Goal: Task Accomplishment & Management: Complete application form

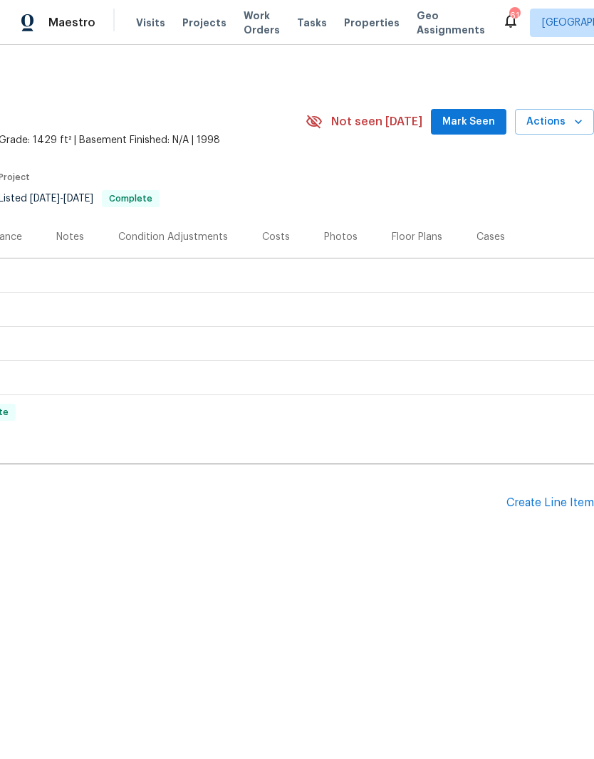
scroll to position [0, 211]
click at [538, 500] on div "Create Line Item" at bounding box center [550, 503] width 88 height 14
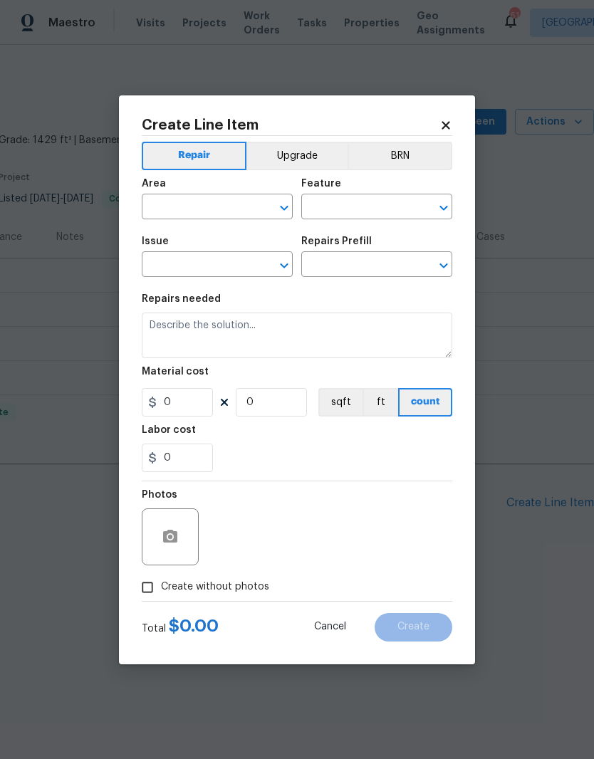
click at [177, 206] on input "text" at bounding box center [197, 208] width 111 height 22
type input "bath"
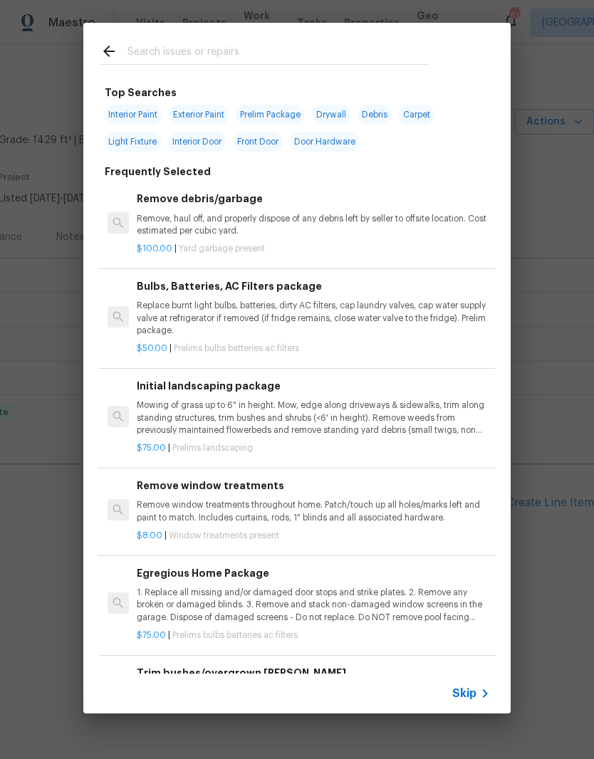
click at [162, 56] on input "text" at bounding box center [278, 53] width 302 height 21
type input "Showerhead"
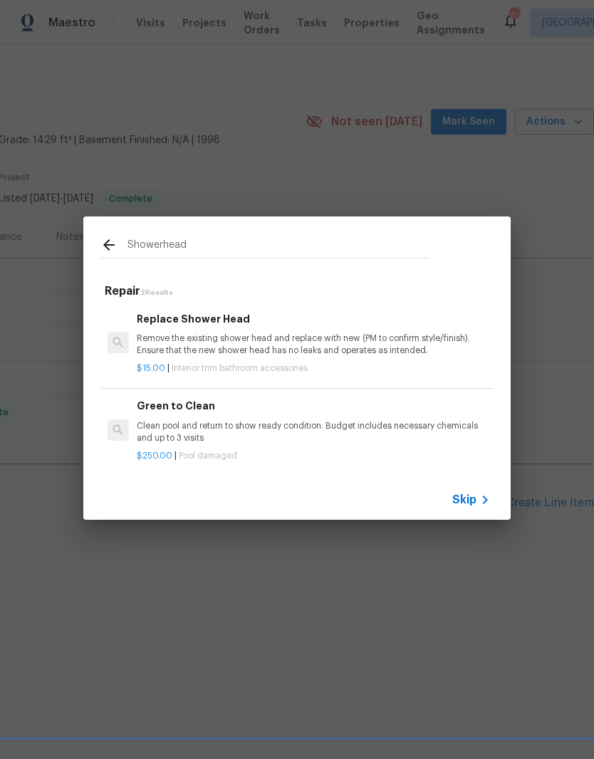
click at [177, 335] on p "Remove the existing shower head and replace with new (PM to confirm style/finis…" at bounding box center [313, 344] width 353 height 24
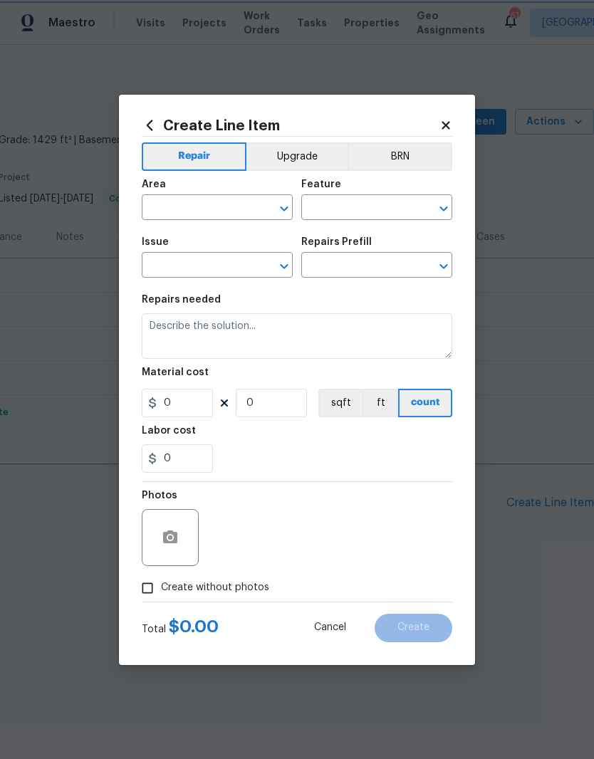
type input "Interior Trim"
type input "Bathroom Accesories"
type input "Replace Shower Head $15.00"
type textarea "Remove the existing shower head and replace with new (PM to confirm style/finis…"
type input "15"
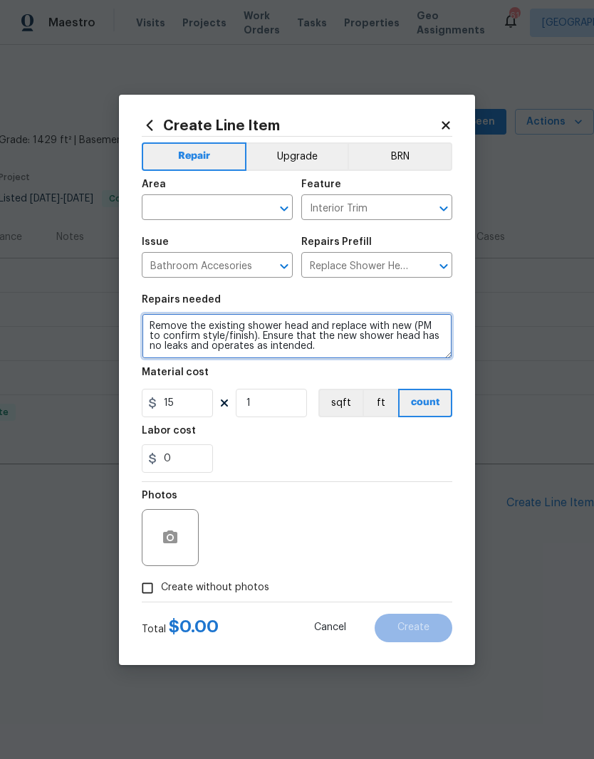
click at [176, 335] on textarea "Remove the existing shower head and replace with new (PM to confirm style/finis…" at bounding box center [297, 336] width 310 height 46
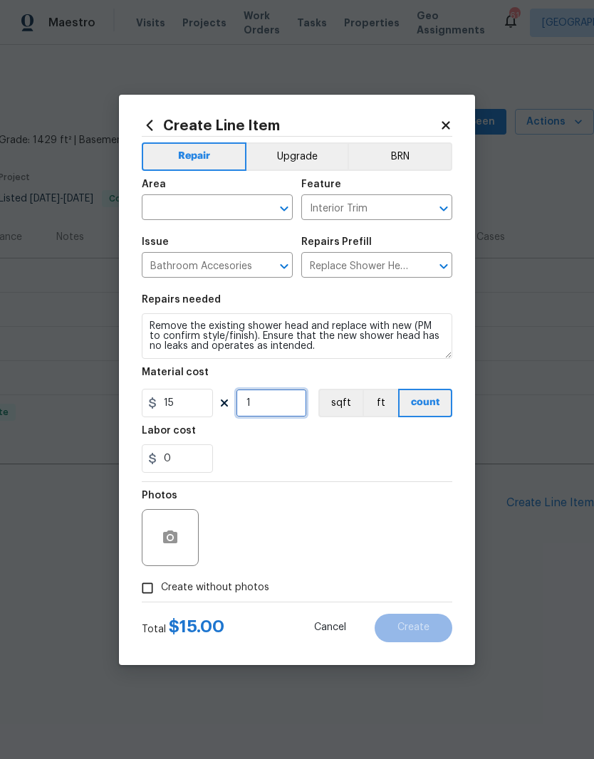
click at [253, 402] on input "1" at bounding box center [271, 403] width 71 height 28
type input "2"
click at [405, 439] on div "Labor cost" at bounding box center [297, 435] width 310 height 19
click at [425, 450] on div "0" at bounding box center [297, 458] width 310 height 28
click at [140, 588] on input "Create without photos" at bounding box center [147, 587] width 27 height 27
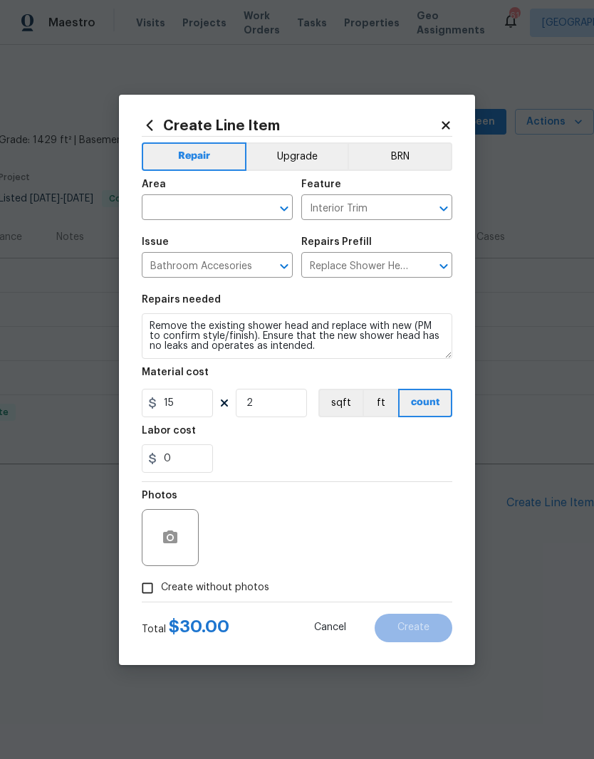
checkbox input "true"
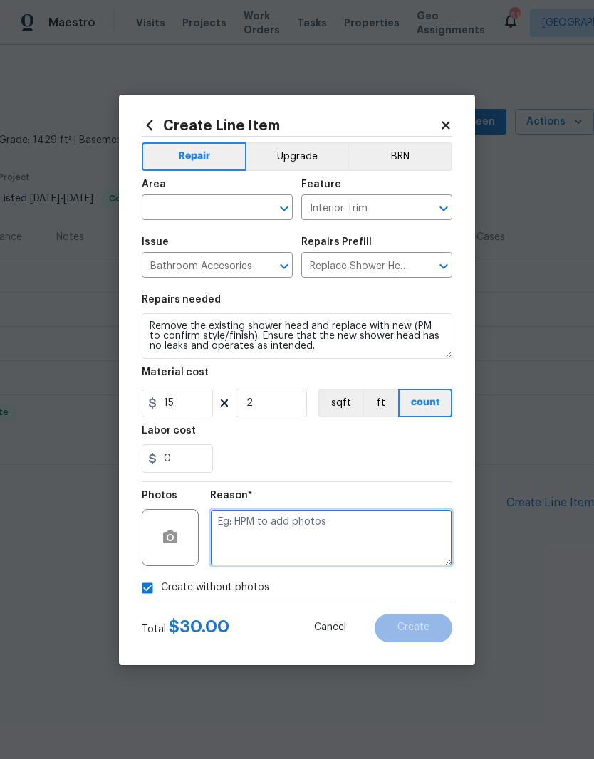
click at [239, 533] on textarea at bounding box center [331, 537] width 242 height 57
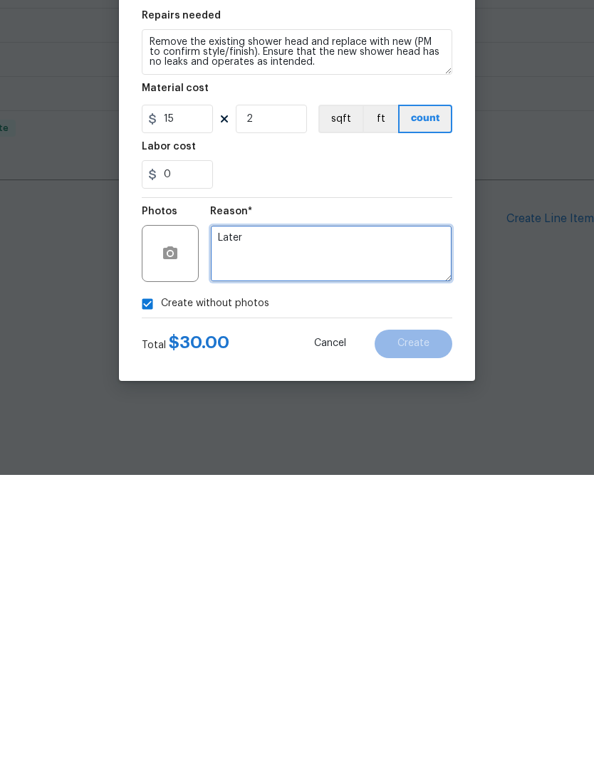
type textarea "Later"
click at [425, 574] on div "Create without photos" at bounding box center [297, 587] width 310 height 27
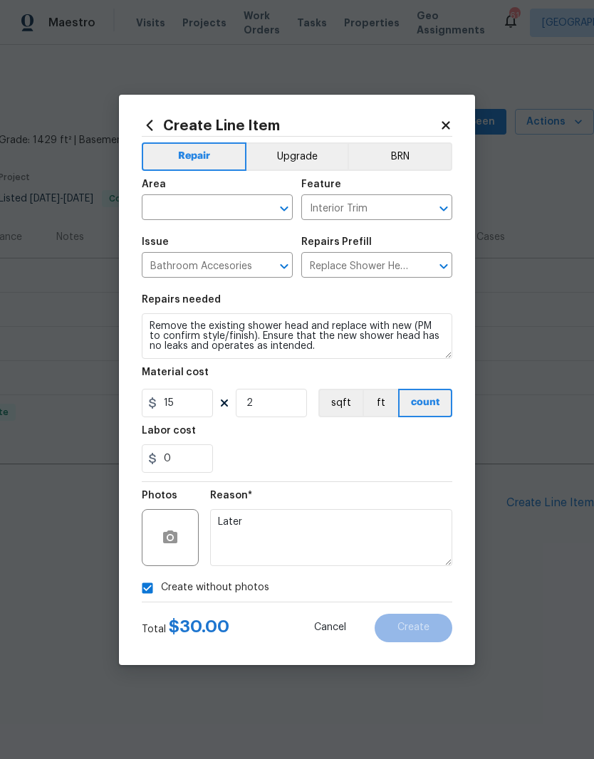
click at [184, 193] on div "Area" at bounding box center [217, 188] width 151 height 19
click at [183, 193] on div "Area" at bounding box center [217, 188] width 151 height 19
click at [211, 204] on input "text" at bounding box center [197, 209] width 111 height 22
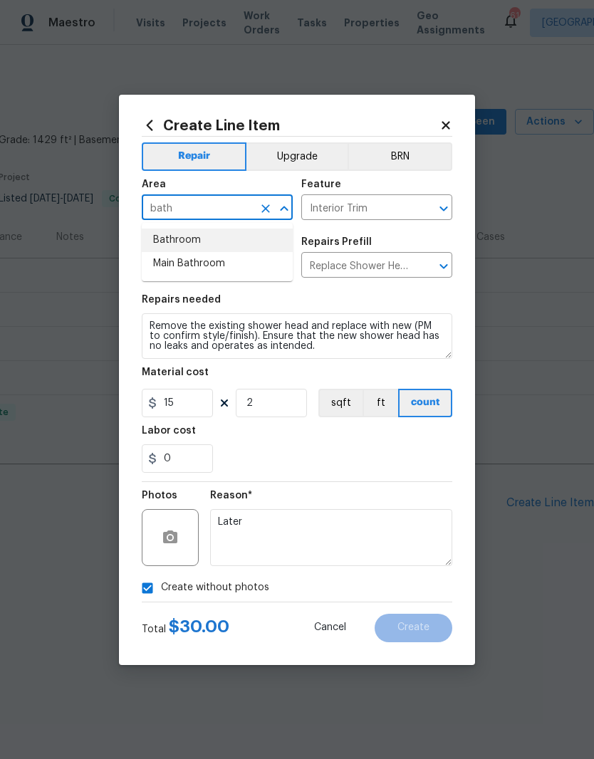
click at [175, 236] on li "Bathroom" at bounding box center [217, 239] width 151 height 23
type input "Bathroom"
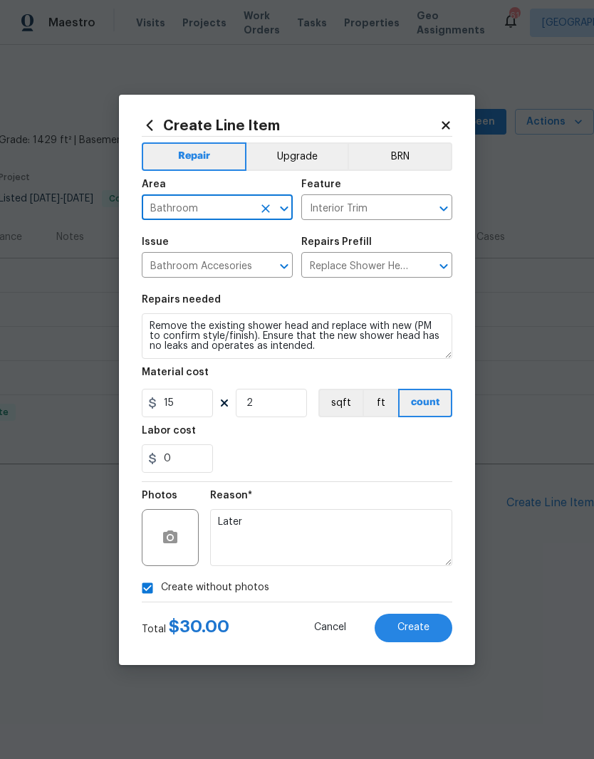
click at [431, 448] on div "0" at bounding box center [297, 458] width 310 height 28
click at [425, 631] on span "Create" at bounding box center [413, 627] width 32 height 11
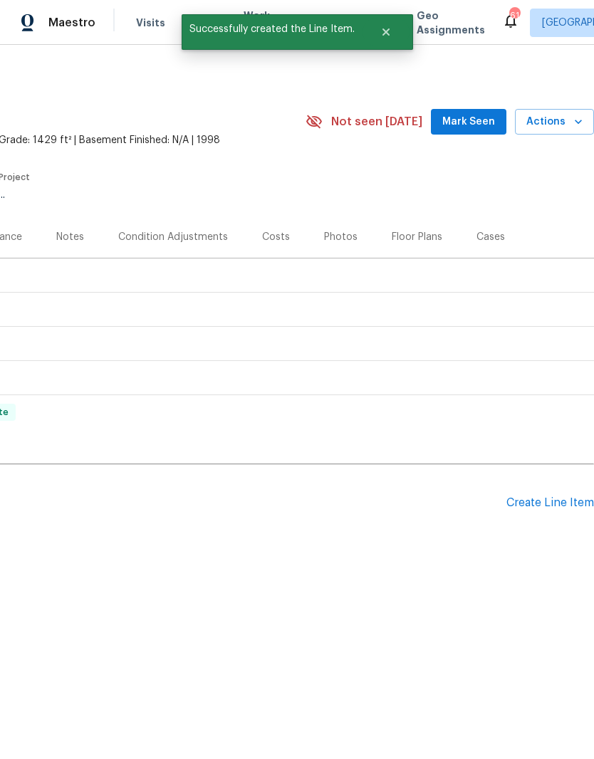
click at [549, 501] on div "Create Line Item" at bounding box center [550, 503] width 88 height 14
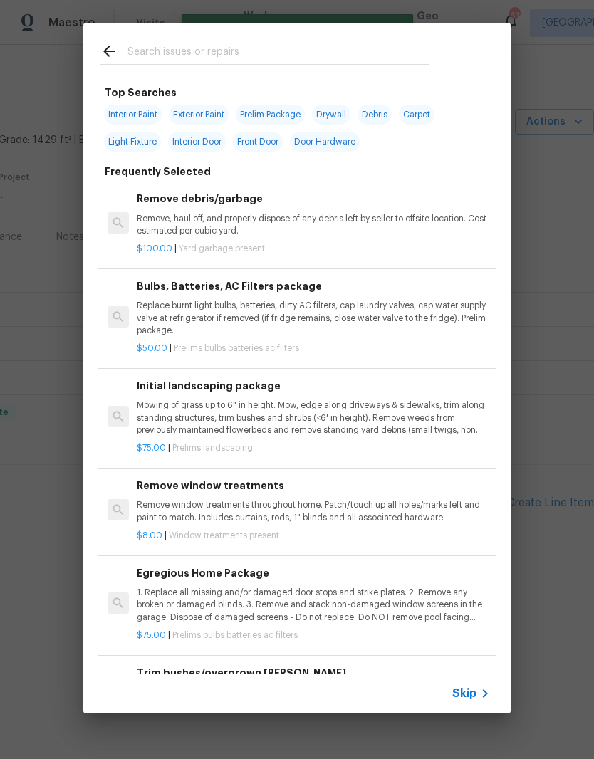
click at [158, 56] on input "text" at bounding box center [278, 53] width 302 height 21
type input "Mirror"
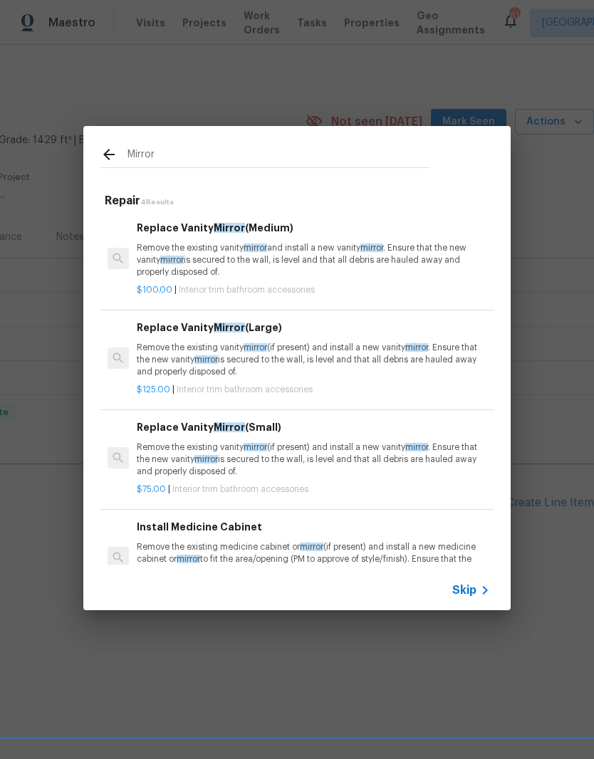
click at [159, 352] on p "Remove the existing vanity mirror (if present) and install a new vanity mirror …" at bounding box center [313, 360] width 353 height 36
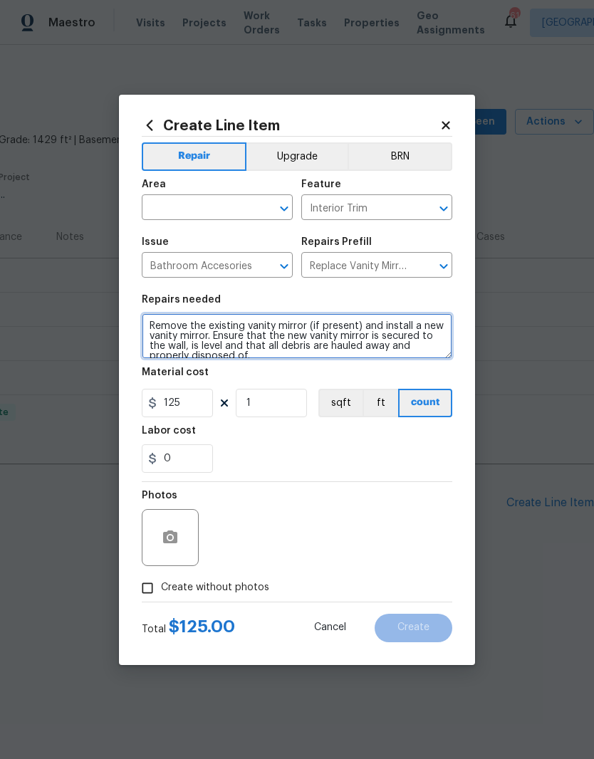
click at [250, 358] on textarea "Remove the existing vanity mirror (if present) and install a new vanity mirror.…" at bounding box center [297, 336] width 310 height 46
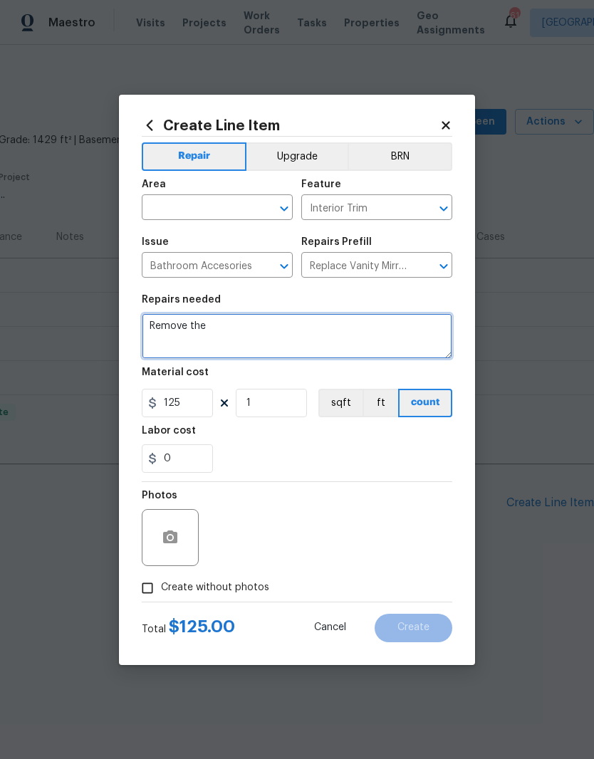
type textarea "Remove"
type input "0"
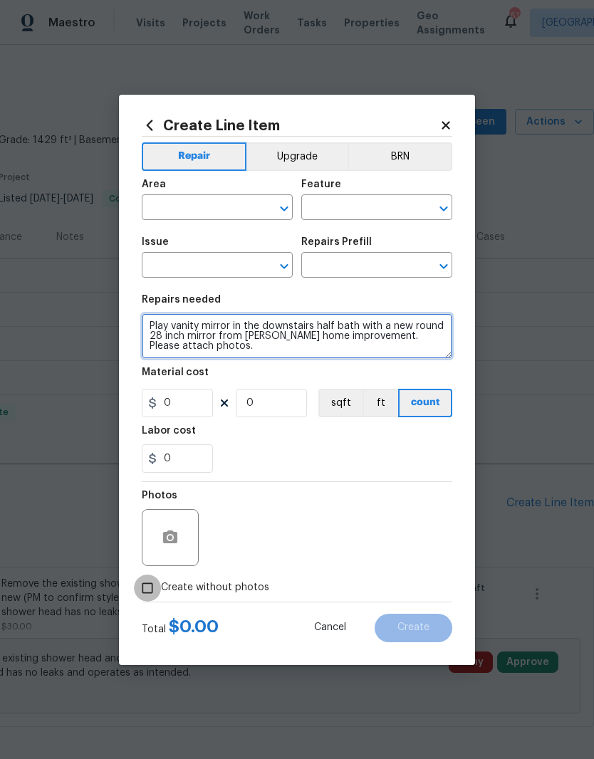
type textarea "Play vanity mirror in the downstairs half bath with a new round 28 inch mirror …"
click at [143, 583] on input "Create without photos" at bounding box center [147, 587] width 27 height 27
checkbox input "true"
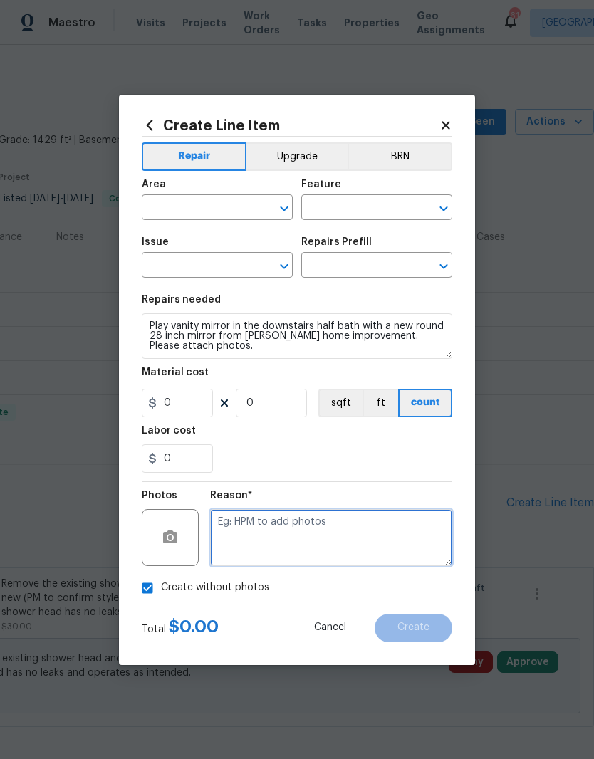
click at [247, 527] on textarea at bounding box center [331, 537] width 242 height 57
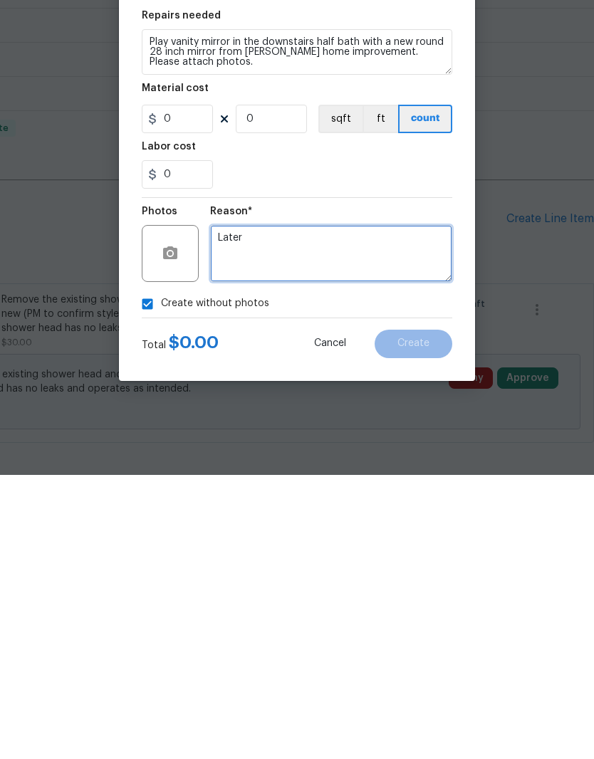
type textarea "Later"
click at [391, 426] on div "Labor cost" at bounding box center [297, 435] width 310 height 19
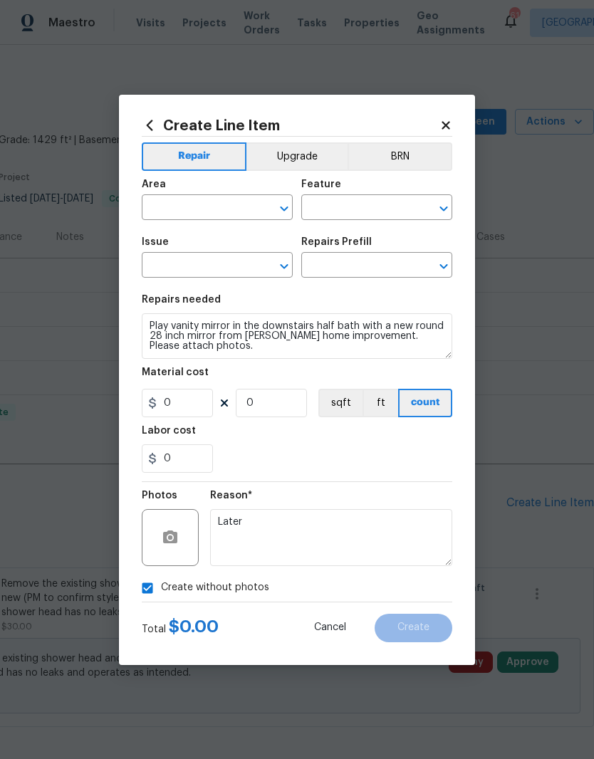
click at [198, 194] on div "Area" at bounding box center [217, 188] width 151 height 19
click at [169, 210] on input "text" at bounding box center [197, 209] width 111 height 22
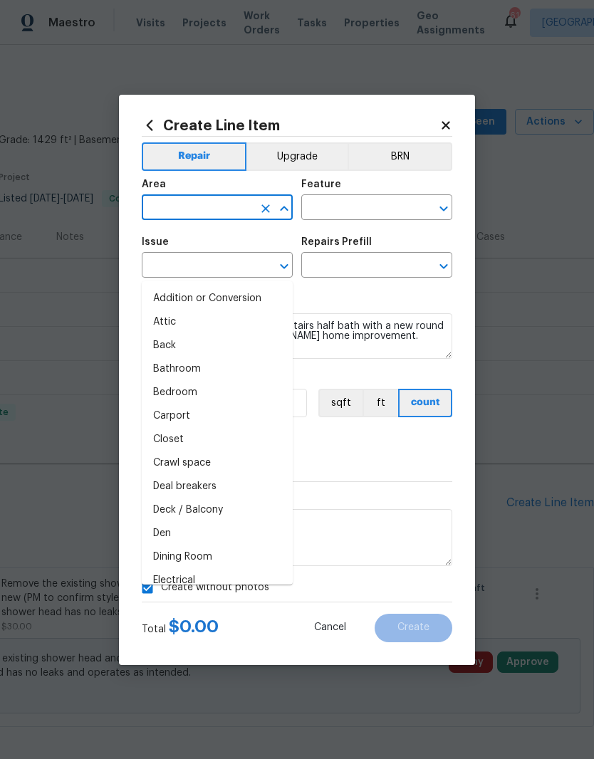
type input "n"
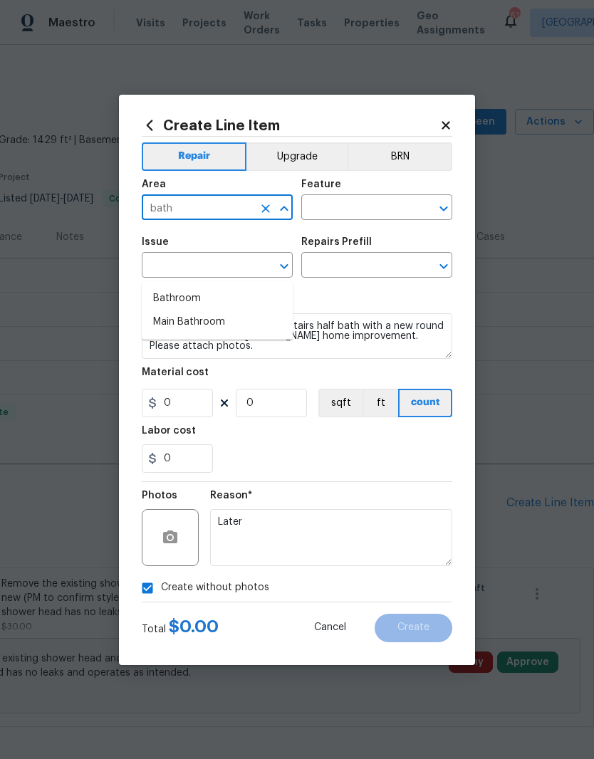
click at [177, 287] on li "Bathroom" at bounding box center [217, 298] width 151 height 23
type input "Bathroom"
click at [326, 204] on input "text" at bounding box center [356, 209] width 111 height 22
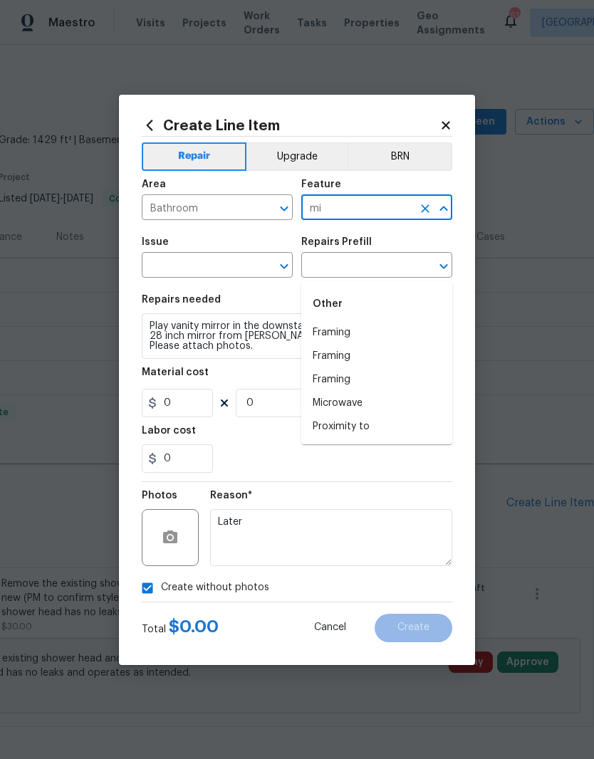
type input "m"
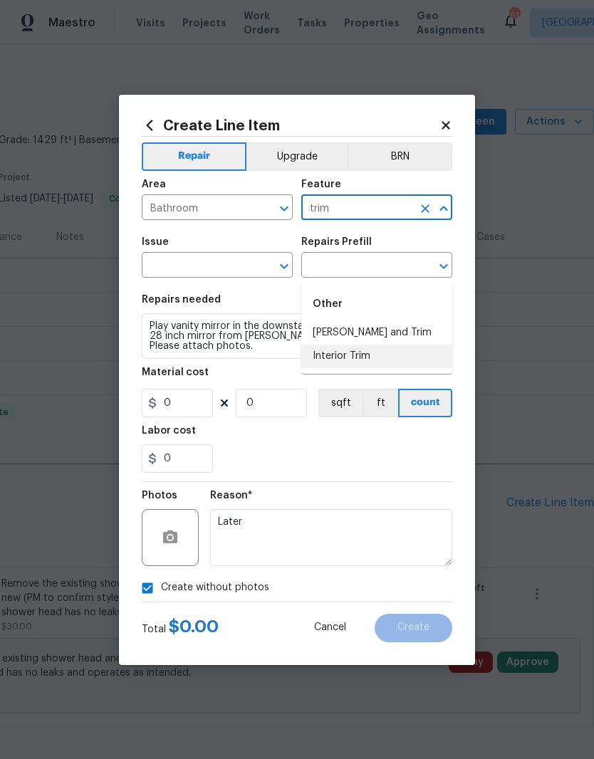
click at [360, 345] on li "Interior Trim" at bounding box center [376, 356] width 151 height 23
type input "Interior Trim"
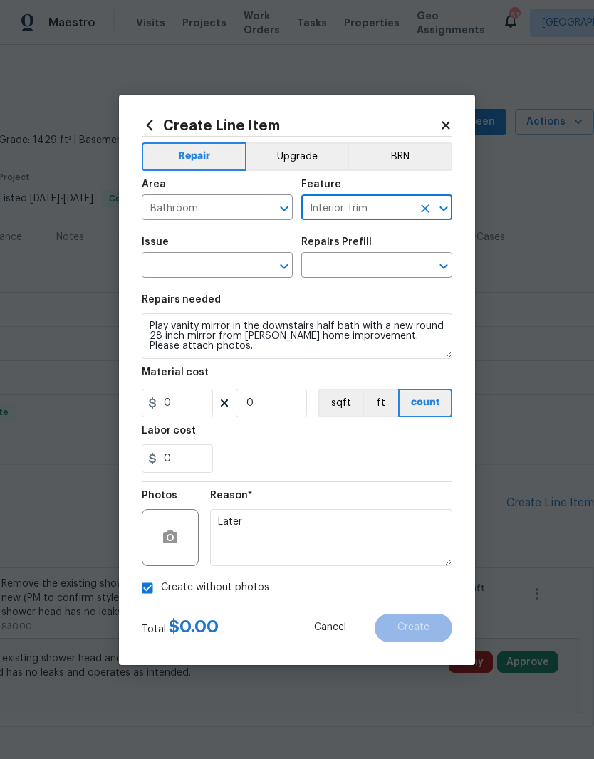
click at [230, 265] on input "text" at bounding box center [197, 267] width 111 height 22
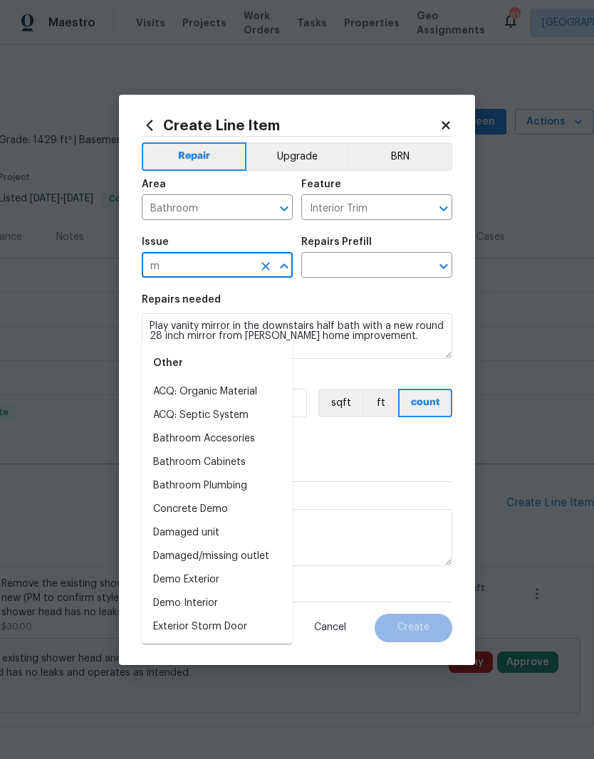
click at [199, 427] on li "Bathroom Accesories" at bounding box center [217, 438] width 151 height 23
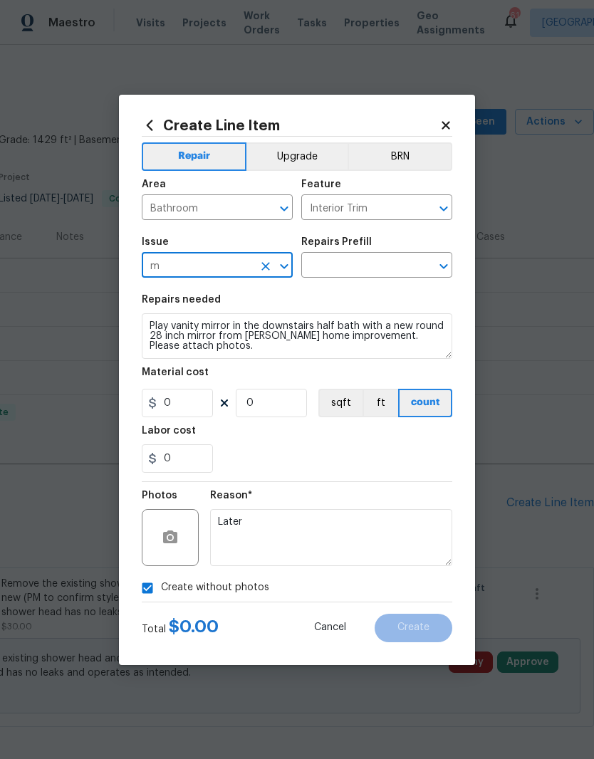
type input "Bathroom Accesories"
click at [345, 256] on input "text" at bounding box center [356, 267] width 111 height 22
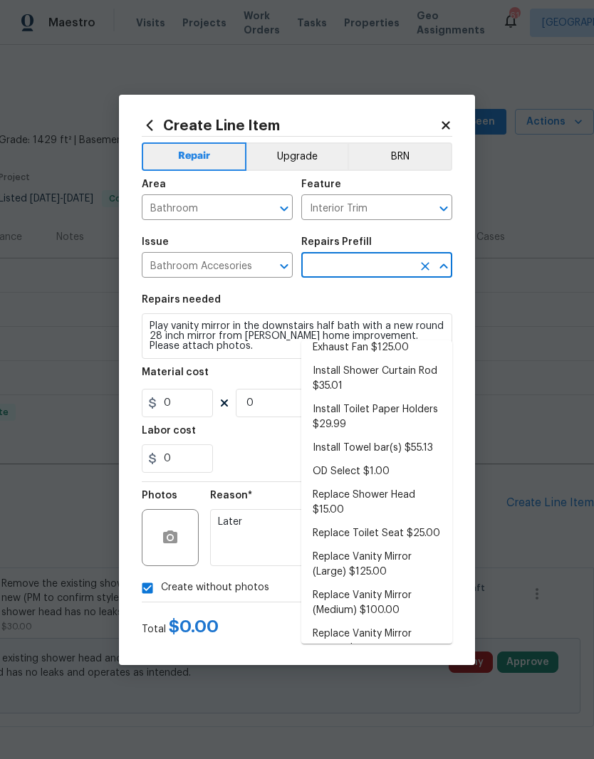
scroll to position [140, 0]
click at [390, 546] on li "Replace Vanity Mirror (Large) $125.00" at bounding box center [376, 565] width 151 height 38
type input "Replace Vanity Mirror (Large) $125.00"
type textarea "Remove the existing vanity mirror (if present) and install a new vanity mirror.…"
type input "1"
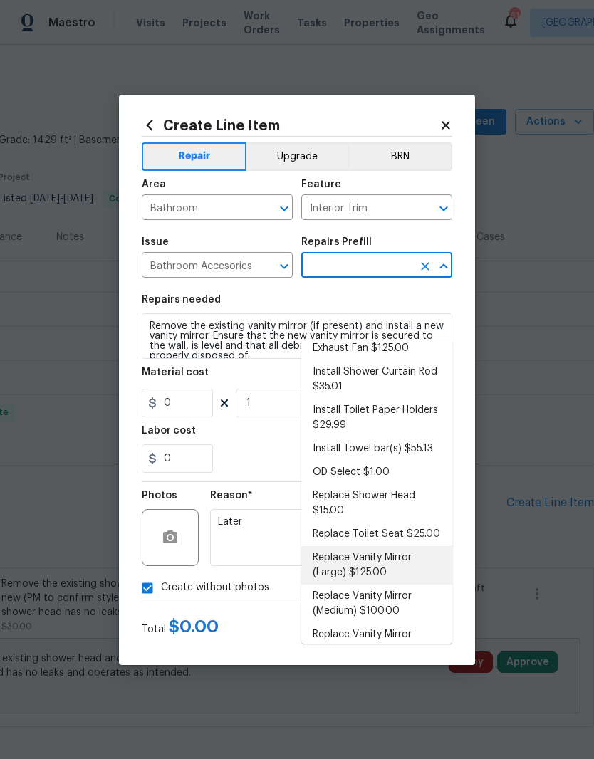
type input "Replace Vanity Mirror (Large) $125.00"
type input "125"
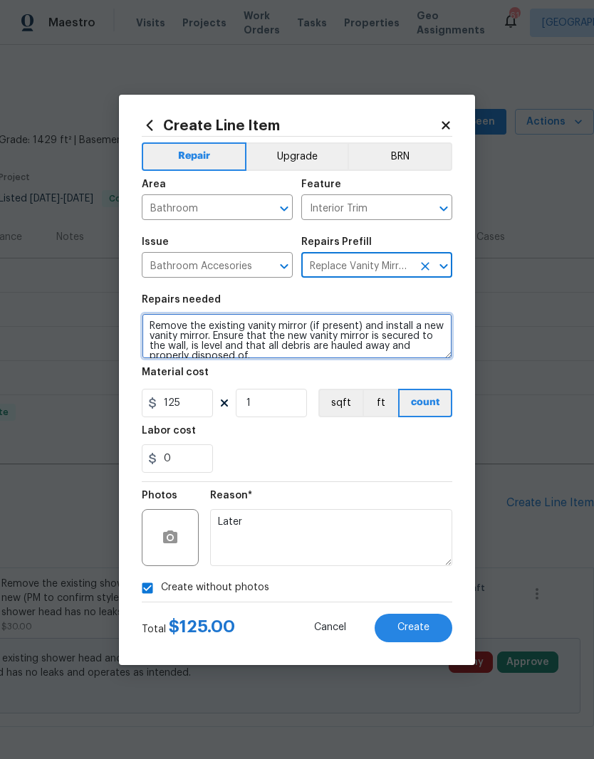
click at [246, 354] on textarea "Remove the existing vanity mirror (if present) and install a new vanity mirror.…" at bounding box center [297, 336] width 310 height 46
type textarea "Remove the existing vanity mirror (if present) and install a new vanity mirror.…"
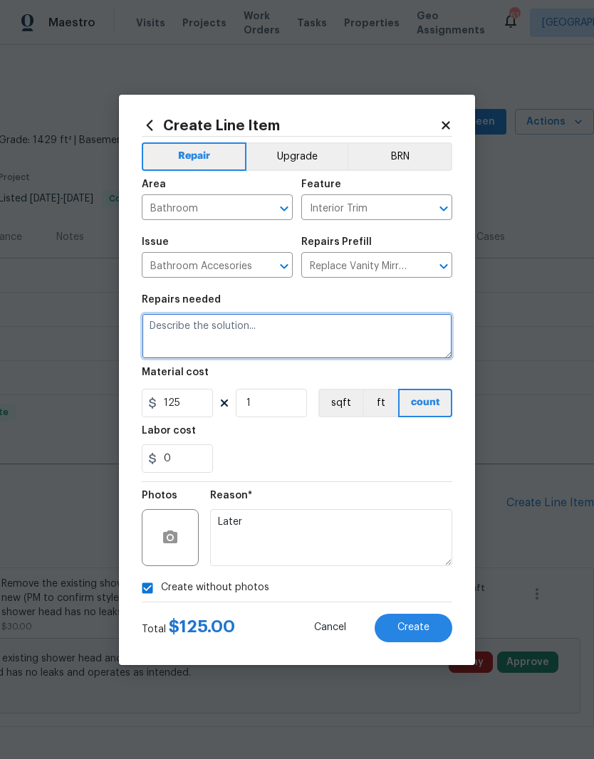
scroll to position [0, 0]
type textarea "install a new 28 inch round black mirror from [PERSON_NAME] home improvement. P…"
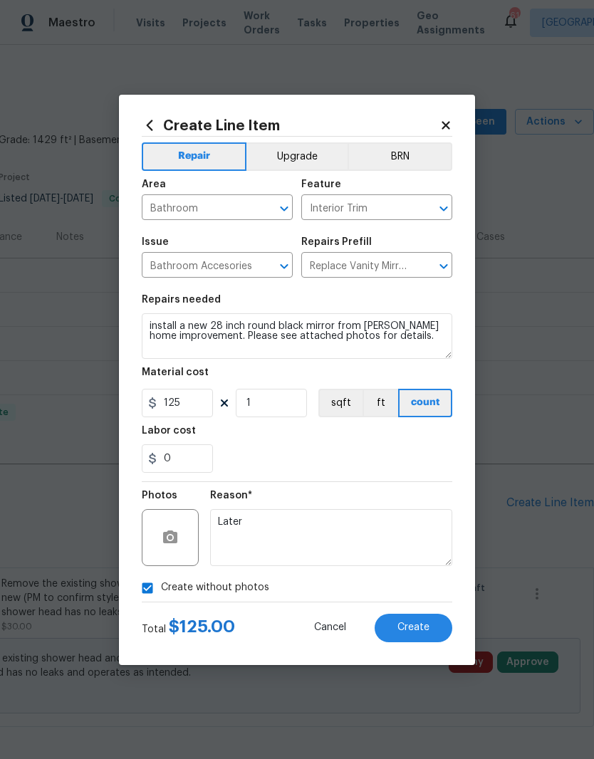
click at [426, 633] on span "Create" at bounding box center [413, 627] width 32 height 11
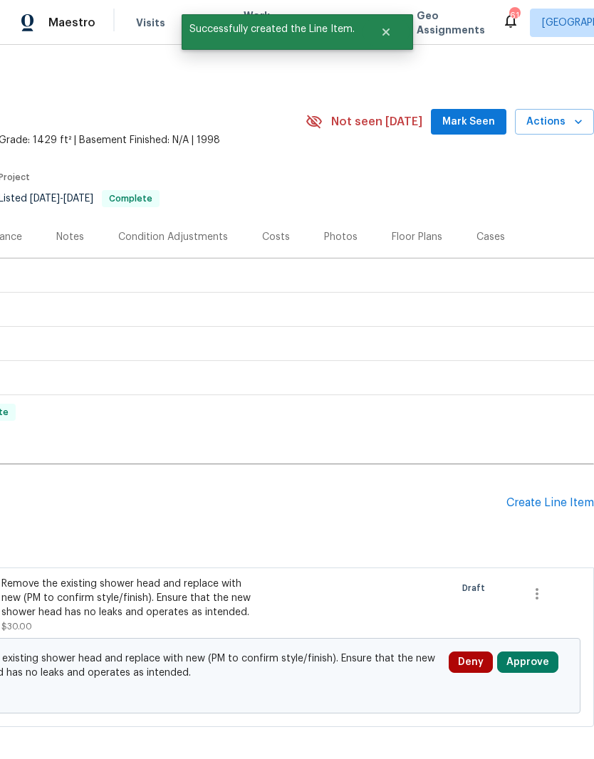
click at [401, 685] on span "$30.00" at bounding box center [192, 692] width 498 height 14
click at [536, 658] on button "Approve" at bounding box center [527, 661] width 61 height 21
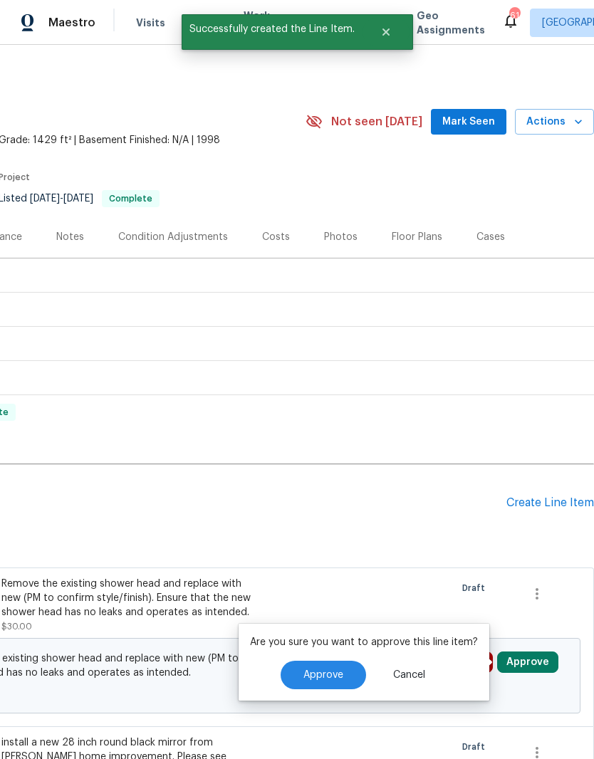
click at [335, 667] on button "Approve" at bounding box center [322, 675] width 85 height 28
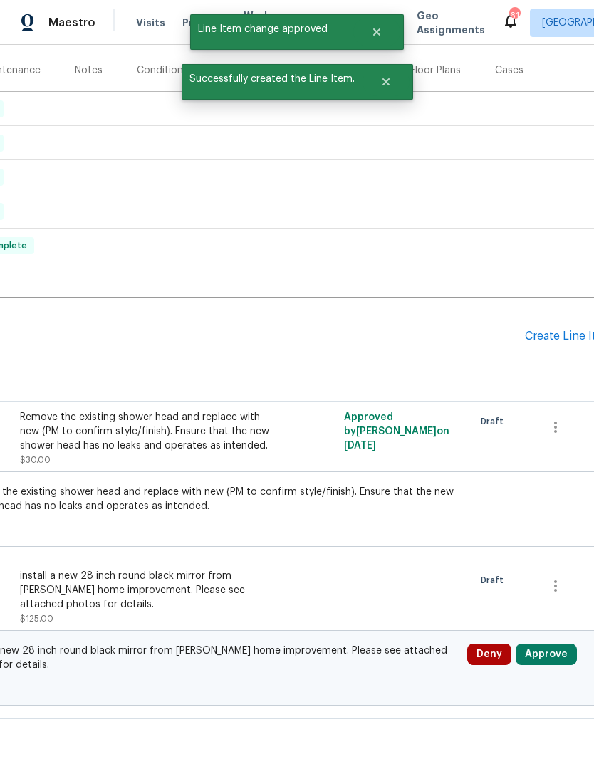
scroll to position [166, 192]
click at [545, 654] on button "Approve" at bounding box center [545, 654] width 61 height 21
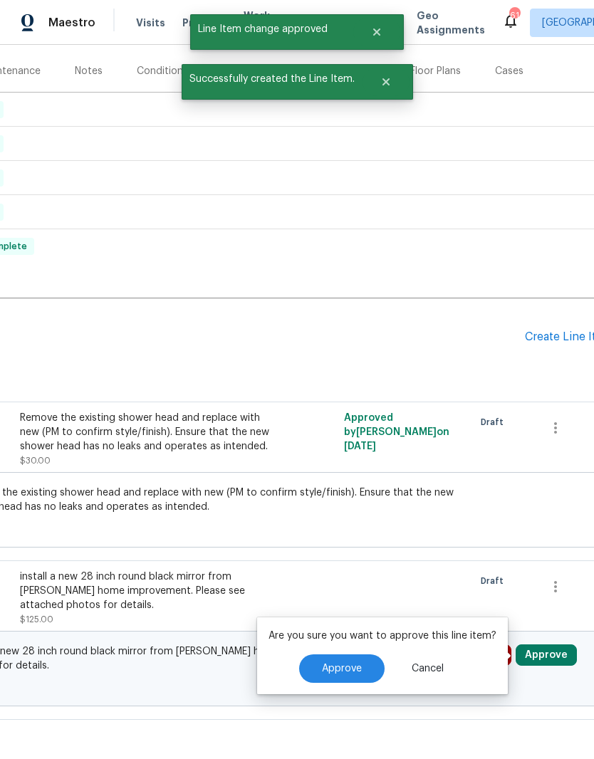
click at [354, 668] on span "Approve" at bounding box center [342, 668] width 40 height 11
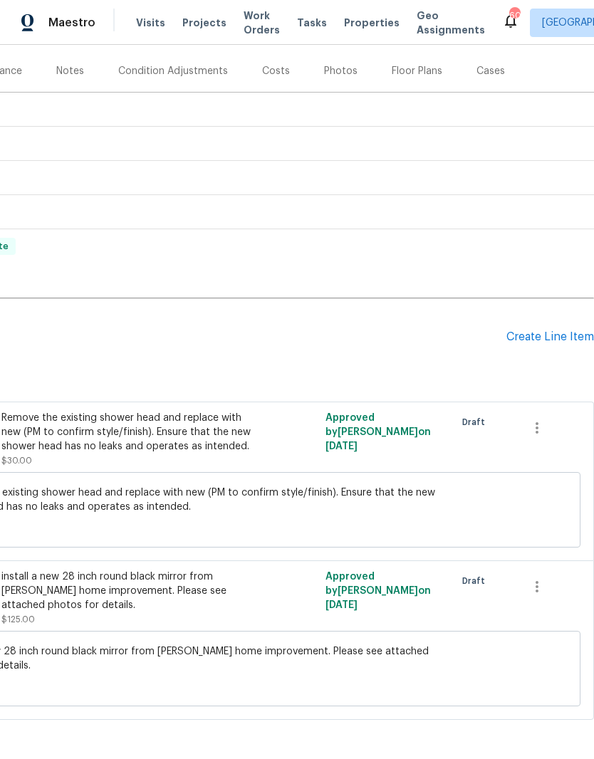
scroll to position [166, 211]
click at [547, 334] on div "Create Line Item" at bounding box center [550, 337] width 88 height 14
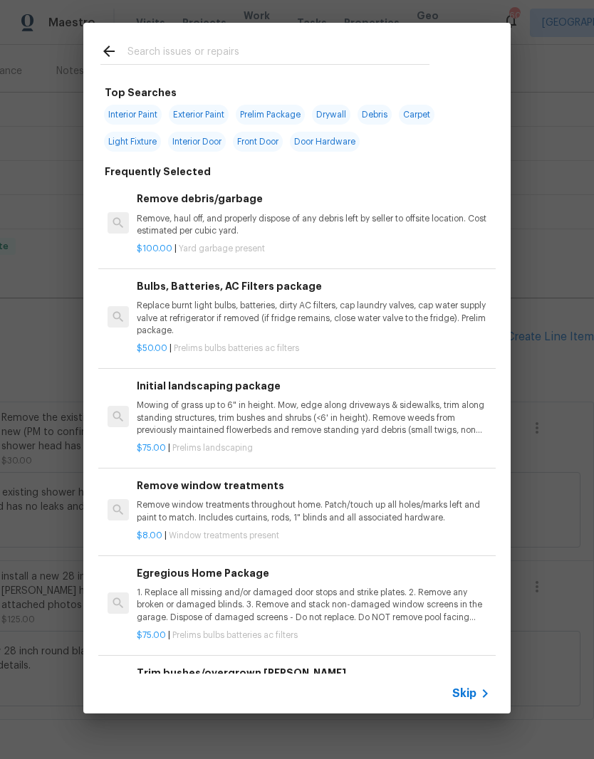
click at [167, 45] on input "text" at bounding box center [278, 53] width 302 height 21
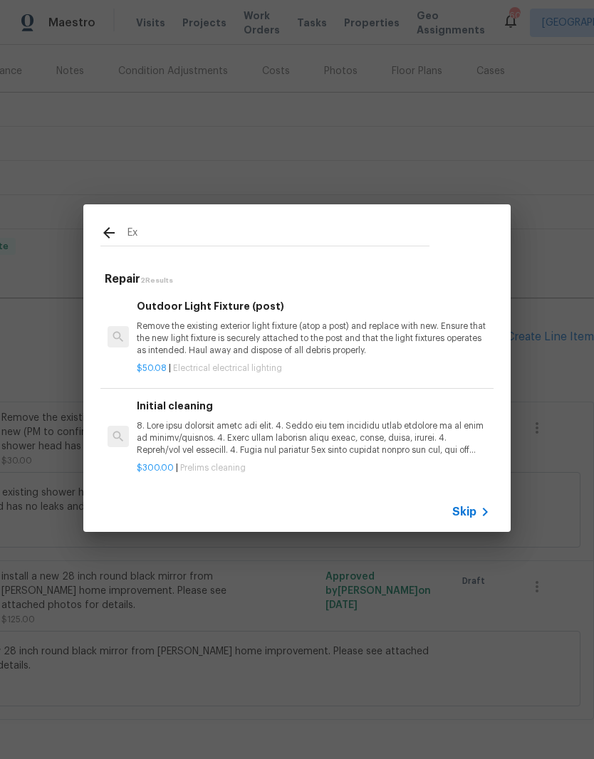
type input "E"
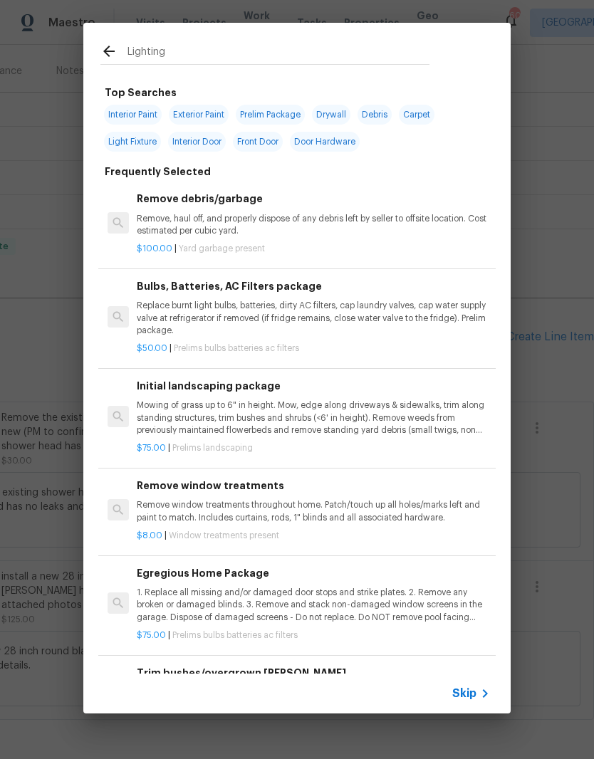
type input "Lighting"
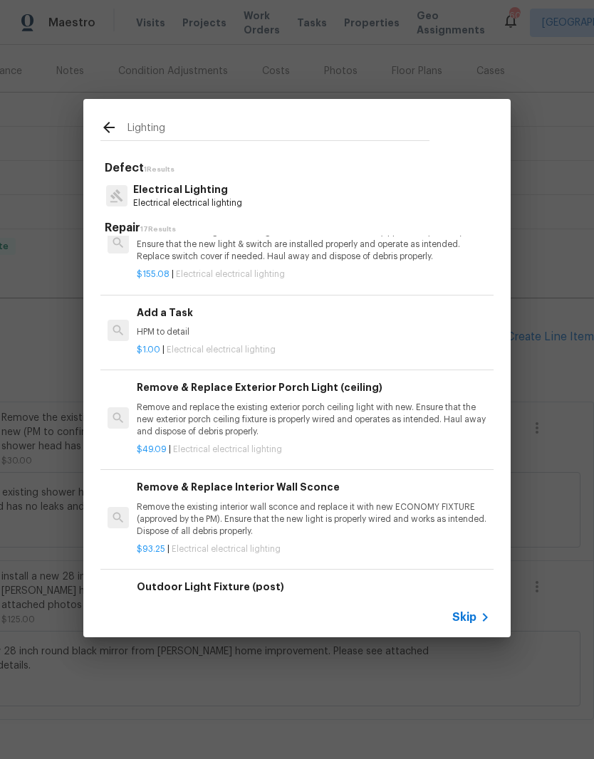
scroll to position [891, 0]
click at [164, 415] on p "Remove and replace the existing exterior porch ceiling light with new. Ensure t…" at bounding box center [313, 419] width 353 height 36
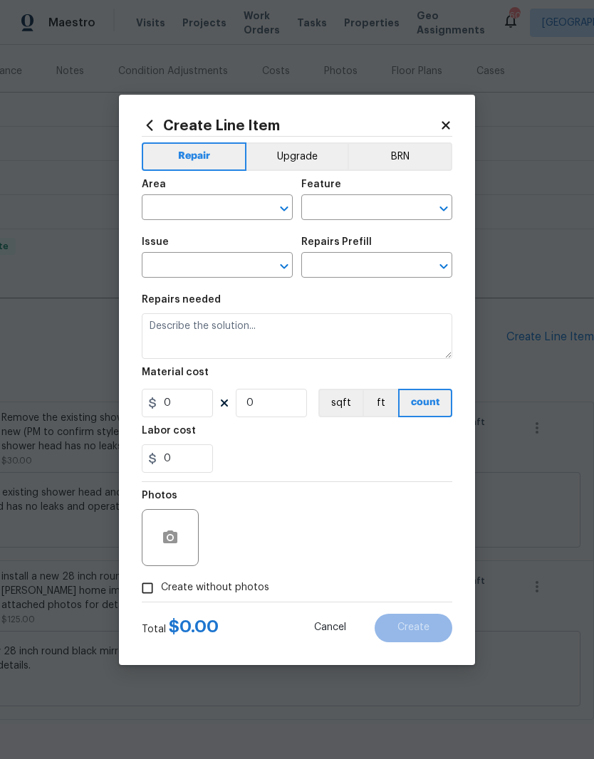
type input "Electrical Lighting"
type input "Remove & Replace Exterior Porch Light (ceiling) $49.09"
type textarea "Remove and replace the existing exterior porch ceiling light with new. Ensure t…"
type input "49.09"
type input "1"
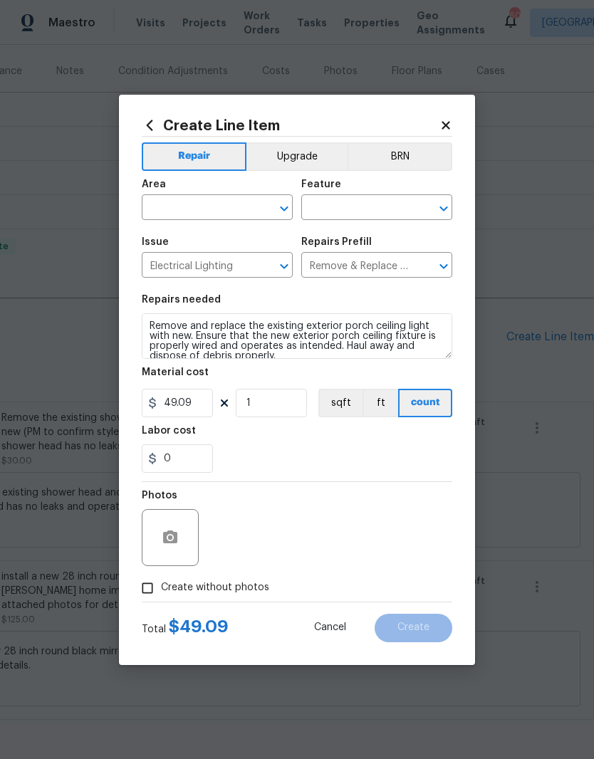
click at [165, 204] on input "text" at bounding box center [197, 209] width 111 height 22
click at [174, 236] on li "Deck / Balcony" at bounding box center [217, 239] width 151 height 23
type input "Deck / Balcony"
click at [352, 198] on input "text" at bounding box center [356, 209] width 111 height 22
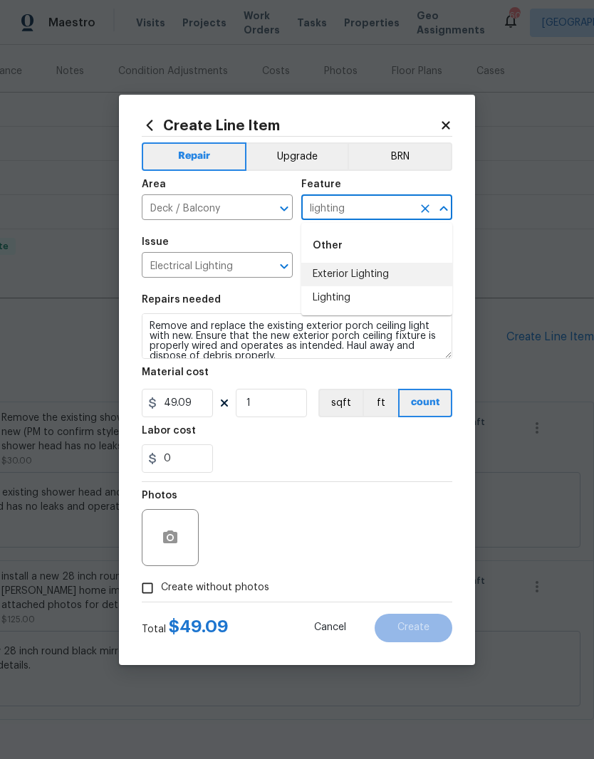
click at [369, 279] on li "Exterior Lighting" at bounding box center [376, 274] width 151 height 23
type input "Exterior Lighting"
click at [372, 290] on section "Repairs needed Remove and replace the existing exterior porch ceiling light wit…" at bounding box center [297, 383] width 310 height 195
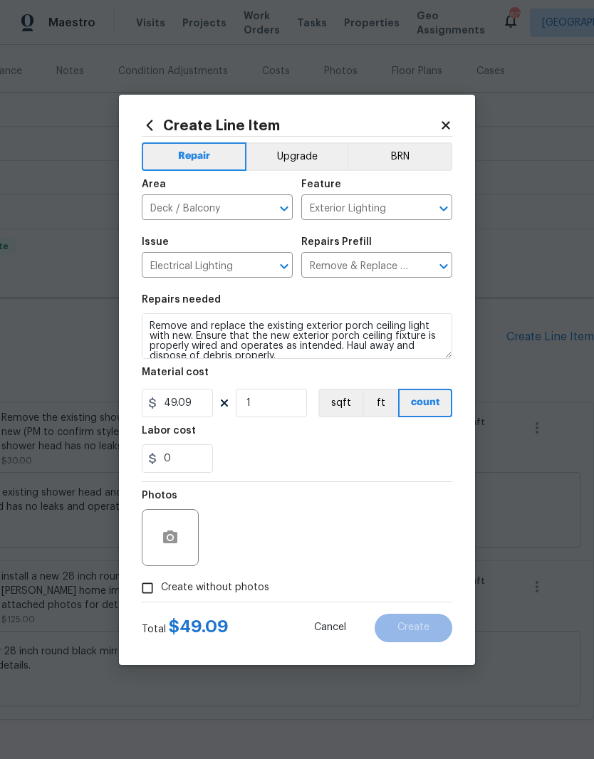
click at [312, 357] on textarea "Remove and replace the existing exterior porch ceiling light with new. Ensure t…" at bounding box center [297, 336] width 310 height 46
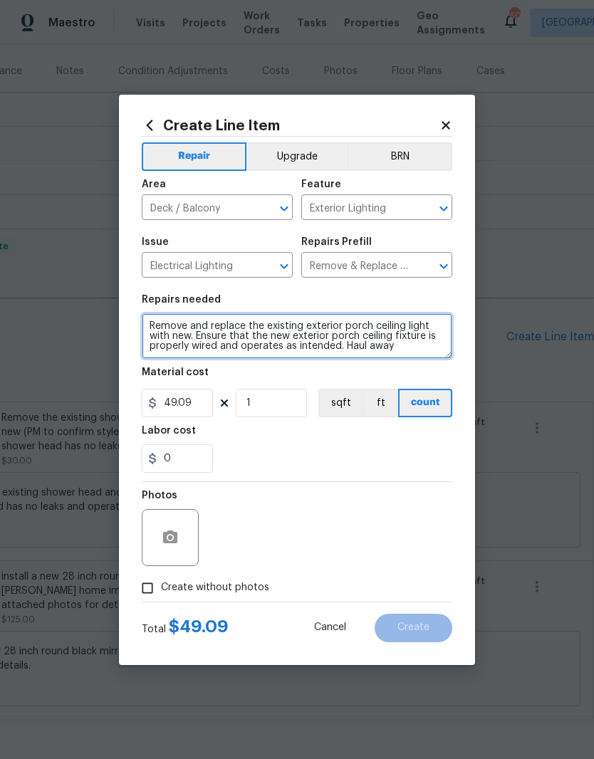
scroll to position [0, 0]
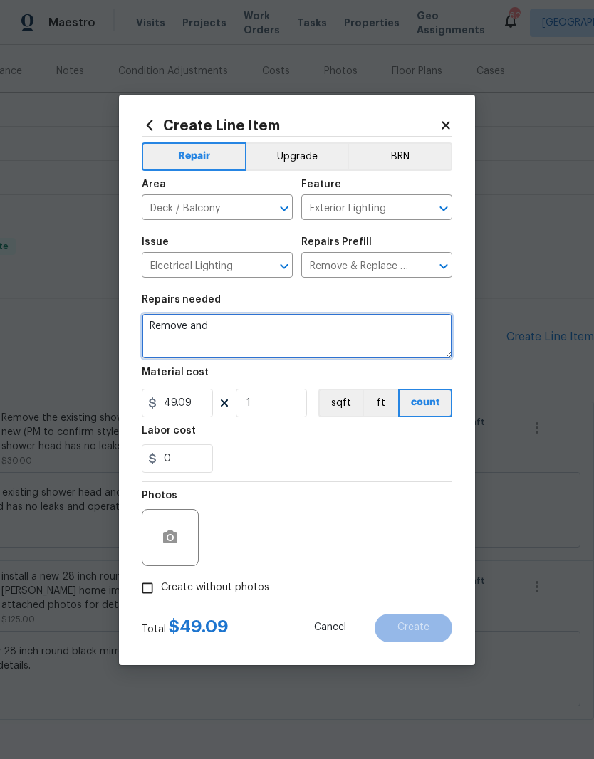
type textarea "Remove"
type textarea "Remove the exterior ceiling fan on back deck and replaced with a black exterior…"
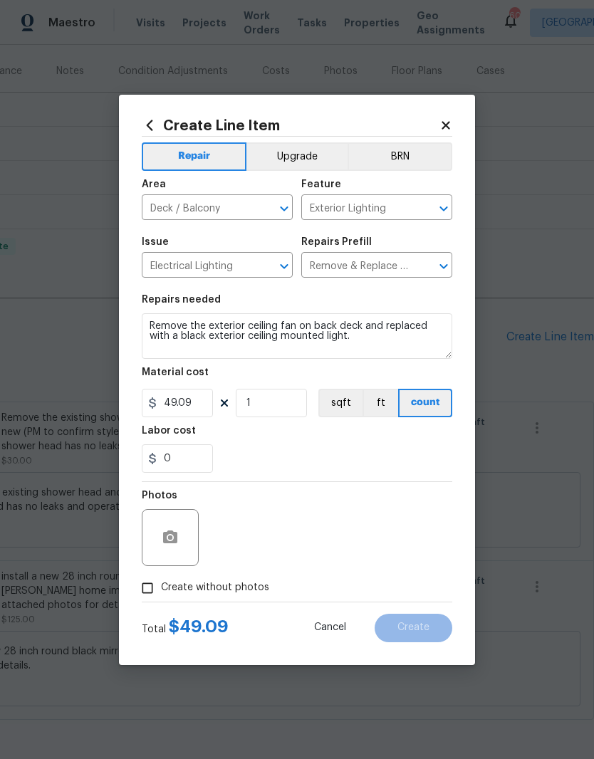
click at [140, 583] on input "Create without photos" at bounding box center [147, 587] width 27 height 27
checkbox input "true"
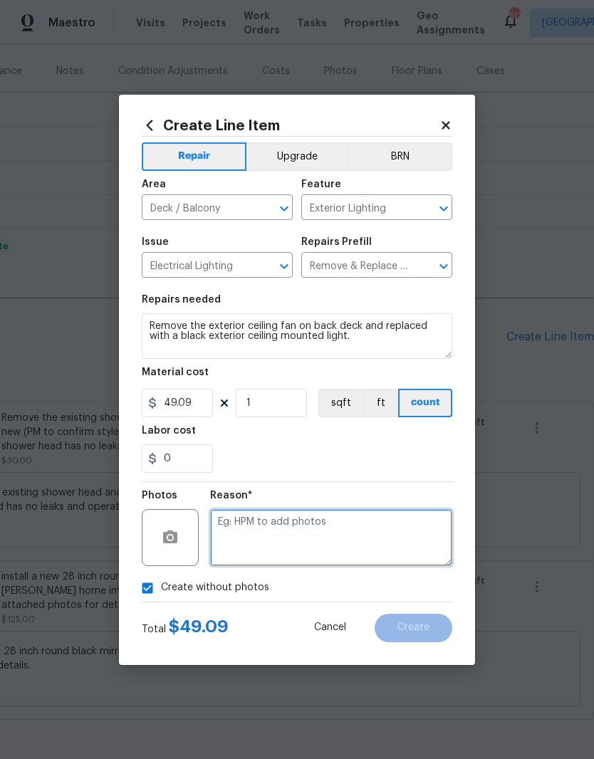
click at [377, 525] on textarea at bounding box center [331, 537] width 242 height 57
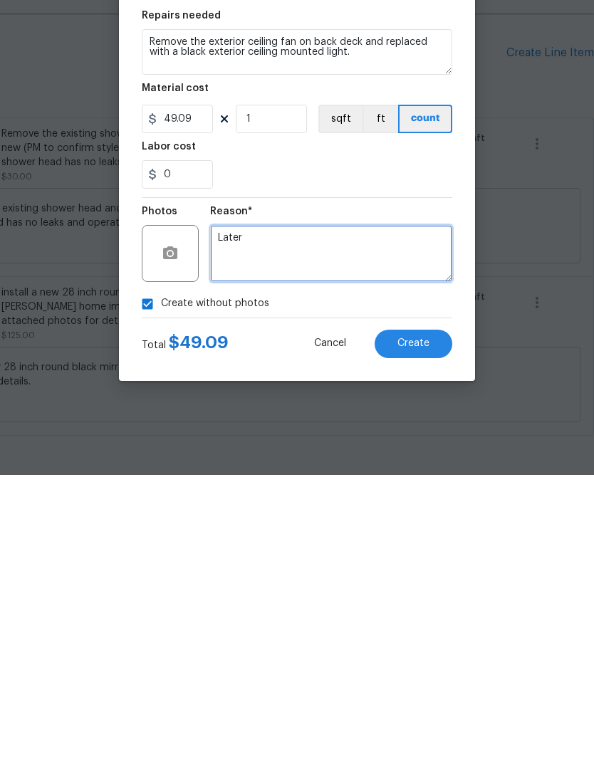
type textarea "Later"
click at [412, 622] on span "Create" at bounding box center [413, 627] width 32 height 11
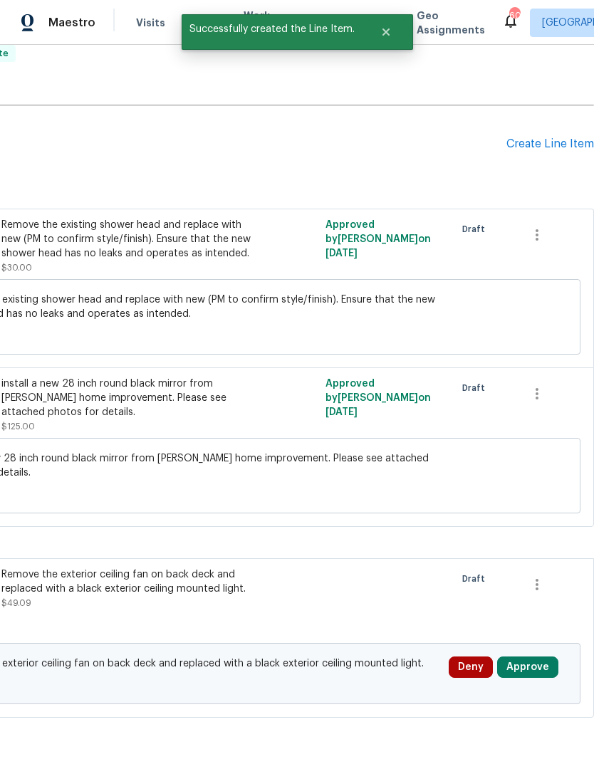
scroll to position [358, 211]
click at [542, 657] on button "Approve" at bounding box center [527, 667] width 61 height 21
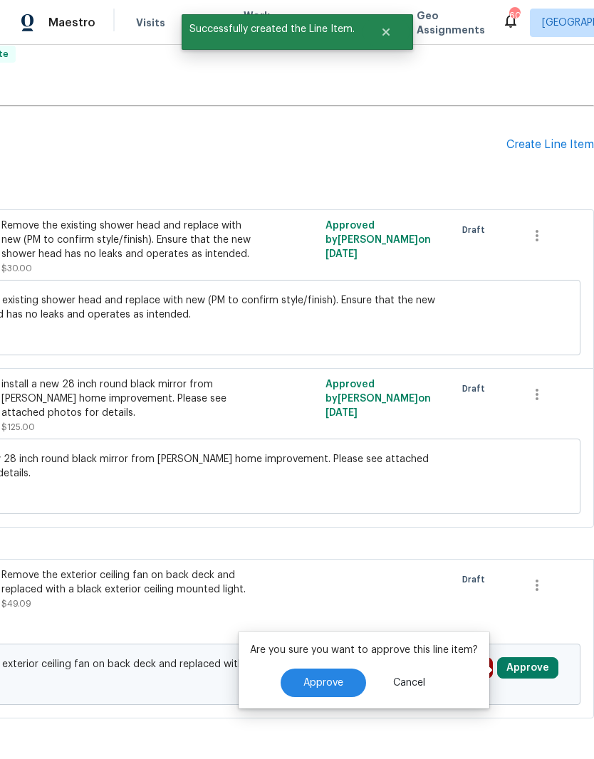
click at [346, 668] on button "Approve" at bounding box center [322, 682] width 85 height 28
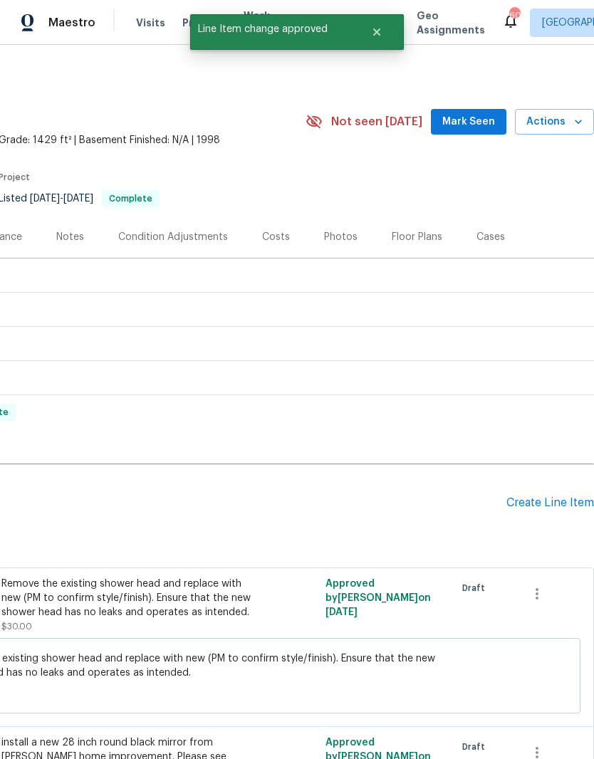
scroll to position [0, 211]
click at [543, 496] on div "Create Line Item" at bounding box center [550, 503] width 88 height 14
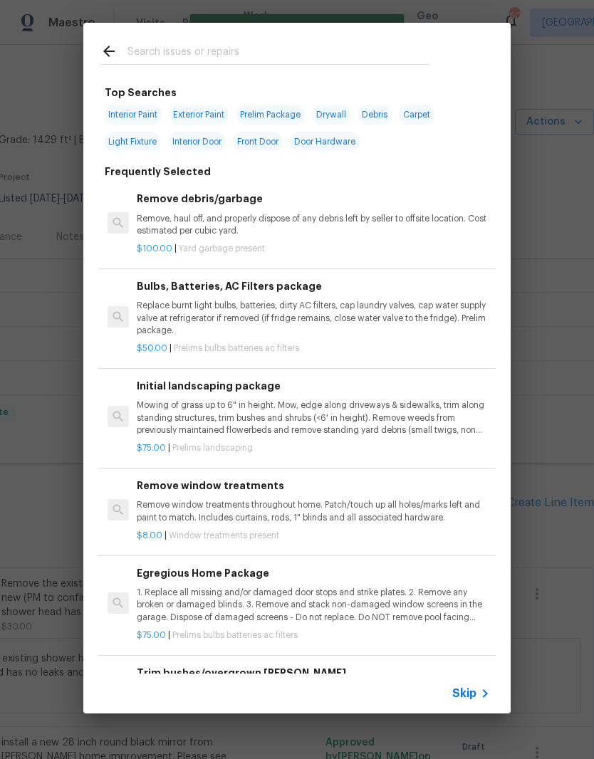
click at [184, 38] on div at bounding box center [264, 51] width 363 height 56
click at [142, 55] on input "text" at bounding box center [278, 53] width 302 height 21
type input "Walls"
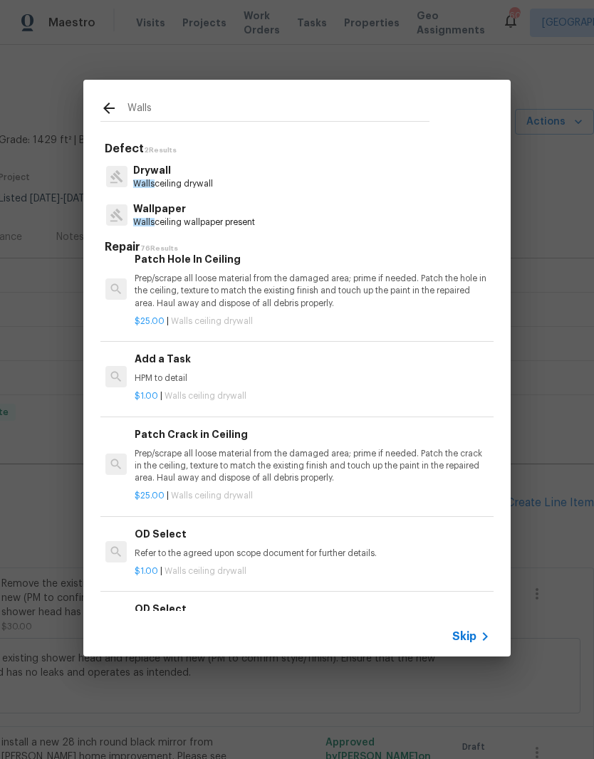
scroll to position [774, 2]
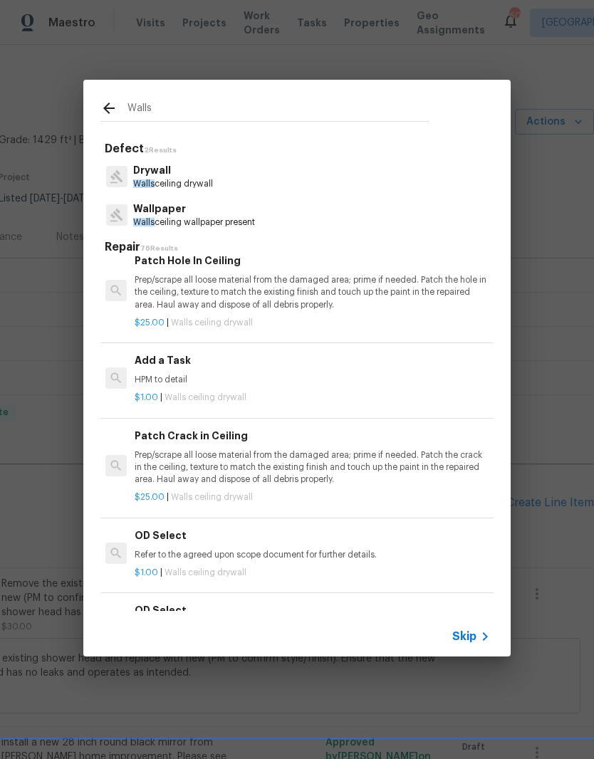
click at [187, 362] on div "Add a Task HPM to detail" at bounding box center [311, 369] width 353 height 34
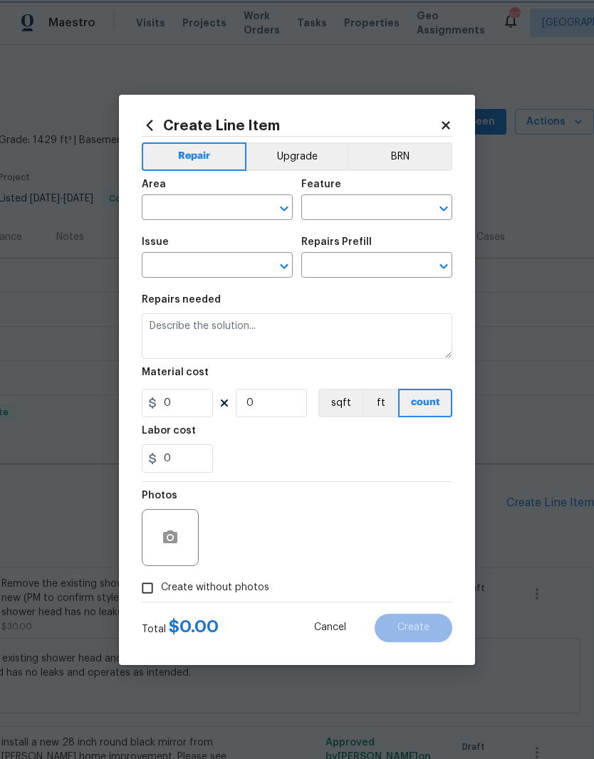
type input "Walls and Ceiling"
type input "Drywall"
type input "Add a Task $1.00"
type textarea "HPM to detail"
type input "1"
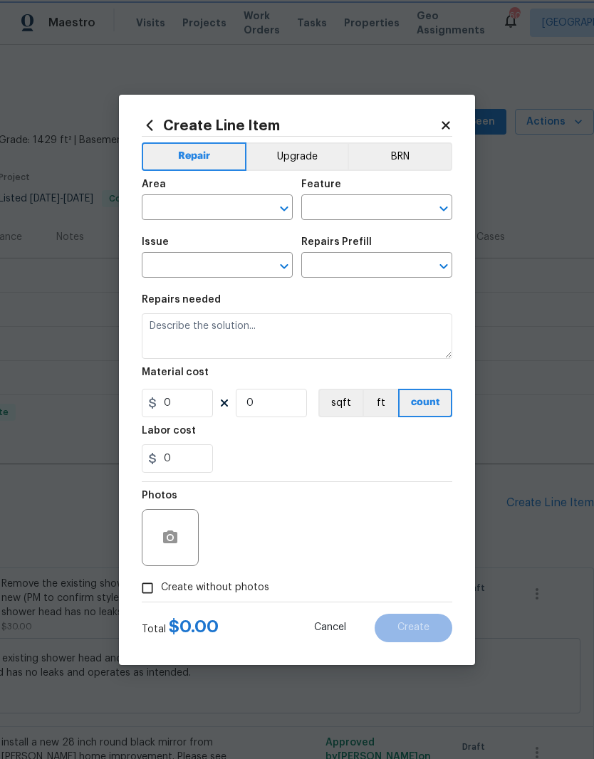
type input "1"
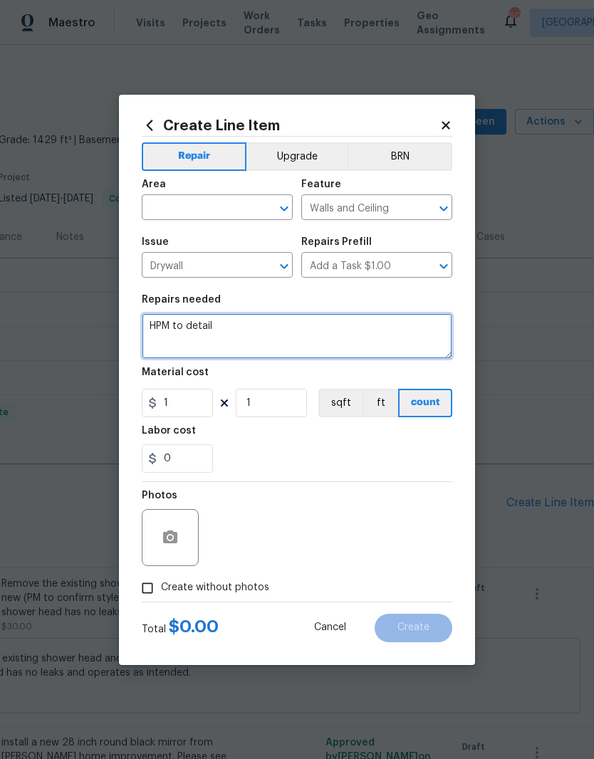
click at [150, 358] on textarea "HPM to detail" at bounding box center [297, 336] width 310 height 46
type textarea "H"
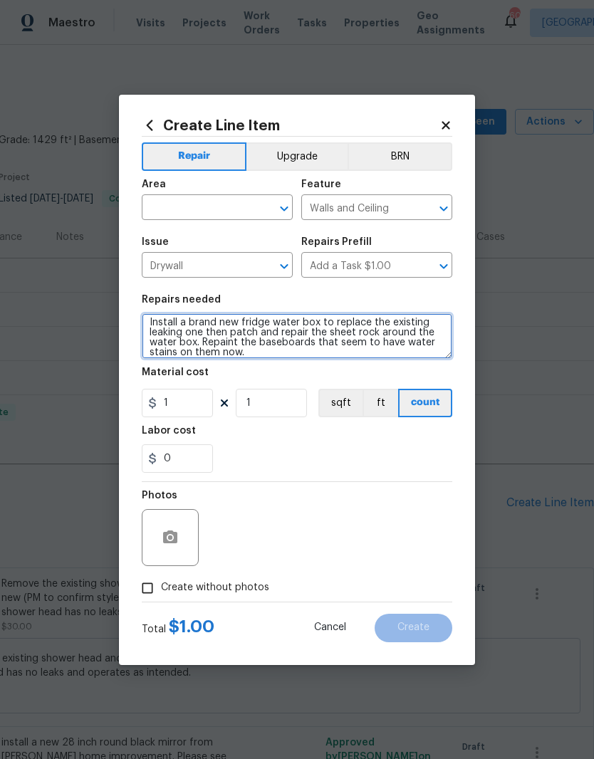
scroll to position [4, 0]
type textarea "Install a brand new fridge water box to replace the existing leaking one then p…"
click at [194, 216] on input "text" at bounding box center [197, 209] width 111 height 22
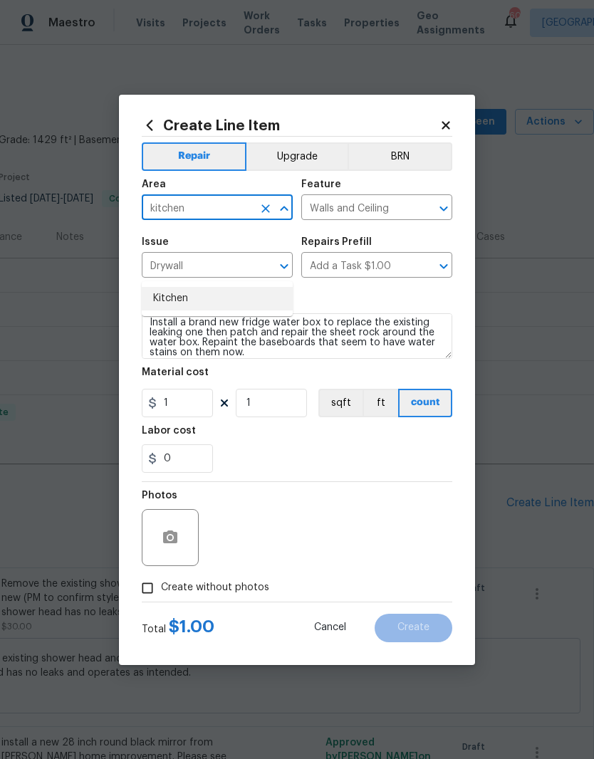
click at [182, 287] on li "Kitchen" at bounding box center [217, 298] width 151 height 23
type input "Kitchen"
click at [176, 414] on input "1" at bounding box center [177, 403] width 71 height 28
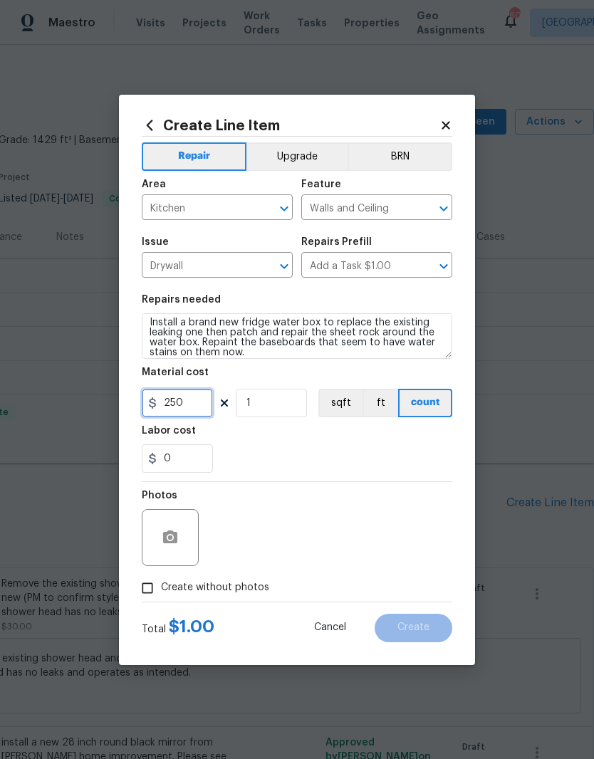
type input "250"
click at [234, 444] on div "Labor cost" at bounding box center [297, 435] width 310 height 19
click at [140, 579] on input "Create without photos" at bounding box center [147, 587] width 27 height 27
checkbox input "true"
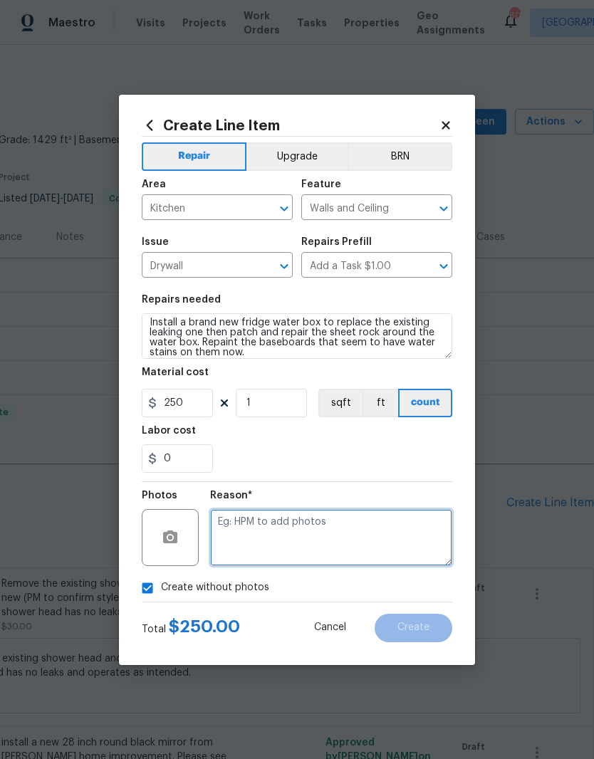
click at [237, 532] on textarea at bounding box center [331, 537] width 242 height 57
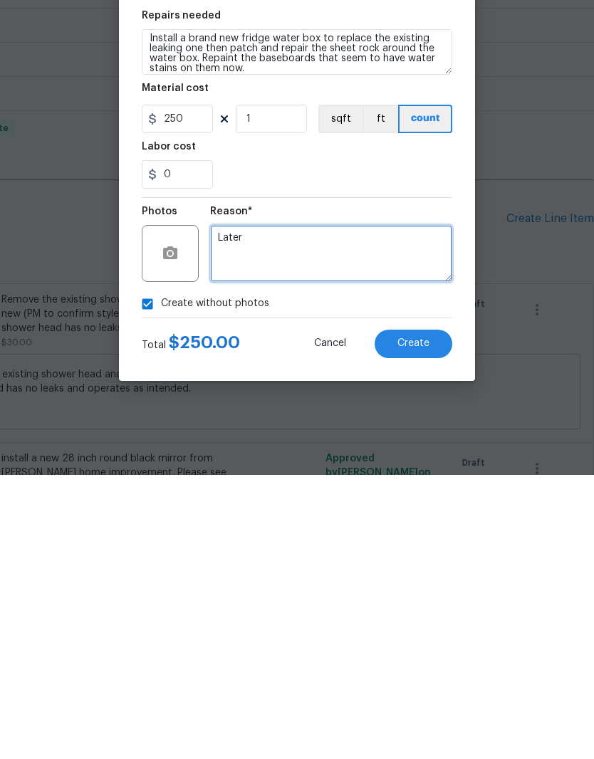
type textarea "Later"
click at [416, 622] on span "Create" at bounding box center [413, 627] width 32 height 11
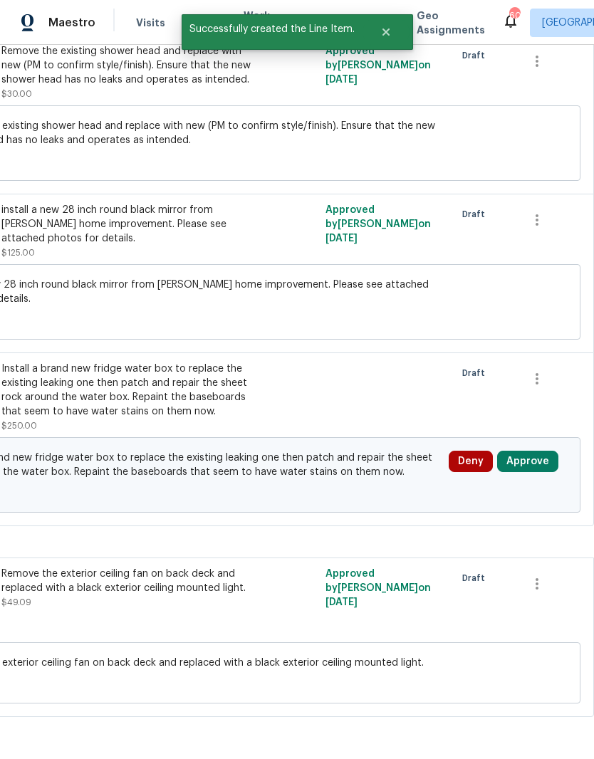
scroll to position [532, 211]
click at [537, 451] on button "Approve" at bounding box center [527, 461] width 61 height 21
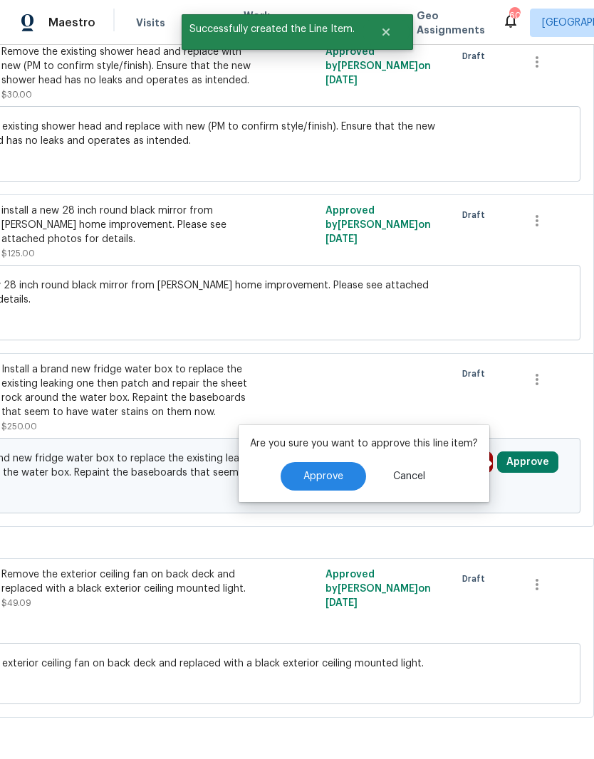
scroll to position [56, 0]
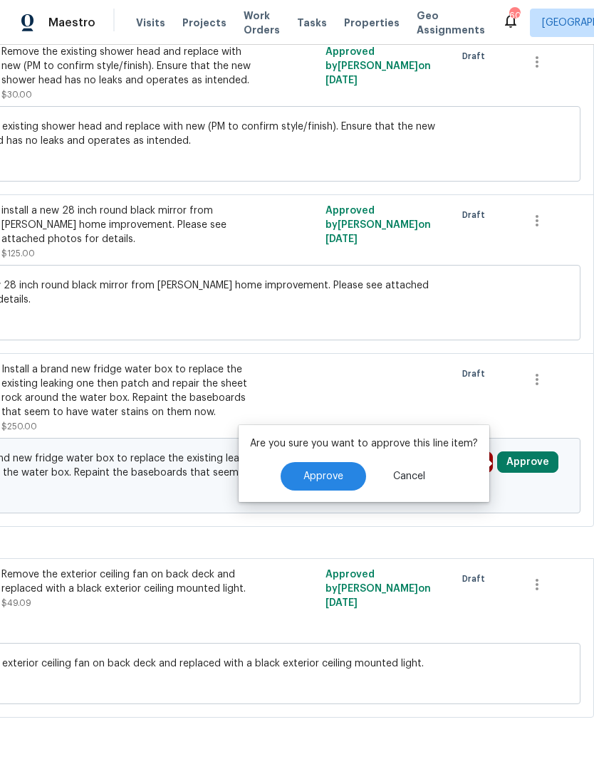
click at [327, 471] on span "Approve" at bounding box center [323, 476] width 40 height 11
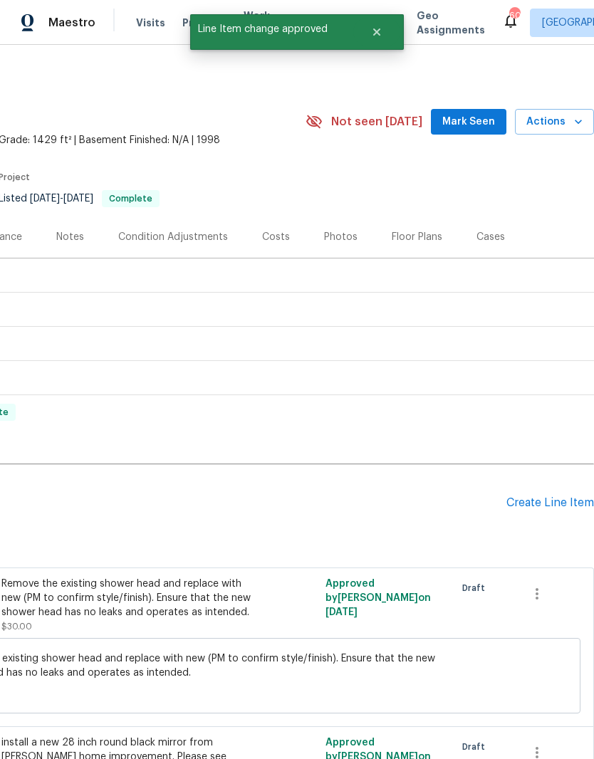
scroll to position [0, 211]
click at [554, 496] on div "Create Line Item" at bounding box center [550, 503] width 88 height 14
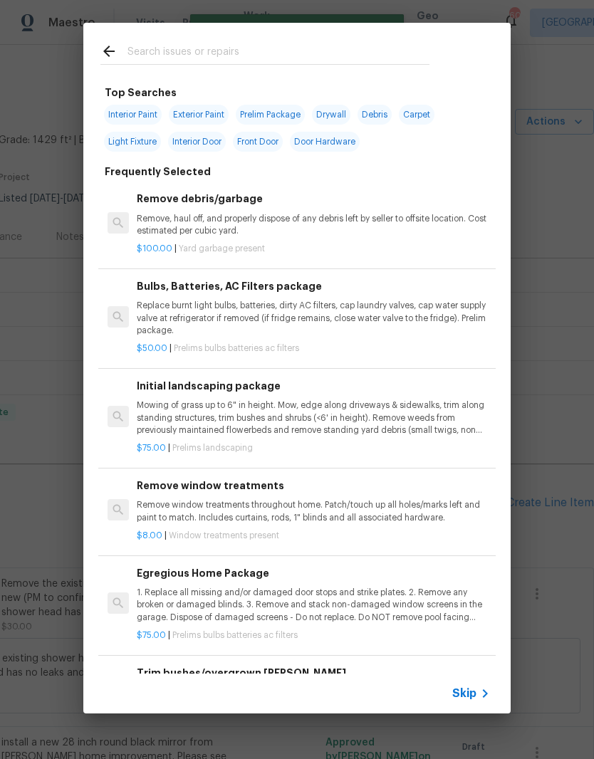
click at [183, 57] on input "text" at bounding box center [278, 53] width 302 height 21
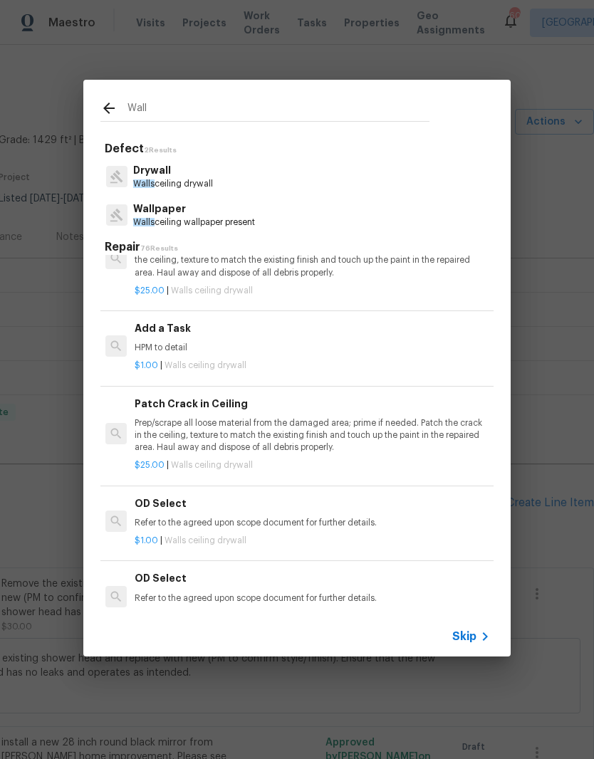
scroll to position [807, 2]
type input "W"
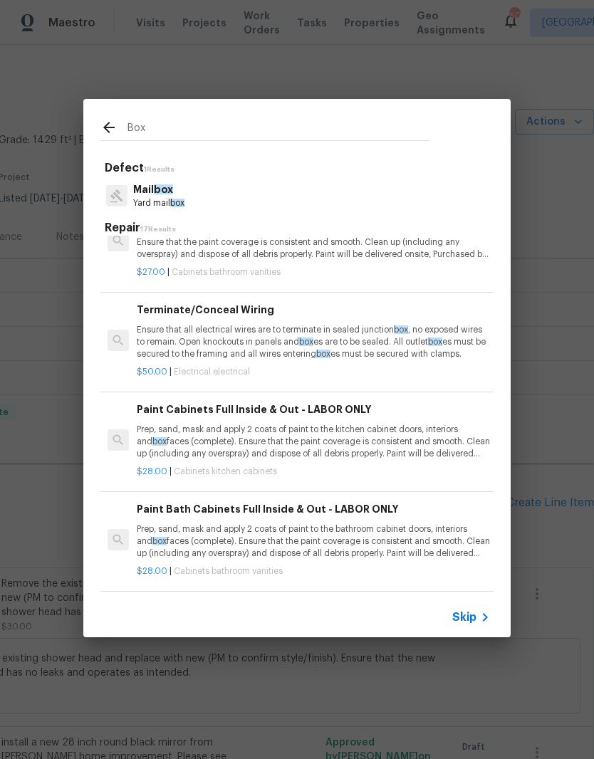
scroll to position [1268, 0]
click at [172, 120] on input "Box" at bounding box center [278, 129] width 302 height 21
type input "B"
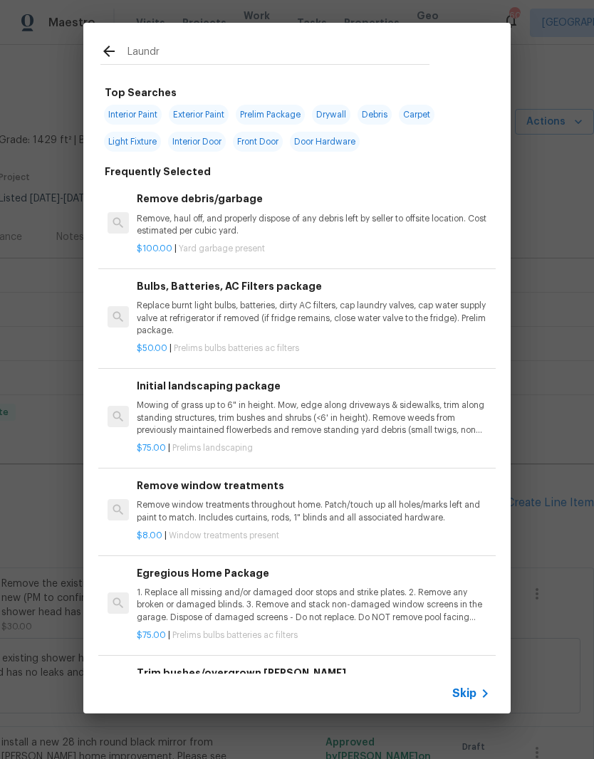
type input "Laundry"
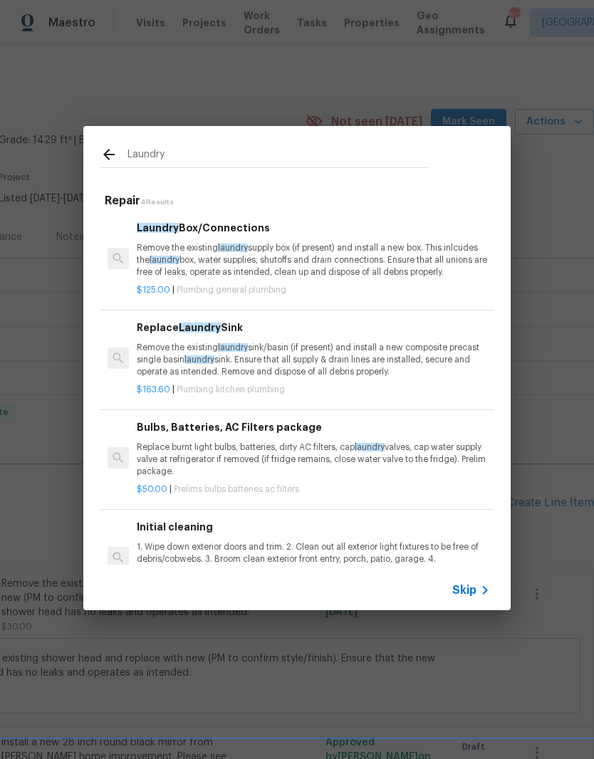
click at [201, 248] on p "Remove the existing laundry supply box (if present) and install a new box. This…" at bounding box center [313, 260] width 353 height 36
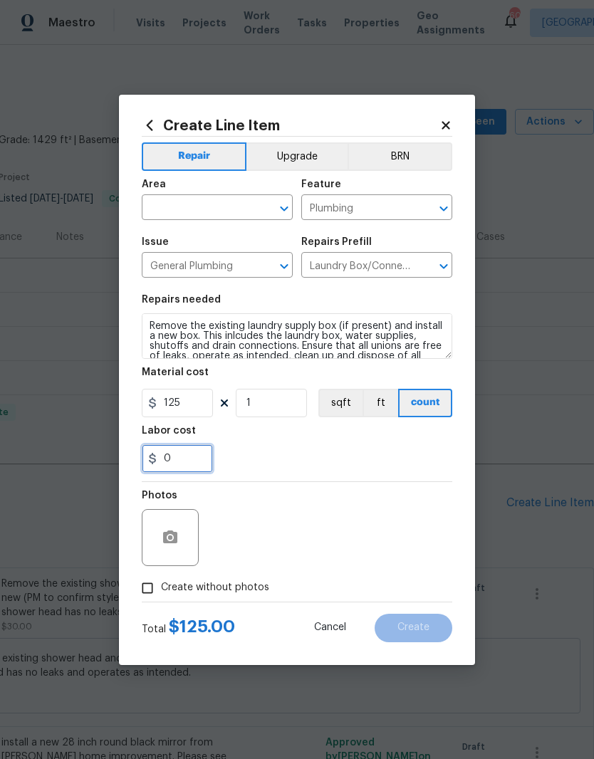
click at [184, 463] on input "0" at bounding box center [177, 458] width 71 height 28
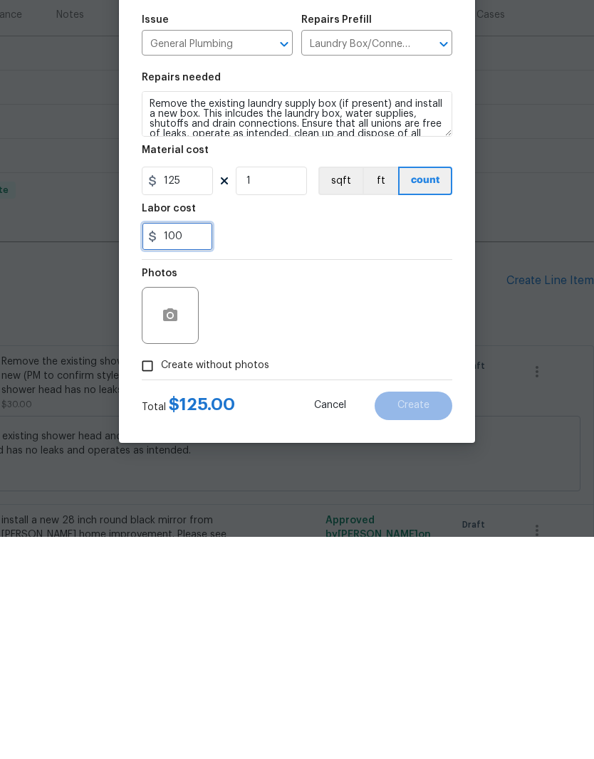
type input "100"
click at [263, 482] on div "Photos" at bounding box center [297, 528] width 310 height 93
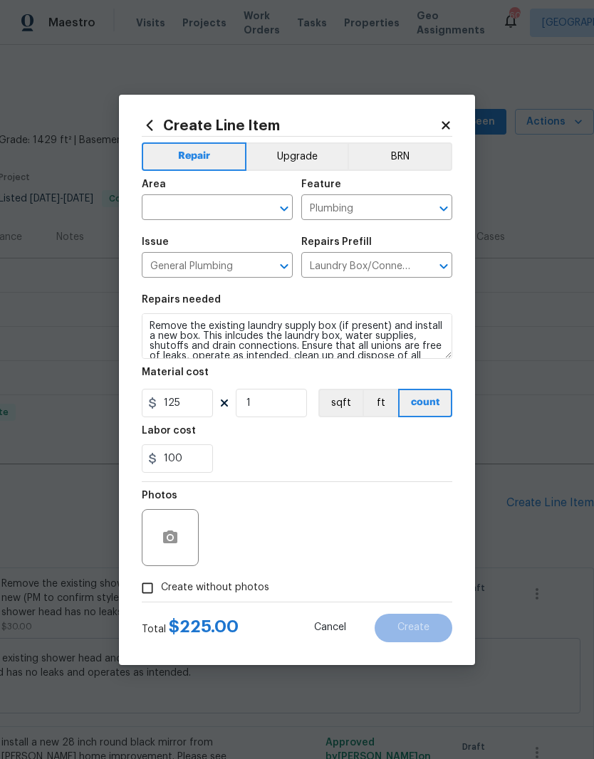
click at [172, 206] on input "text" at bounding box center [197, 209] width 111 height 22
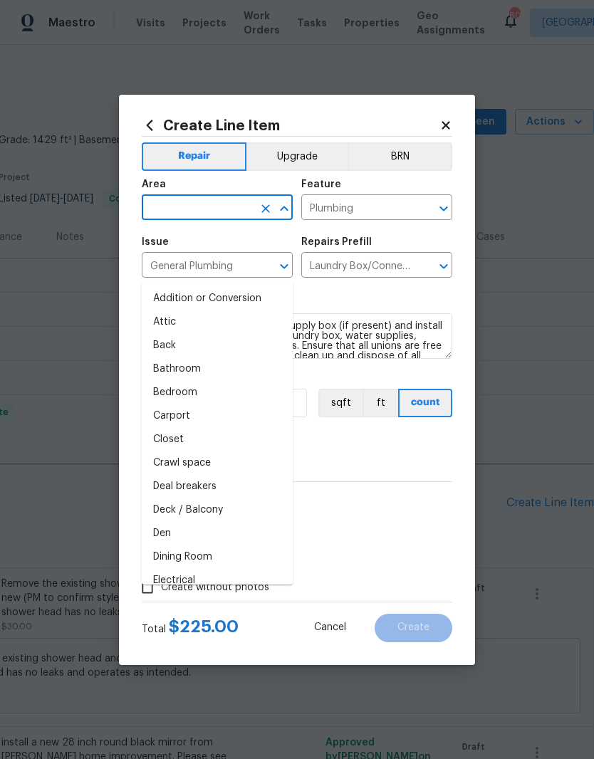
type input "l"
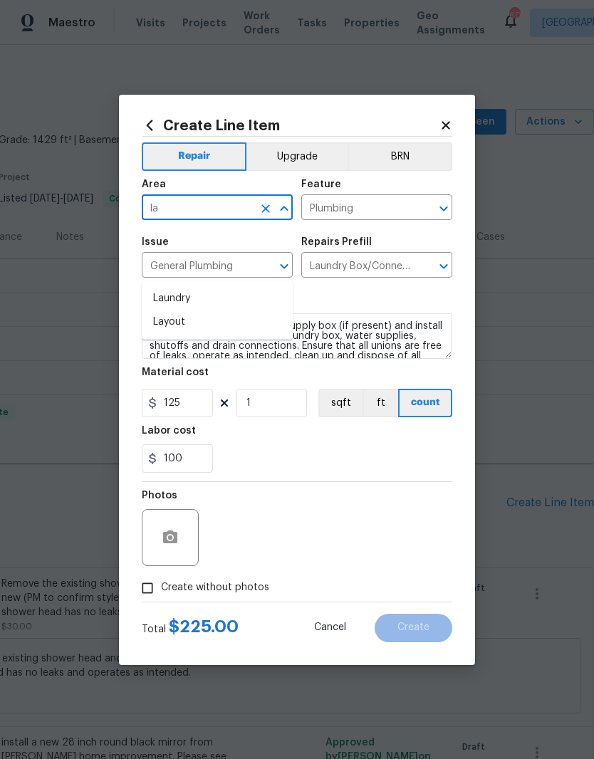
click at [172, 287] on li "Laundry" at bounding box center [217, 298] width 151 height 23
type input "Laundry"
click at [233, 294] on section "Repairs needed Remove the existing laundry supply box (if present) and install …" at bounding box center [297, 383] width 310 height 195
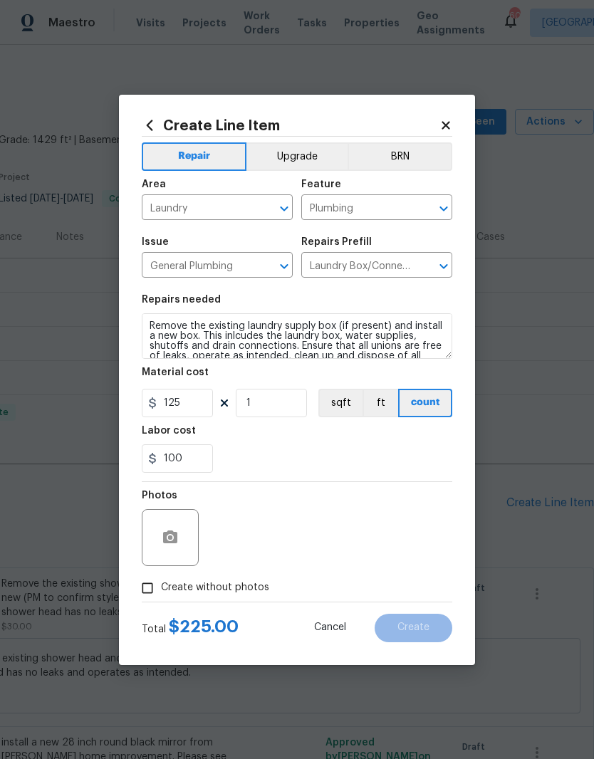
click at [142, 584] on input "Create without photos" at bounding box center [147, 587] width 27 height 27
checkbox input "true"
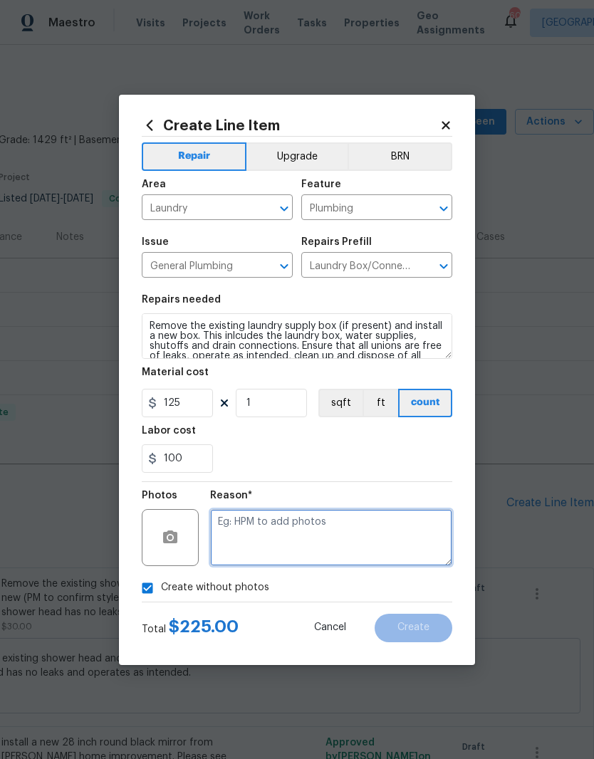
click at [222, 540] on textarea at bounding box center [331, 537] width 242 height 57
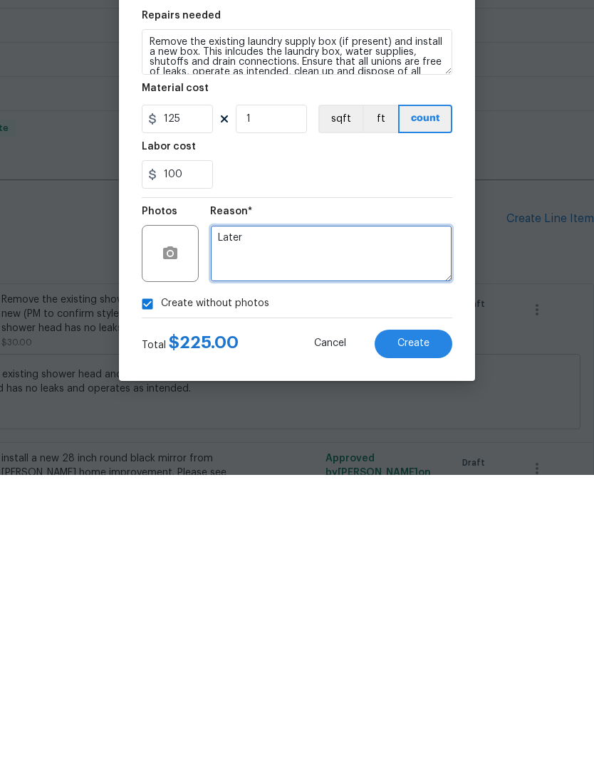
type textarea "Later"
click at [422, 426] on div "Labor cost" at bounding box center [297, 435] width 310 height 19
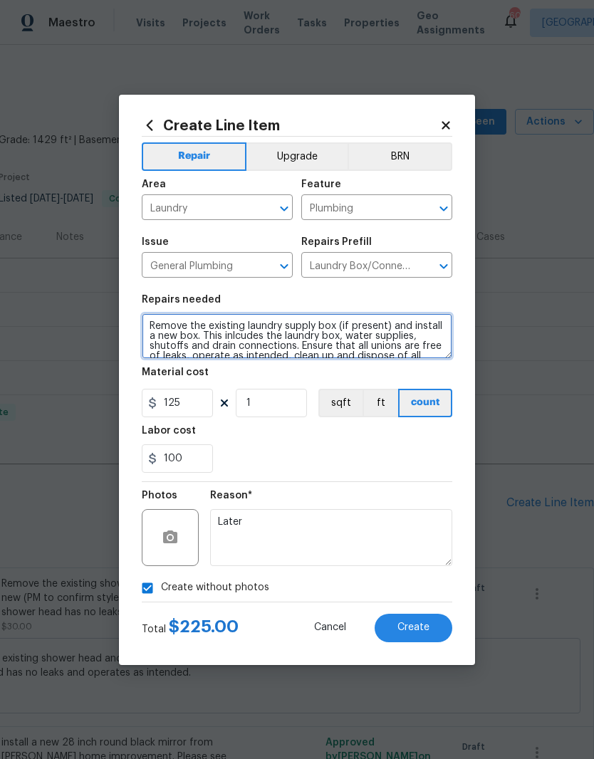
click at [425, 354] on textarea "Remove the existing laundry supply box (if present) and install a new box. This…" at bounding box center [297, 336] width 310 height 46
type textarea "Remove the existing laundry supply box (if present) and install a new box. This…"
click at [437, 350] on textarea "Remove the existing laundry supply box (if present) and install a new box. This…" at bounding box center [297, 336] width 310 height 46
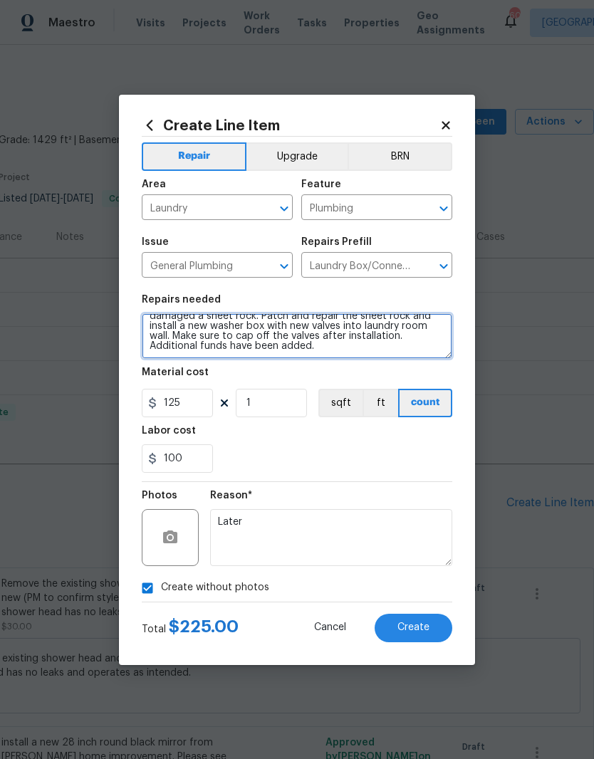
scroll to position [14, 0]
type textarea "existing valves and box in laundry room are leaking and I’ve damaged a sheet ro…"
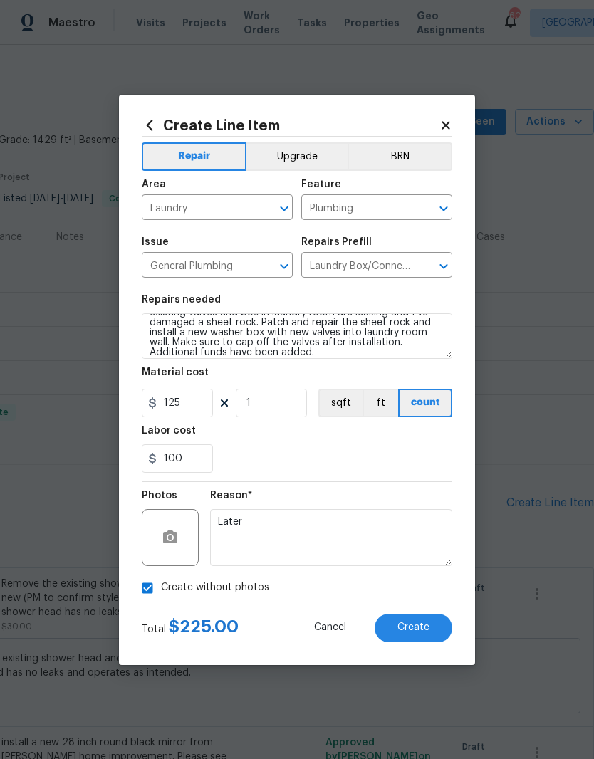
click at [443, 446] on div "100" at bounding box center [297, 458] width 310 height 28
click at [421, 629] on span "Create" at bounding box center [413, 627] width 32 height 11
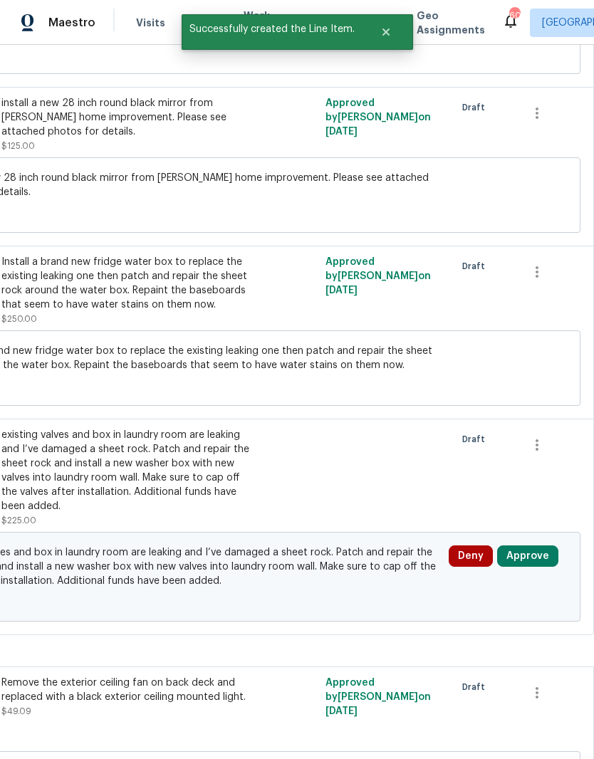
scroll to position [639, 211]
click at [537, 545] on button "Approve" at bounding box center [527, 555] width 61 height 21
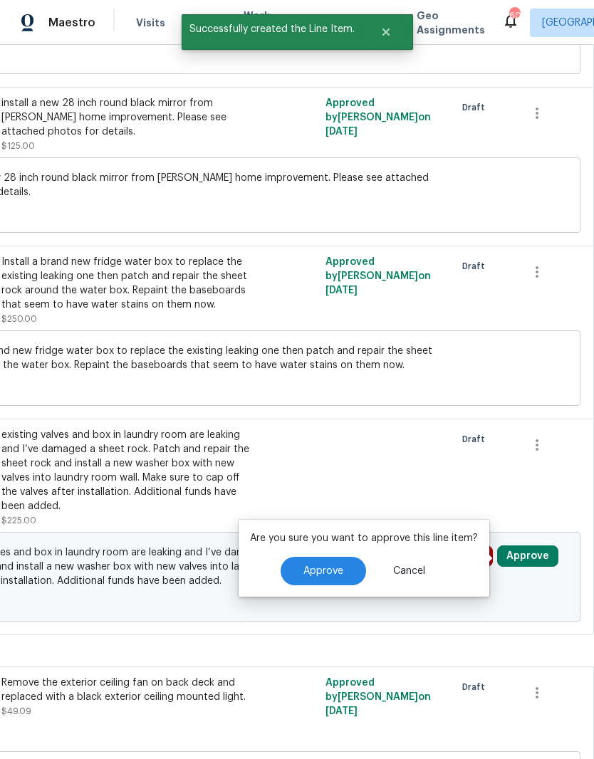
click at [335, 566] on span "Approve" at bounding box center [323, 571] width 40 height 11
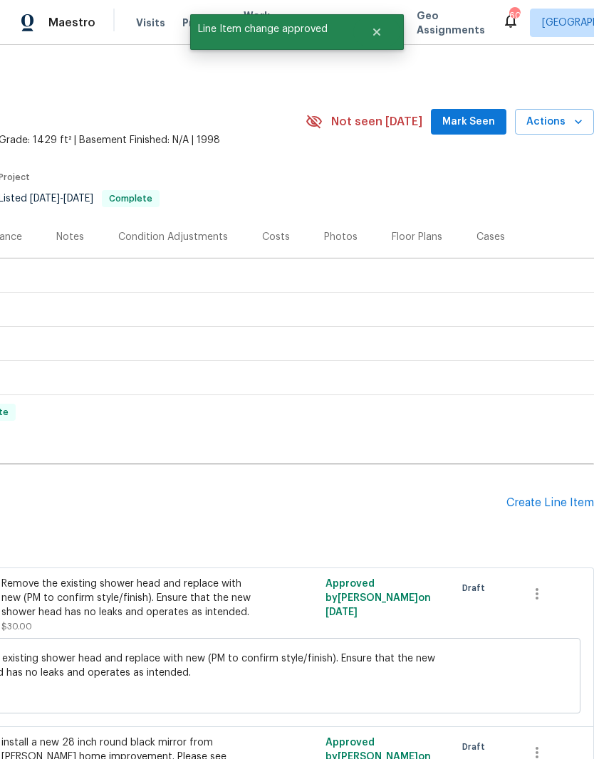
scroll to position [0, 211]
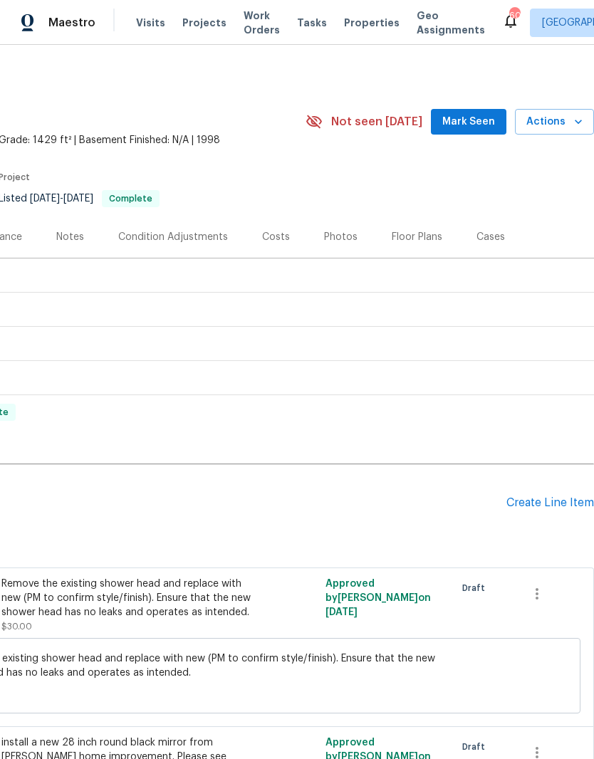
click at [552, 496] on div "Create Line Item" at bounding box center [550, 503] width 88 height 14
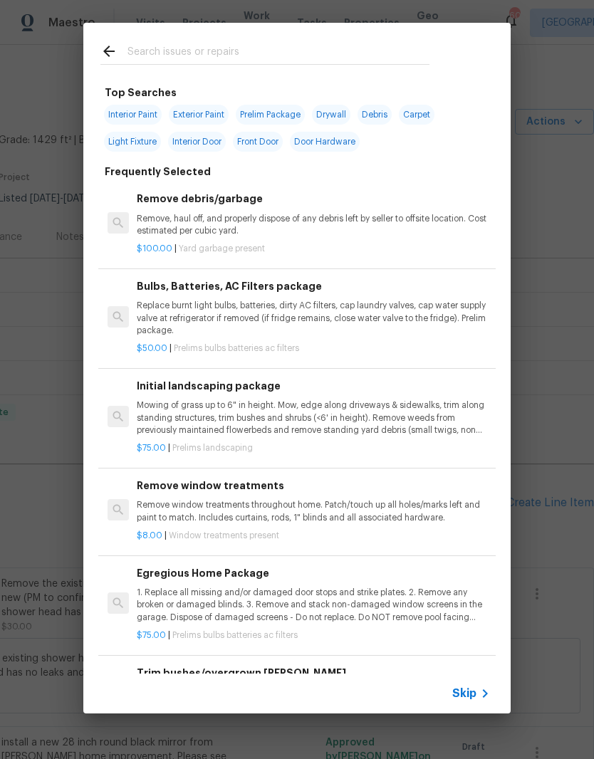
click at [208, 51] on input "text" at bounding box center [278, 53] width 302 height 21
type input "Toilet"
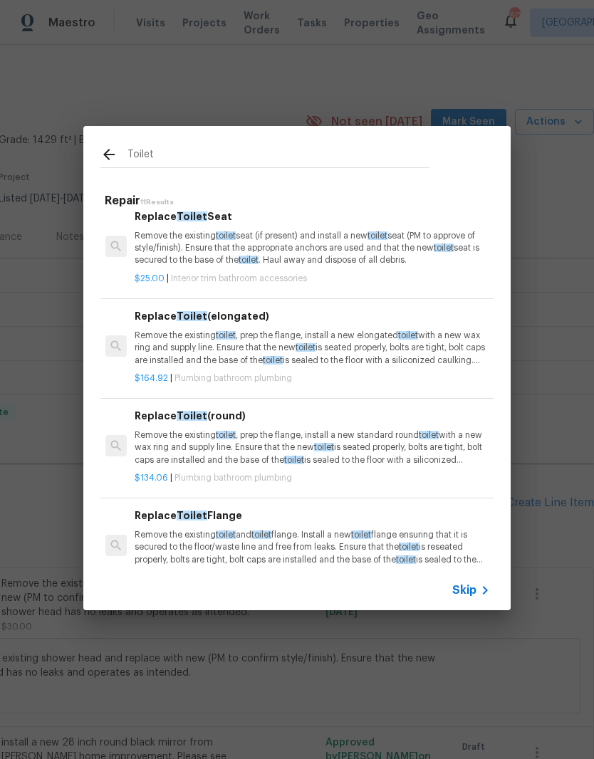
scroll to position [262, 2]
click at [162, 348] on p "Remove the existing toilet , prep the flange, install a new elongated toilet wi…" at bounding box center [311, 348] width 353 height 36
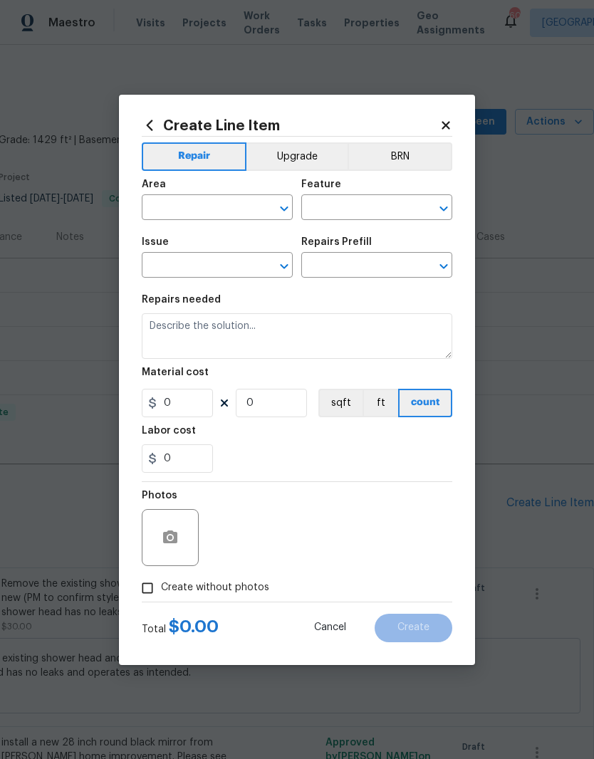
type input "Plumbing"
type input "Bathroom Plumbing"
type textarea "Remove the existing toilet, prep the flange, install a new elongated toilet wit…"
type input "1"
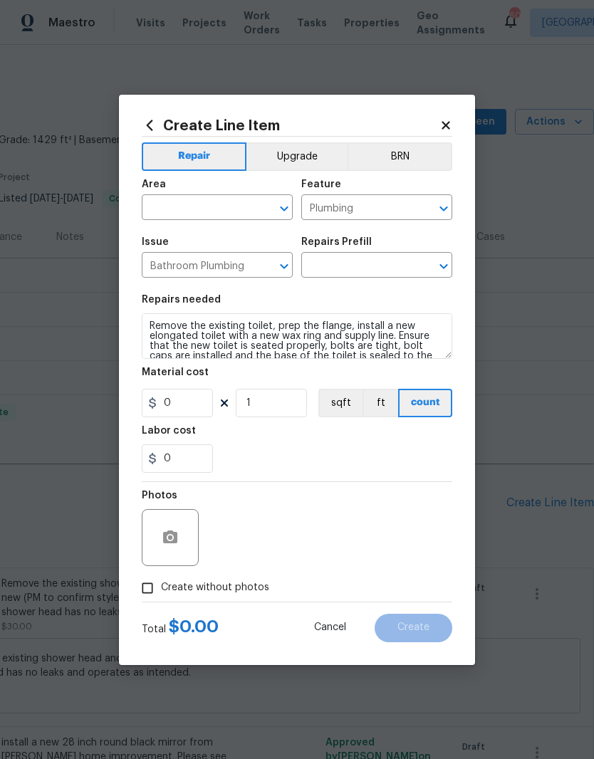
type input "Replace Toilet (elongated) $164.92"
type input "164.92"
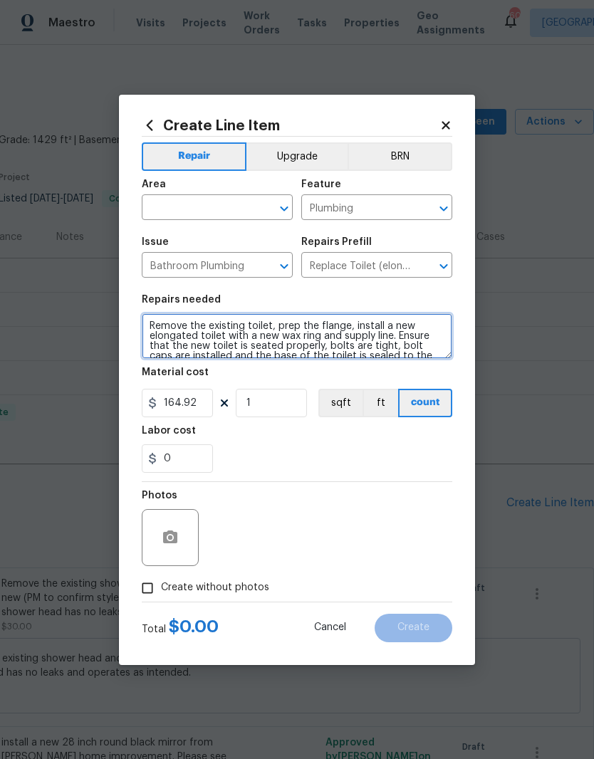
click at [154, 345] on textarea "Remove the existing toilet, prep the flange, install a new elongated toilet wit…" at bounding box center [297, 336] width 310 height 46
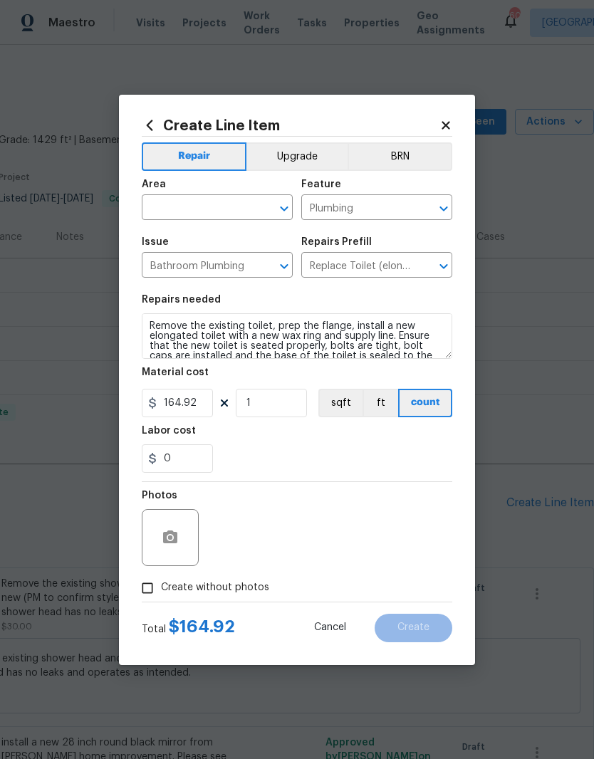
click at [172, 207] on input "text" at bounding box center [197, 209] width 111 height 22
type input "a"
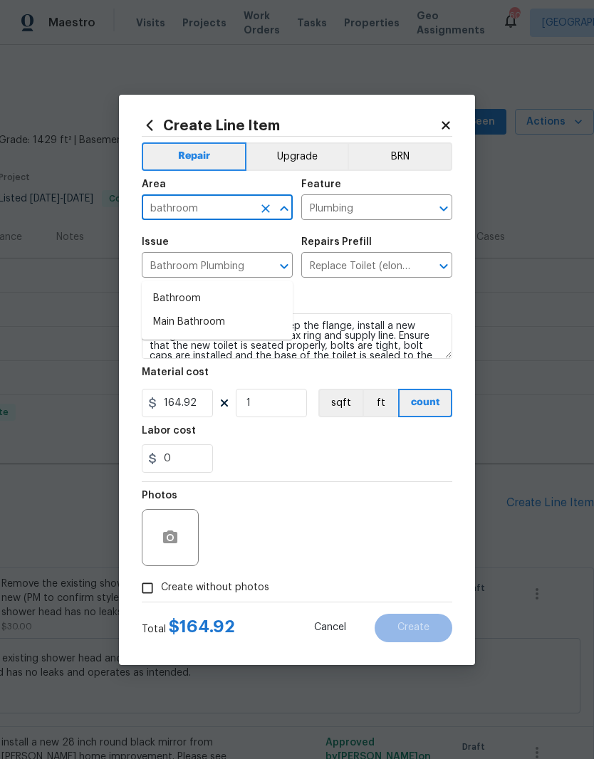
click at [177, 287] on li "Bathroom" at bounding box center [217, 298] width 151 height 23
type input "Bathroom"
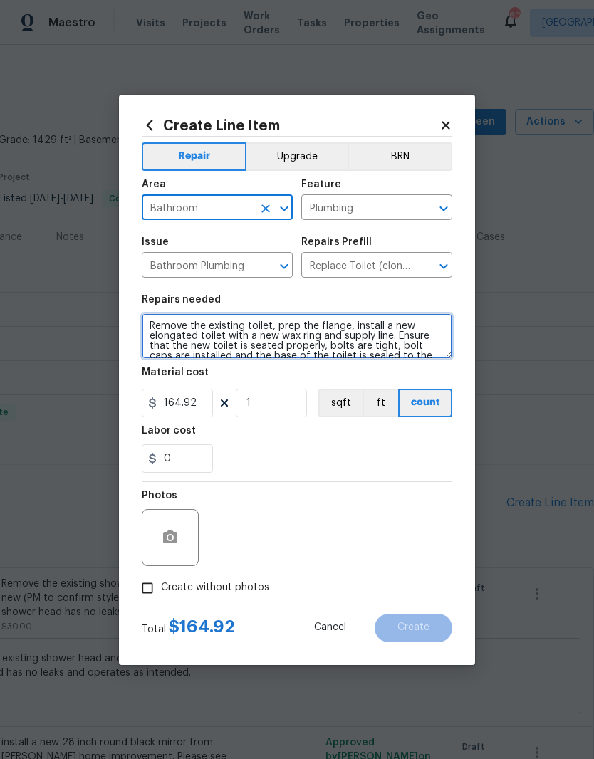
click at [359, 347] on textarea "Remove the existing toilet, prep the flange, install a new elongated toilet wit…" at bounding box center [297, 336] width 310 height 46
click at [154, 327] on textarea "Remove the existing toilet, prep the flange, install a new elongated toilet wit…" at bounding box center [297, 336] width 310 height 46
click at [153, 314] on textarea "Remove the existing toilet, prep the flange, install a new elongated toilet wit…" at bounding box center [297, 336] width 310 height 46
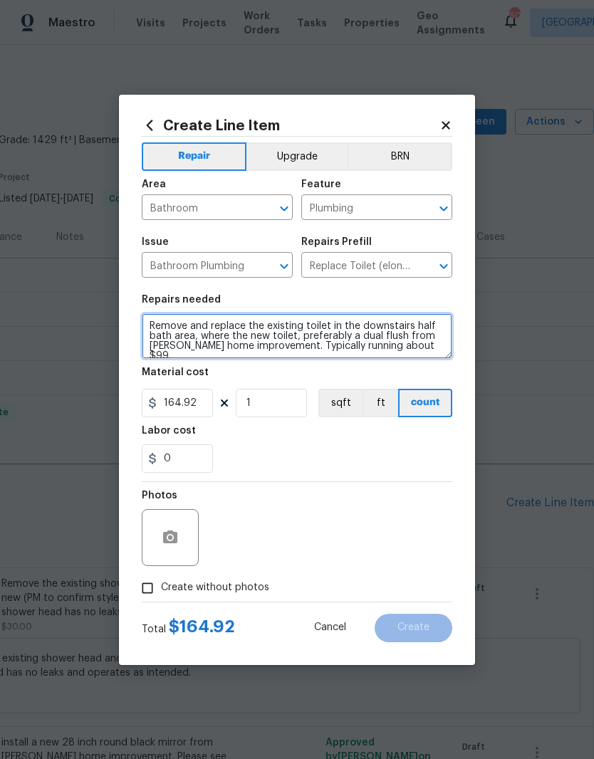
type textarea "Remove and replace the existing toilet in the downstairs half bath area, where …"
click at [144, 588] on input "Create without photos" at bounding box center [147, 587] width 27 height 27
checkbox input "true"
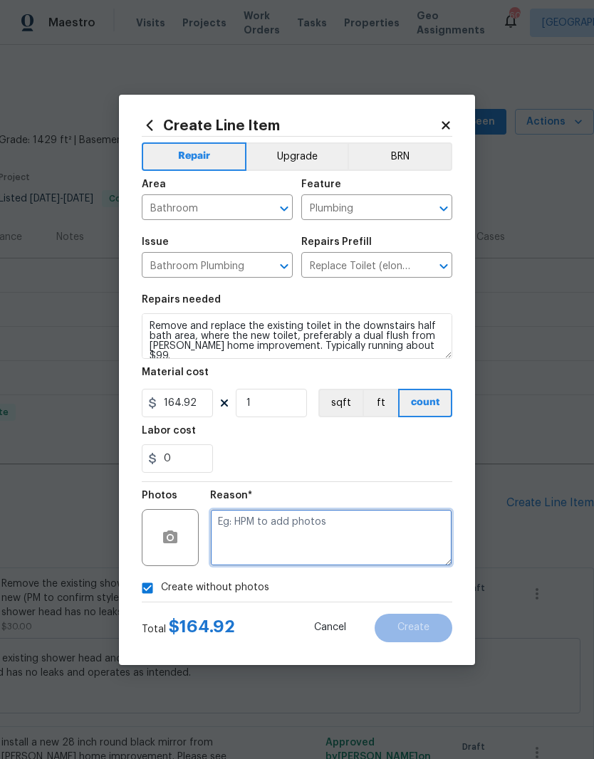
click at [404, 534] on textarea at bounding box center [331, 537] width 242 height 57
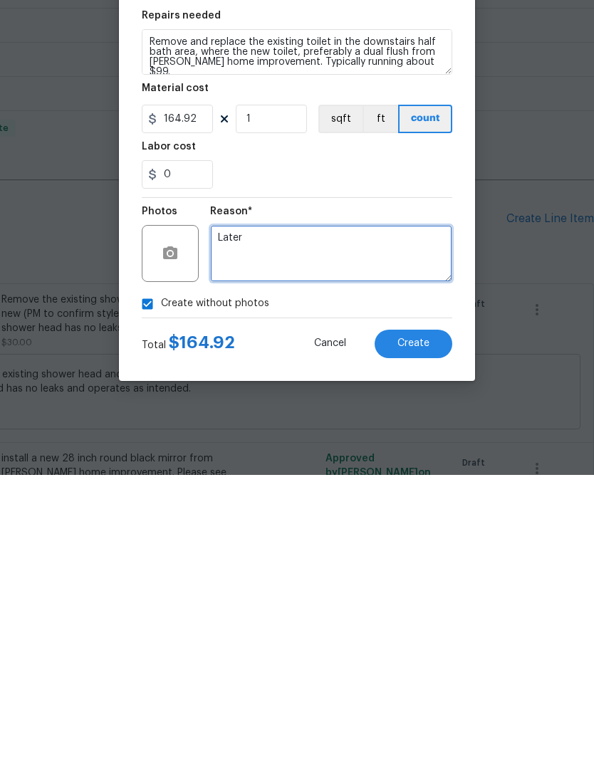
type textarea "Later"
click at [422, 622] on span "Create" at bounding box center [413, 627] width 32 height 11
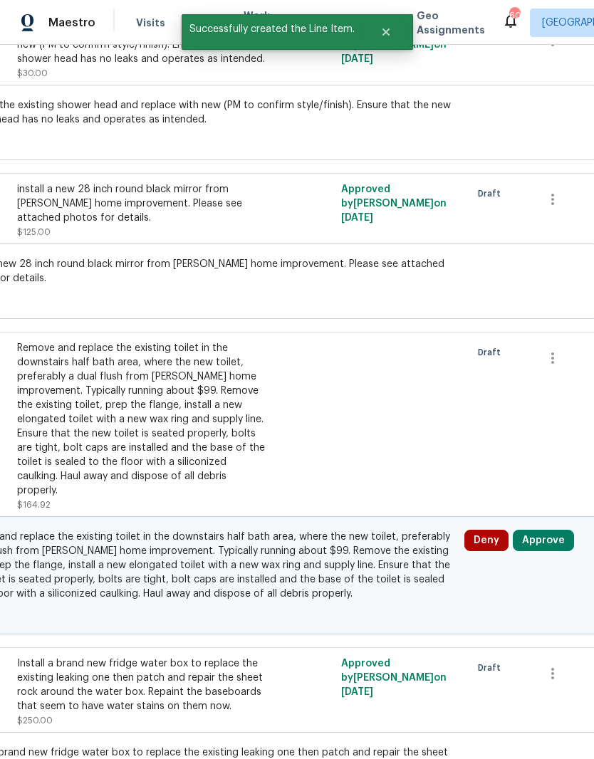
scroll to position [552, 195]
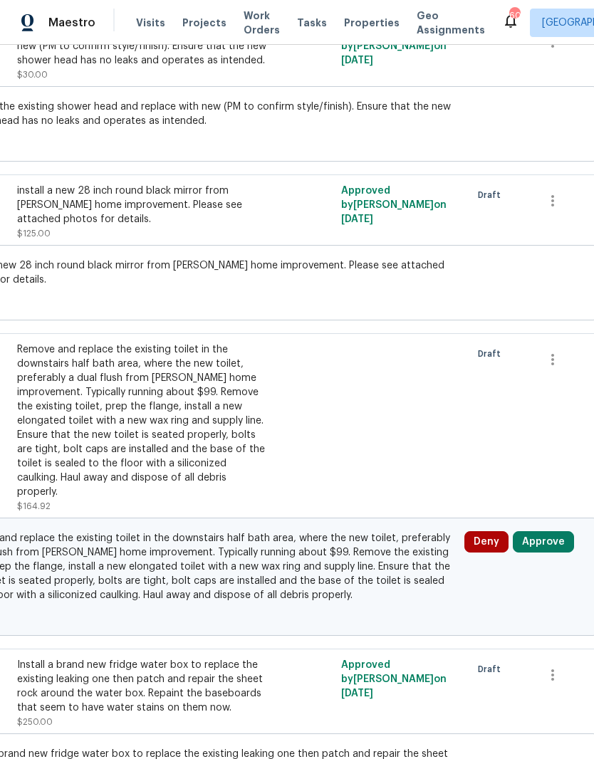
click at [554, 531] on button "Approve" at bounding box center [542, 541] width 61 height 21
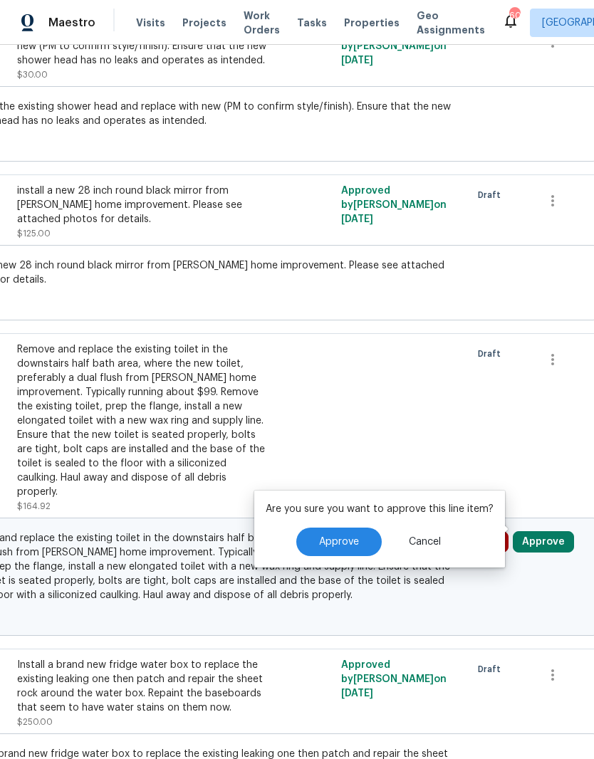
click at [349, 537] on span "Approve" at bounding box center [339, 542] width 40 height 11
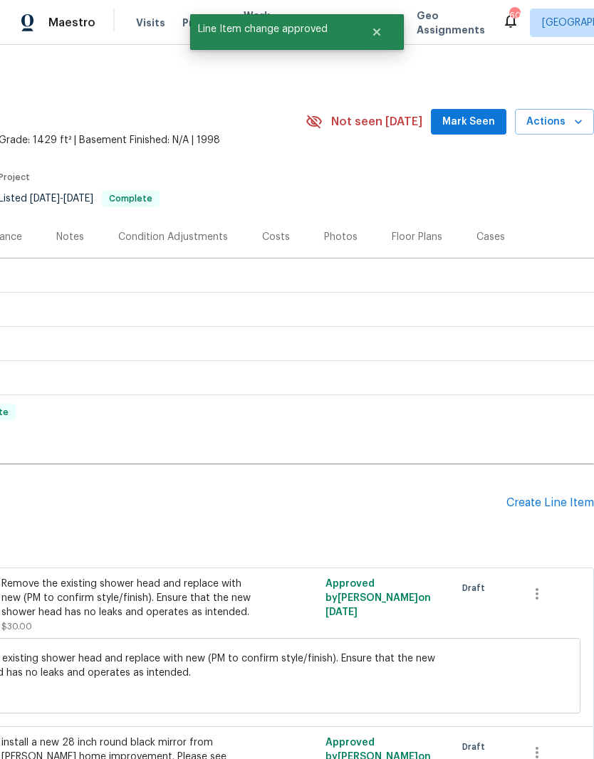
scroll to position [0, 211]
click at [556, 496] on div "Create Line Item" at bounding box center [550, 503] width 88 height 14
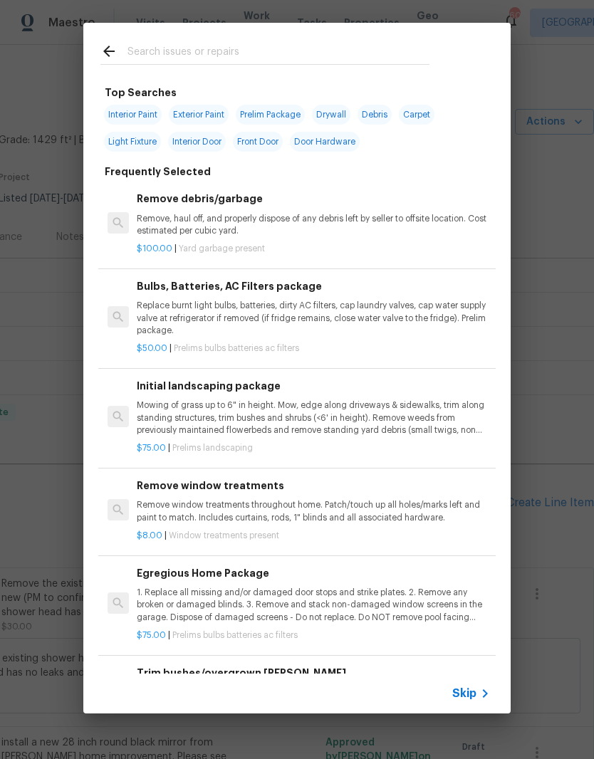
scroll to position [-2, 0]
click at [165, 49] on input "text" at bounding box center [278, 53] width 302 height 21
type input "Window"
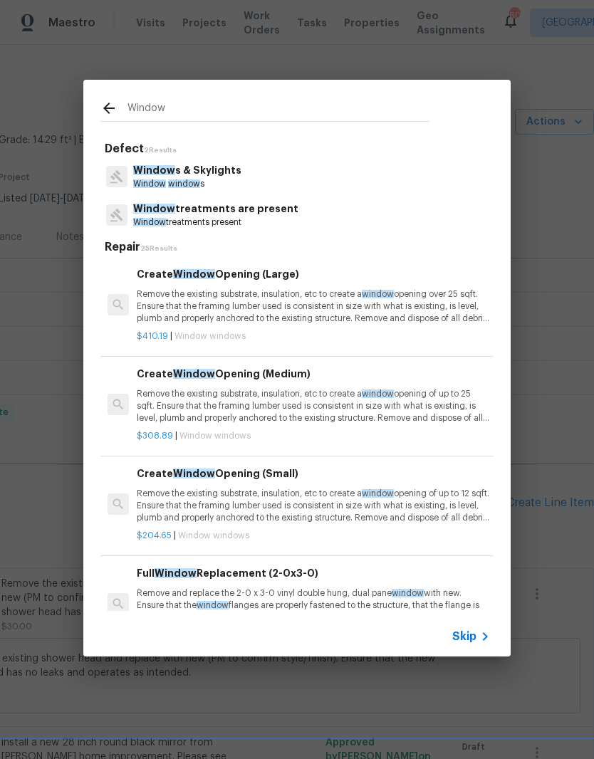
click at [182, 174] on p "Window s & Skylights" at bounding box center [187, 170] width 108 height 15
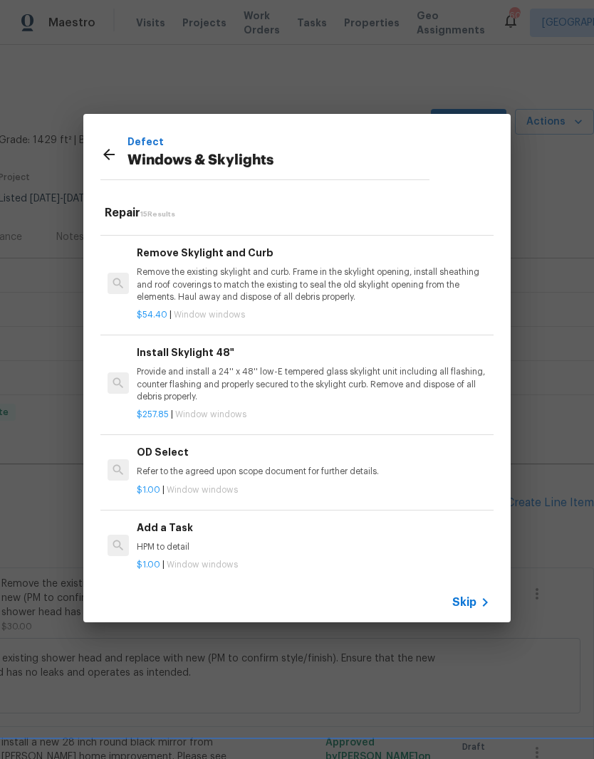
scroll to position [1046, 0]
click at [157, 527] on div "Add a Task HPM to detail" at bounding box center [313, 538] width 353 height 34
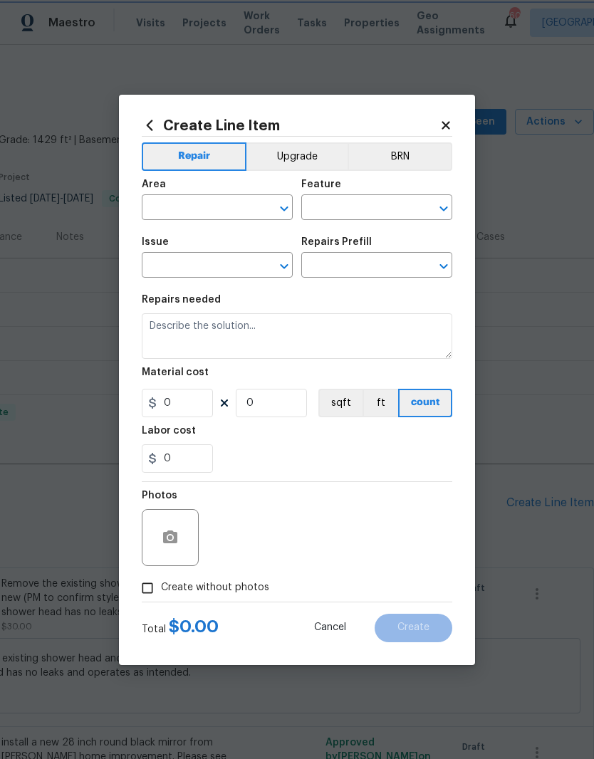
type input "Windows & Skylights"
type input "Add a Task $1.00"
type textarea "HPM to detail"
type input "1"
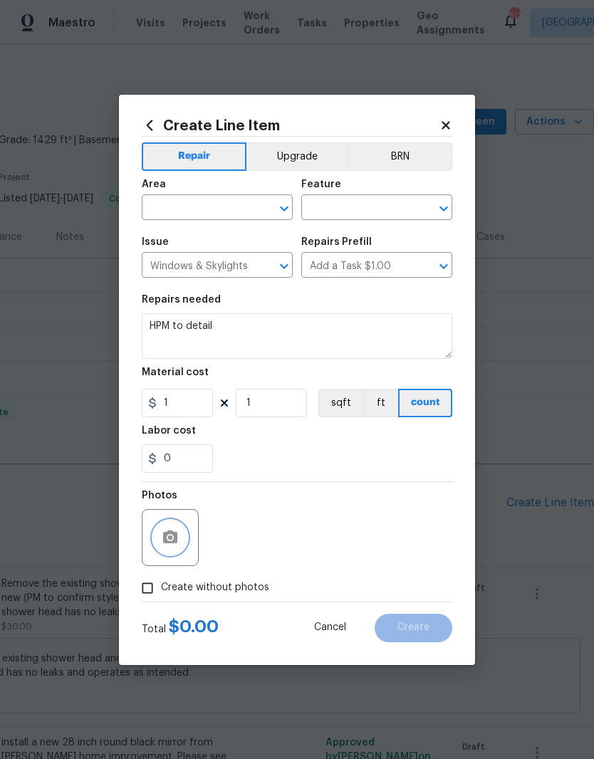
click at [162, 535] on icon "button" at bounding box center [170, 537] width 17 height 17
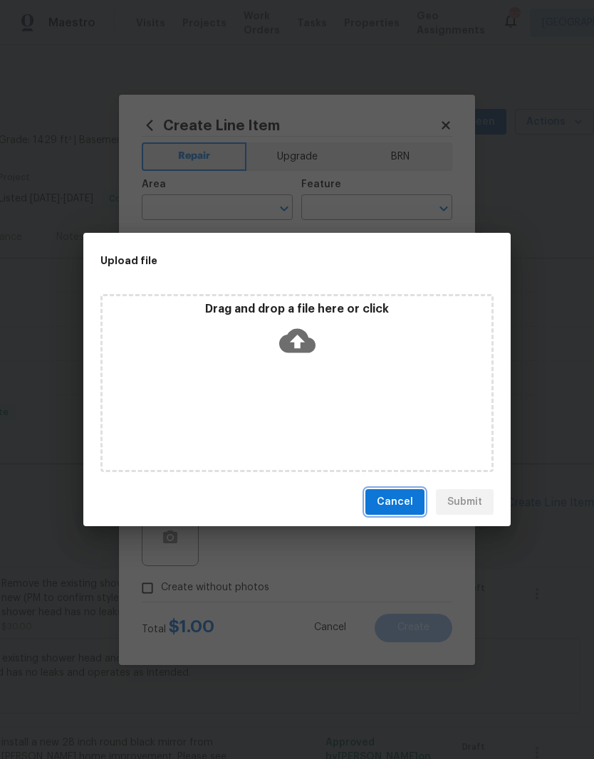
click at [402, 503] on span "Cancel" at bounding box center [395, 502] width 36 height 18
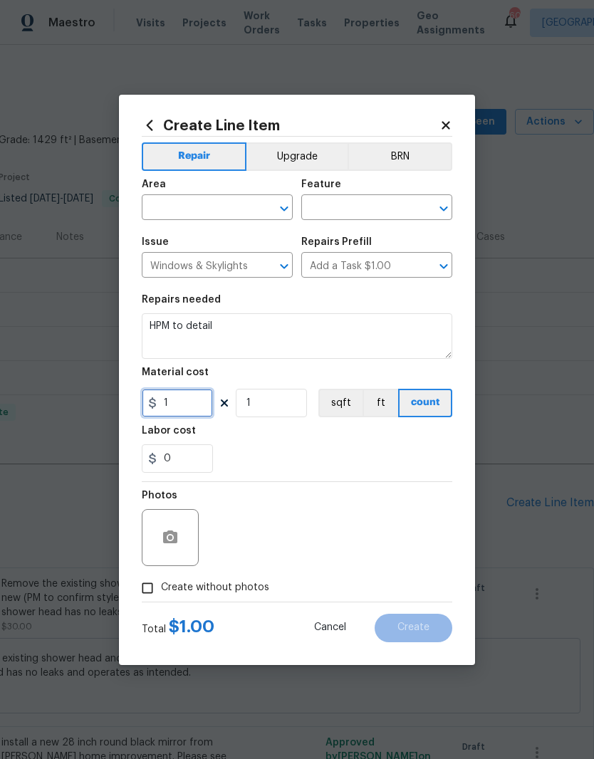
click at [177, 411] on input "1" at bounding box center [177, 403] width 71 height 28
type input "350"
click at [262, 408] on input "1" at bounding box center [271, 403] width 71 height 28
type input "5"
click at [247, 435] on div "Labor cost" at bounding box center [297, 435] width 310 height 19
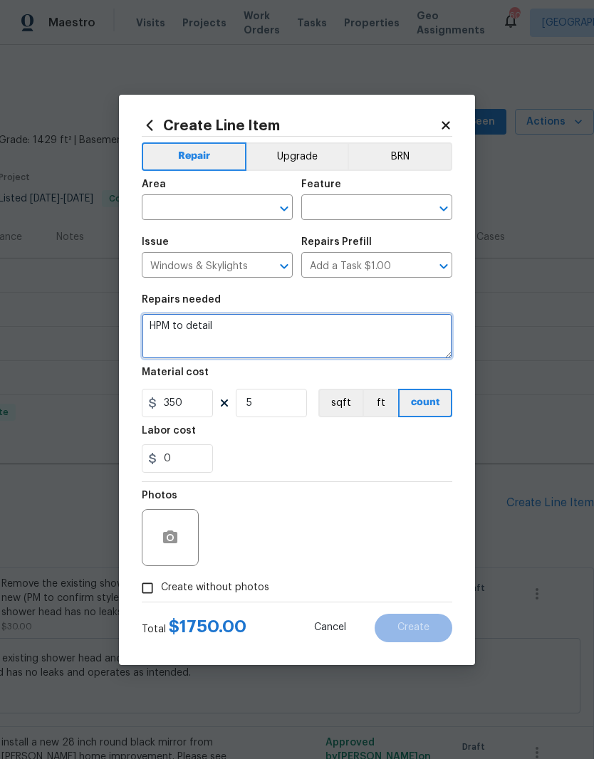
click at [201, 332] on textarea "HPM to detail" at bounding box center [297, 336] width 310 height 46
type textarea "H"
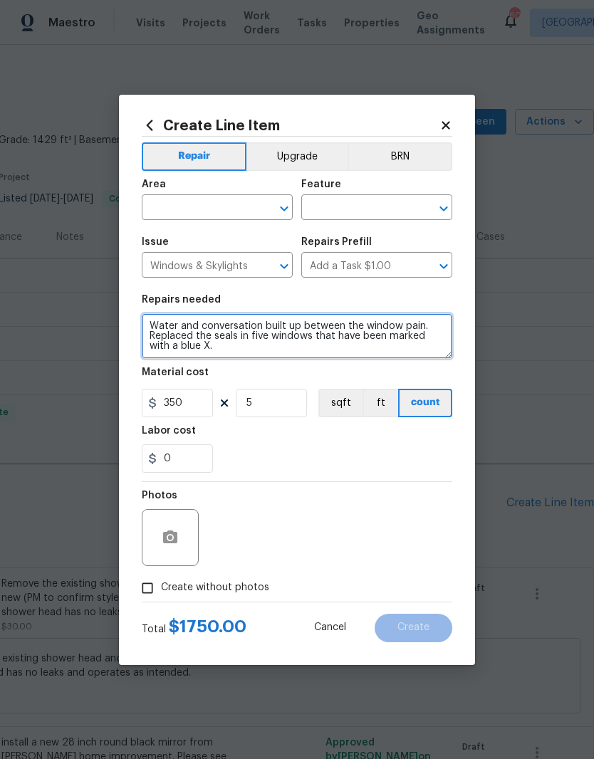
type textarea "Water and conversation built up between the window pain. Replaced the seals in …"
click at [140, 596] on input "Create without photos" at bounding box center [147, 587] width 27 height 27
checkbox input "true"
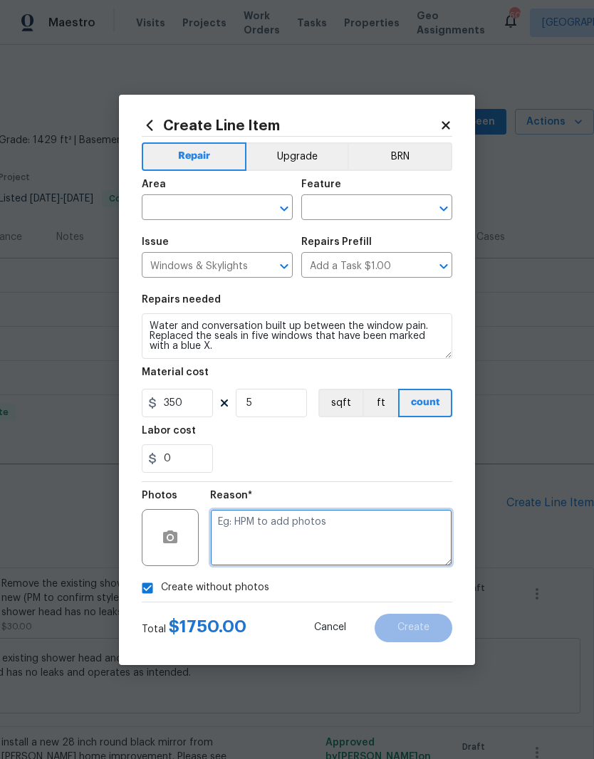
click at [233, 535] on textarea at bounding box center [331, 537] width 242 height 57
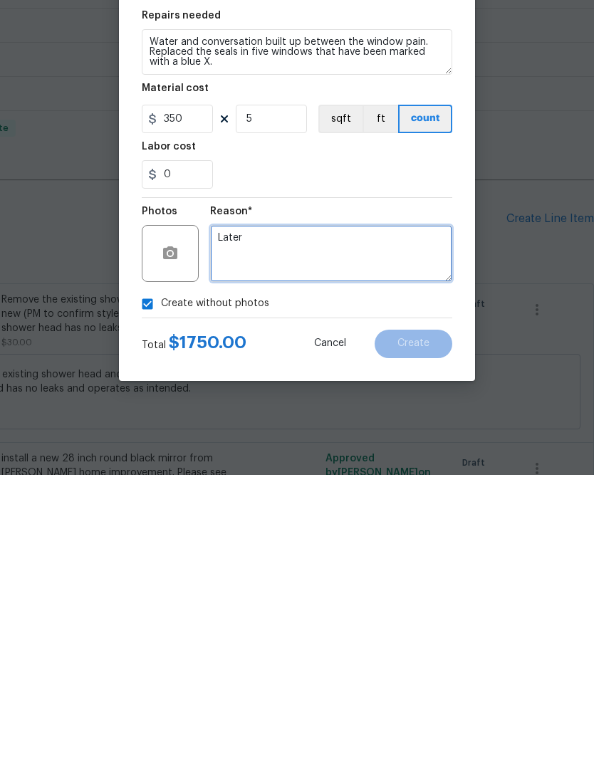
type textarea "Later"
click at [441, 574] on div "Create without photos" at bounding box center [297, 587] width 310 height 27
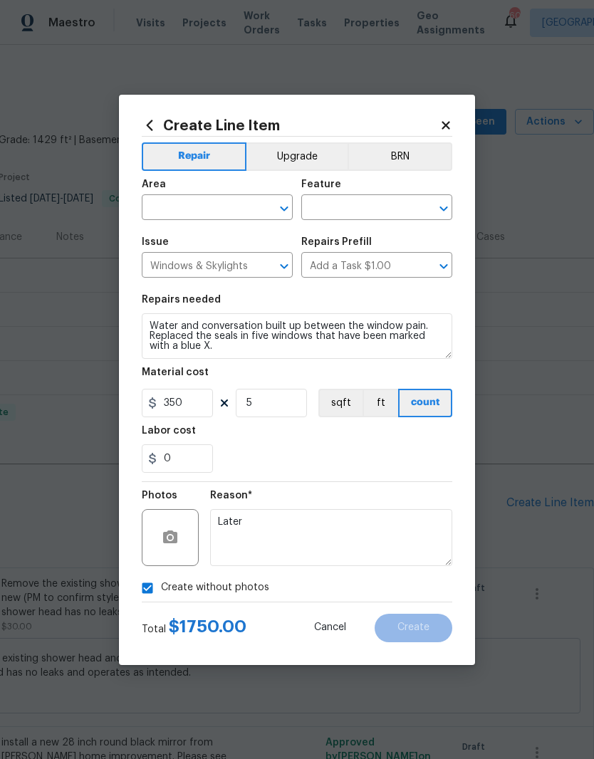
click at [426, 474] on section "Repairs needed Water and conversation built up between the window pain. Replace…" at bounding box center [297, 383] width 310 height 195
click at [195, 198] on input "text" at bounding box center [197, 209] width 111 height 22
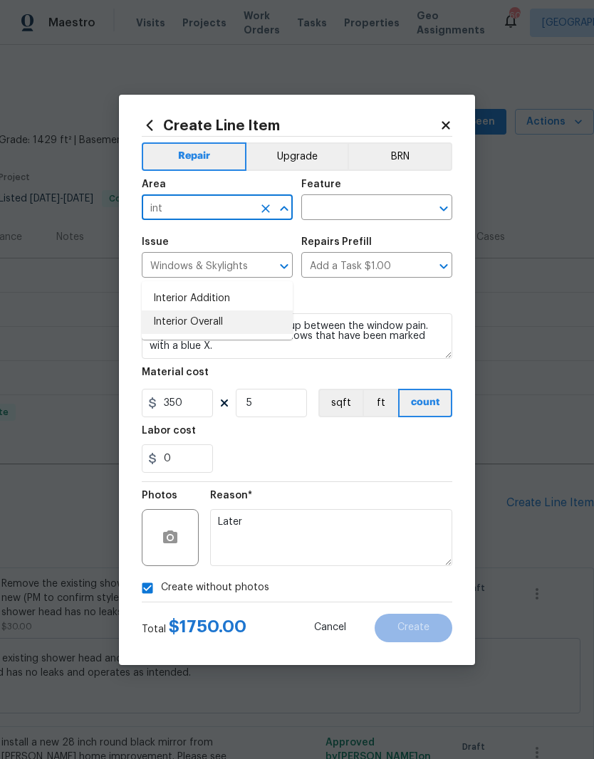
click at [181, 310] on li "Interior Overall" at bounding box center [217, 321] width 151 height 23
type input "Interior Overall"
click at [332, 204] on input "text" at bounding box center [356, 209] width 111 height 22
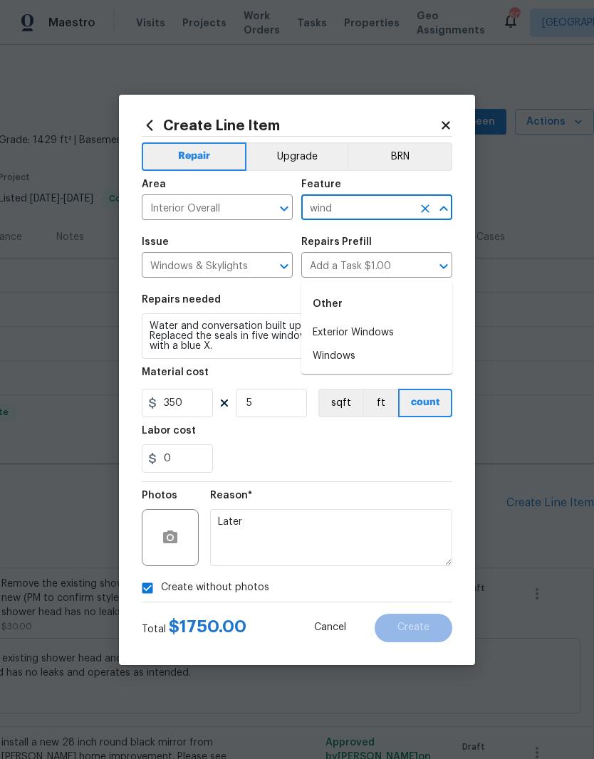
click at [359, 345] on li "Windows" at bounding box center [376, 356] width 151 height 23
type input "Windows"
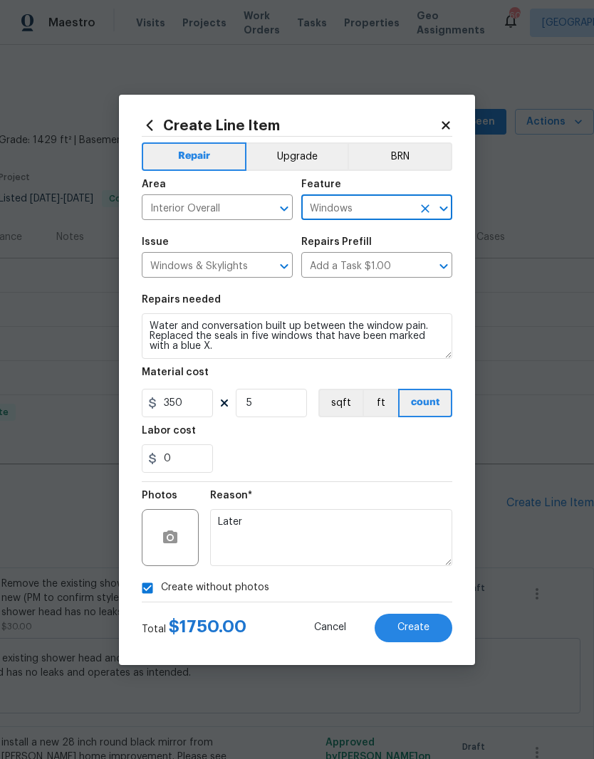
click at [371, 299] on div "Repairs needed" at bounding box center [297, 304] width 310 height 19
click at [429, 633] on button "Create" at bounding box center [413, 628] width 78 height 28
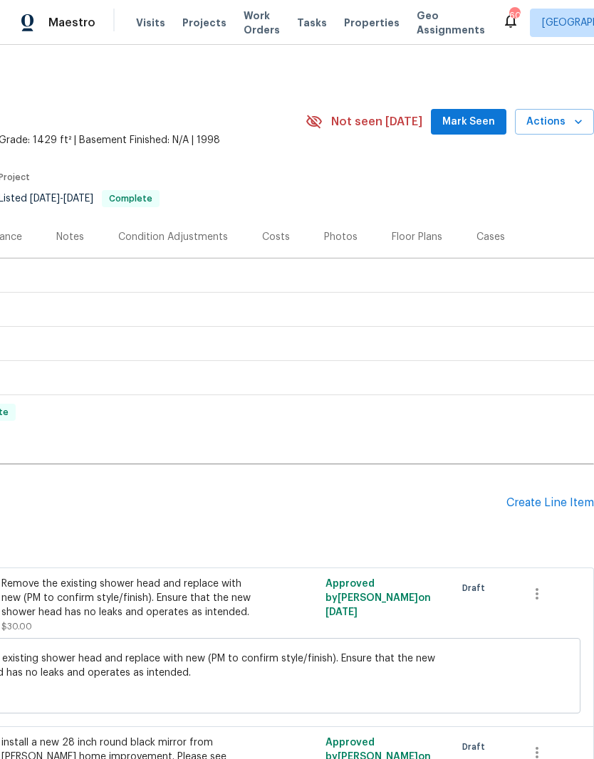
scroll to position [0, 211]
click at [545, 496] on div "Create Line Item" at bounding box center [550, 503] width 88 height 14
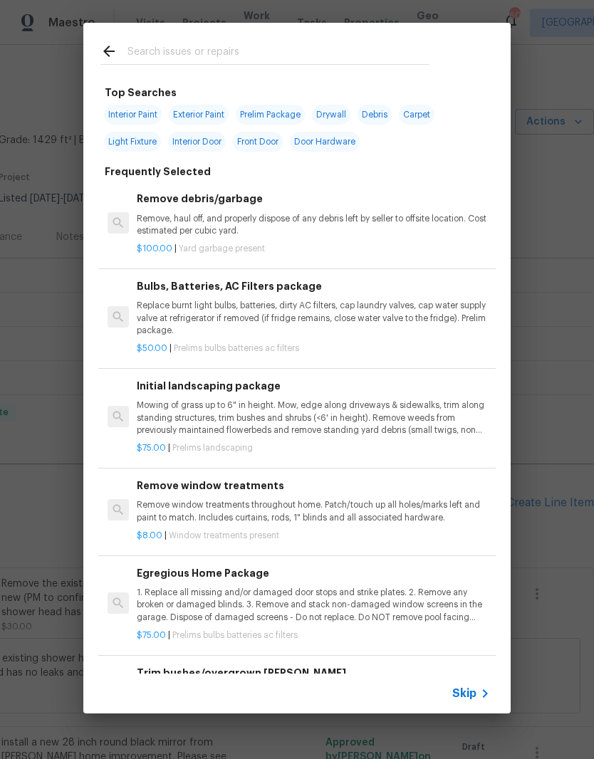
click at [164, 48] on input "text" at bounding box center [278, 53] width 302 height 21
type input "Exterior paint"
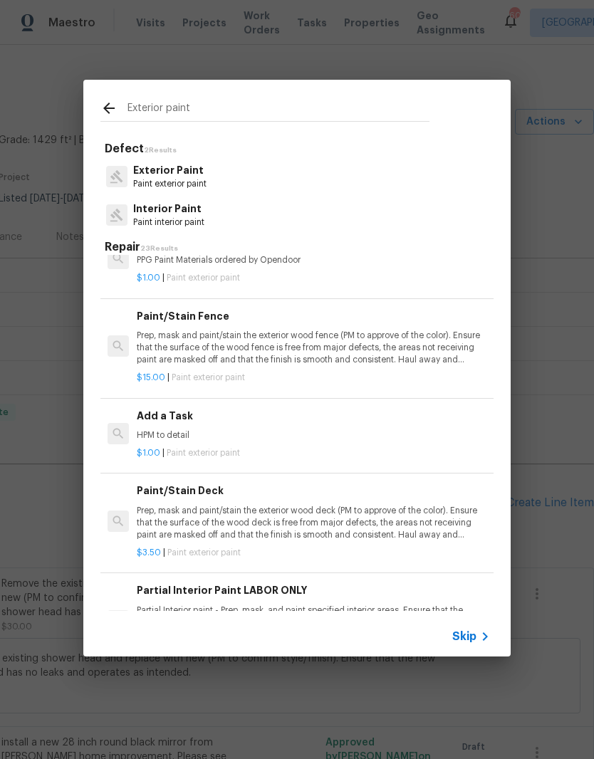
scroll to position [312, 0]
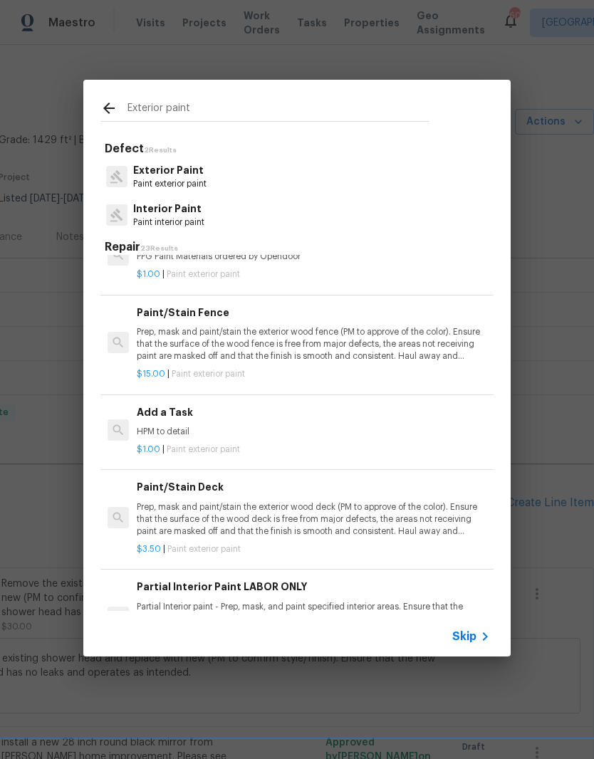
click at [149, 420] on div "Add a Task HPM to detail" at bounding box center [313, 421] width 353 height 34
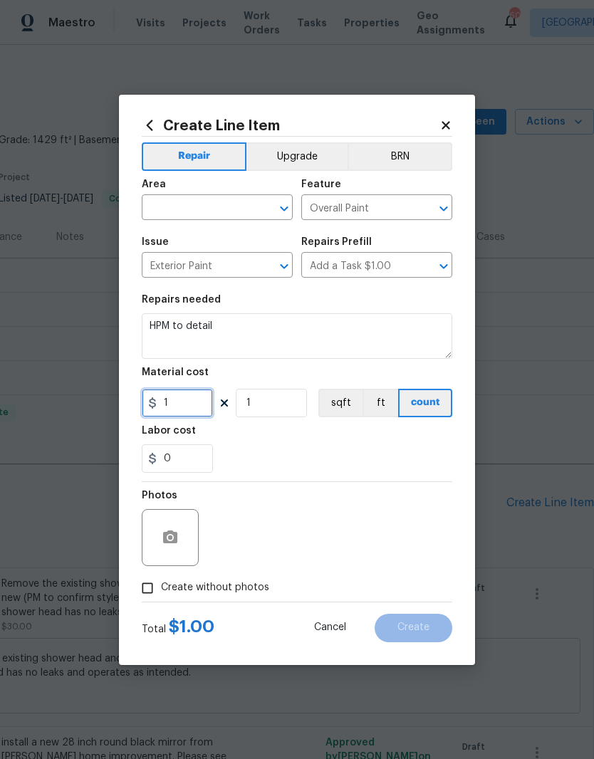
click at [182, 404] on input "1" at bounding box center [177, 403] width 71 height 28
type input "120"
click at [426, 438] on div "Labor cost" at bounding box center [297, 435] width 310 height 19
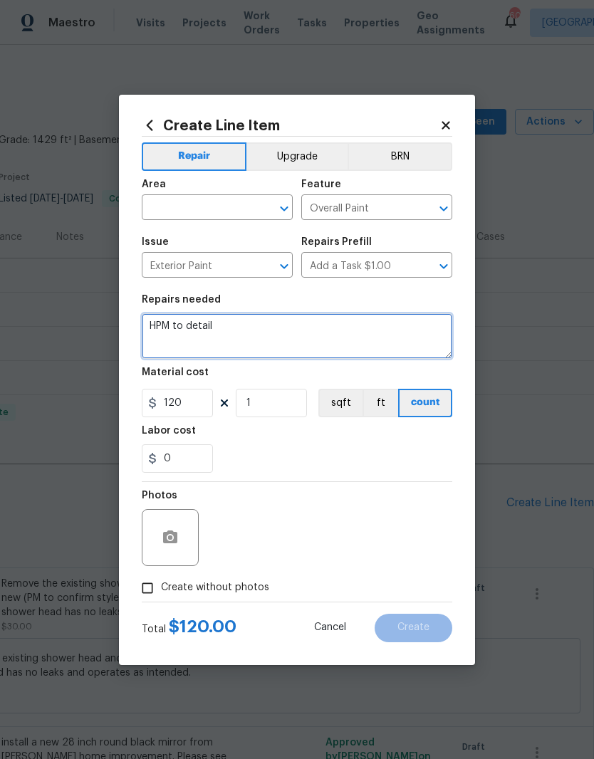
click at [220, 326] on textarea "HPM to detail" at bounding box center [297, 336] width 310 height 46
type textarea "H"
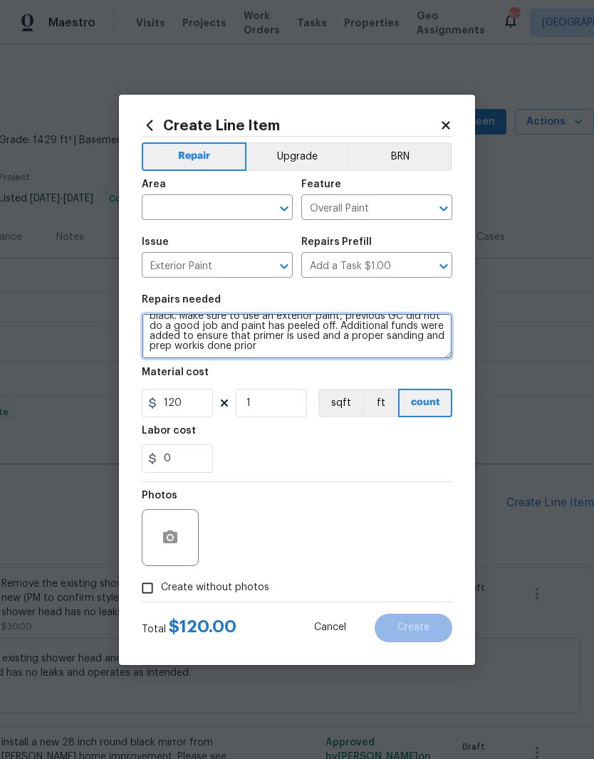
scroll to position [14, 0]
type textarea "Remove door, lock and knob, then repaint the front door black. Make sure to use…"
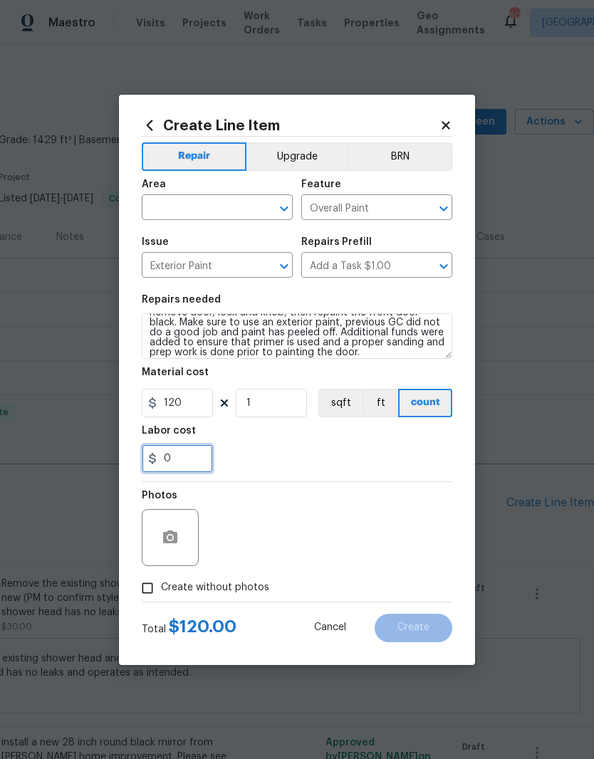
click at [179, 453] on input "0" at bounding box center [177, 458] width 71 height 28
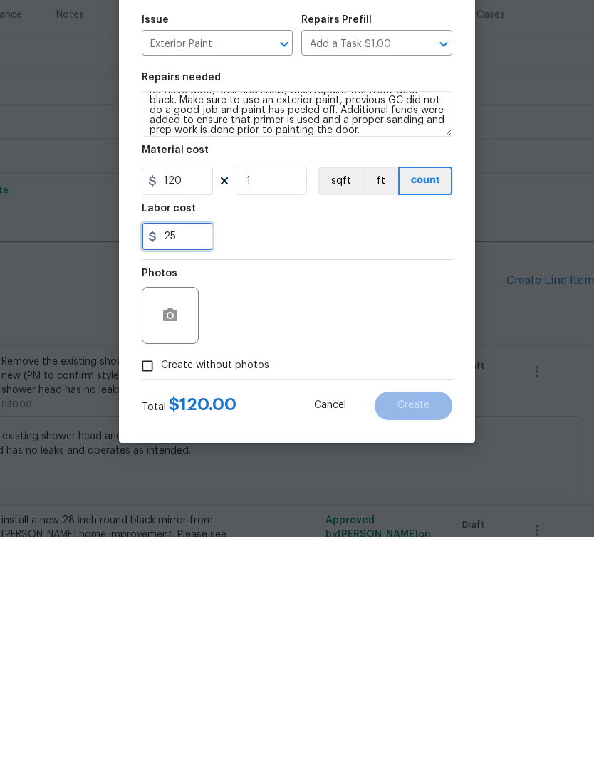
type input "25"
click at [295, 482] on div "Photos" at bounding box center [297, 528] width 310 height 93
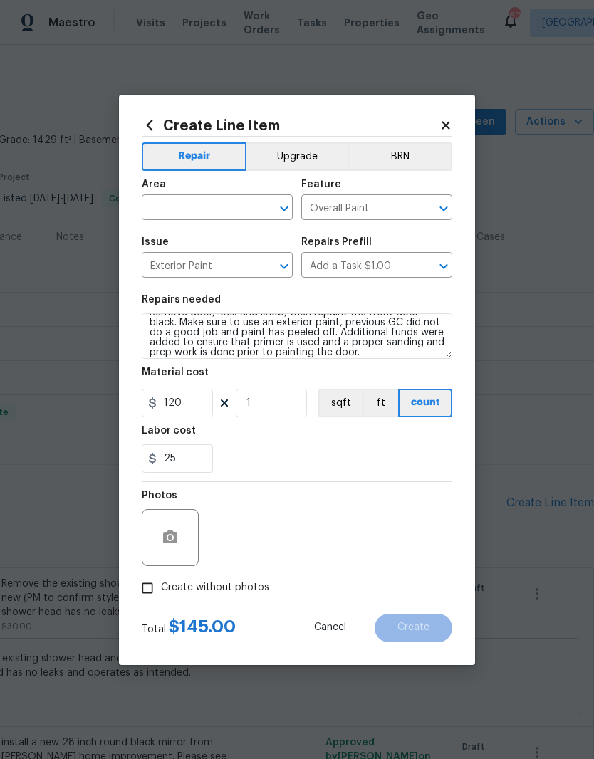
click at [243, 447] on div "25" at bounding box center [297, 458] width 310 height 28
click at [141, 579] on input "Create without photos" at bounding box center [147, 587] width 27 height 27
checkbox input "true"
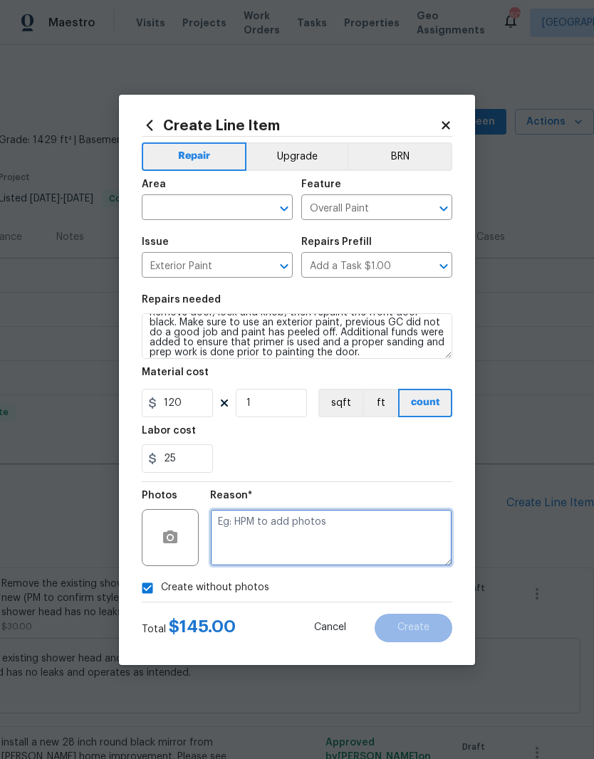
click at [246, 522] on textarea at bounding box center [331, 537] width 242 height 57
type textarea "Later"
click at [172, 202] on input "text" at bounding box center [197, 209] width 111 height 22
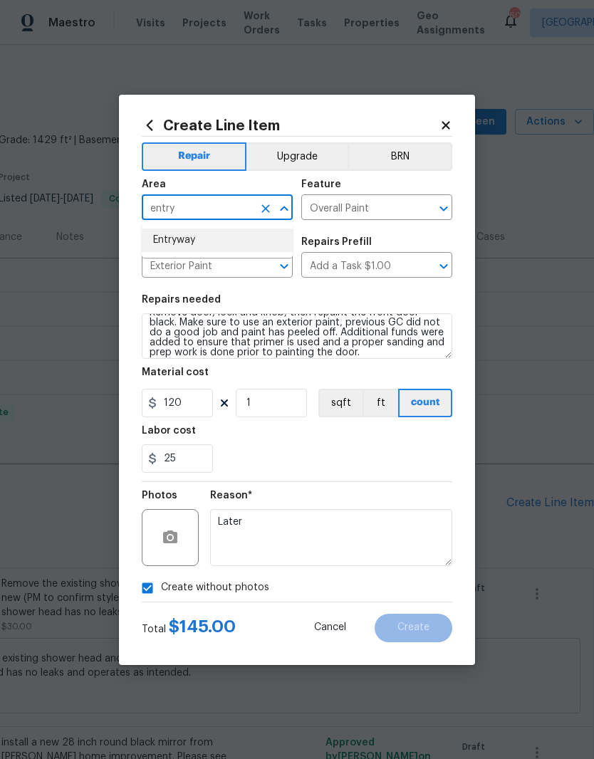
click at [164, 244] on li "Entryway" at bounding box center [217, 239] width 151 height 23
type input "Entryway"
click at [230, 298] on div "Repairs needed" at bounding box center [297, 304] width 310 height 19
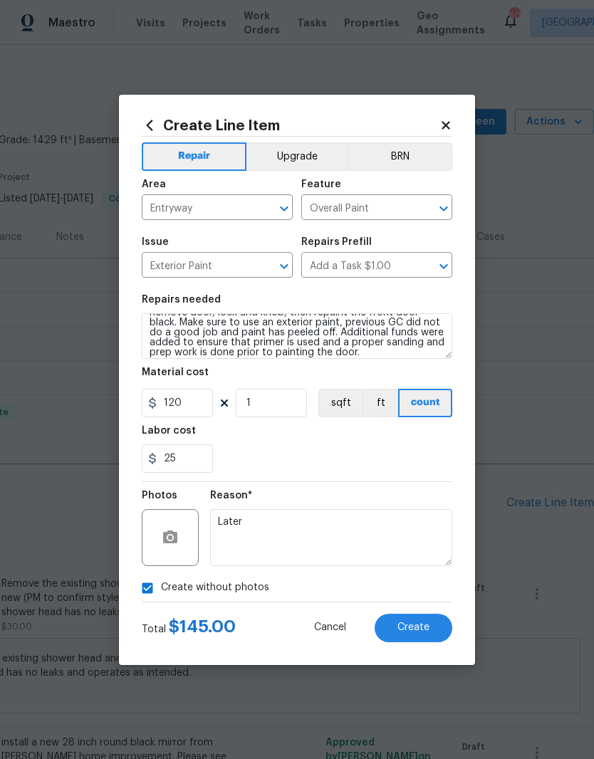
click at [428, 461] on div "25" at bounding box center [297, 458] width 310 height 28
click at [430, 631] on button "Create" at bounding box center [413, 628] width 78 height 28
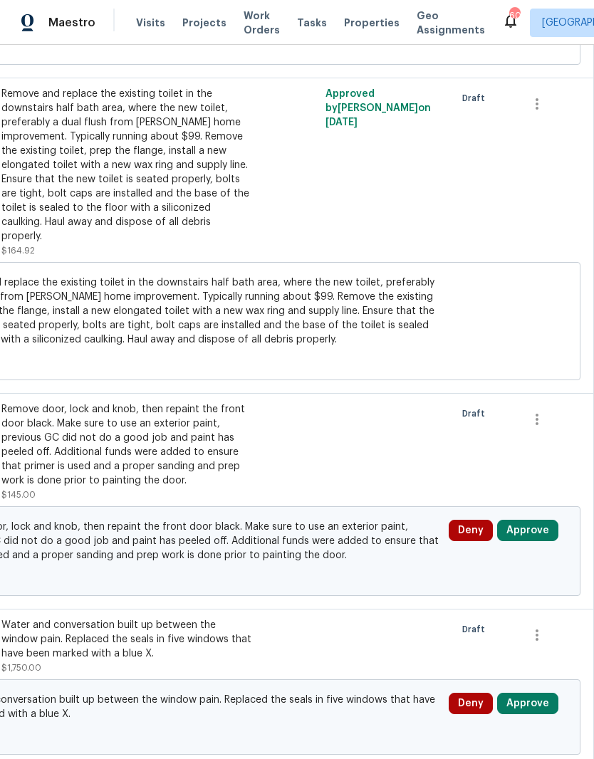
scroll to position [809, 211]
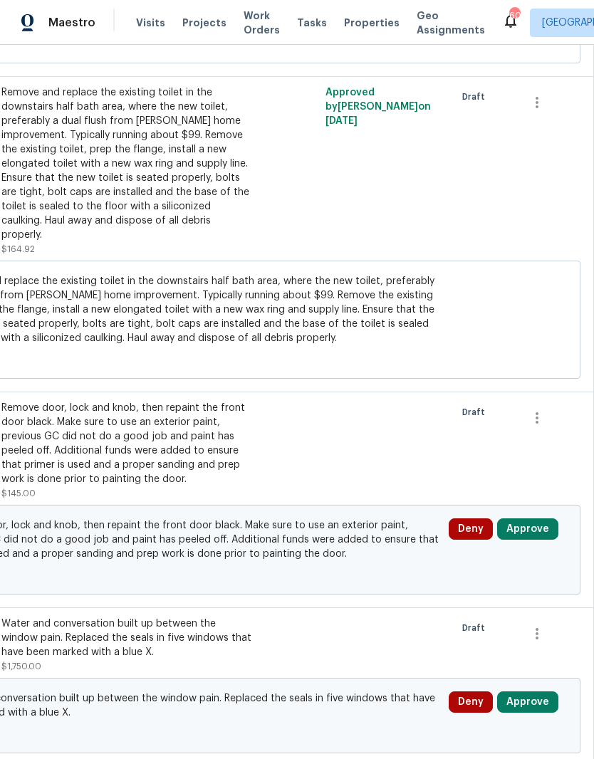
click at [539, 518] on button "Approve" at bounding box center [527, 528] width 61 height 21
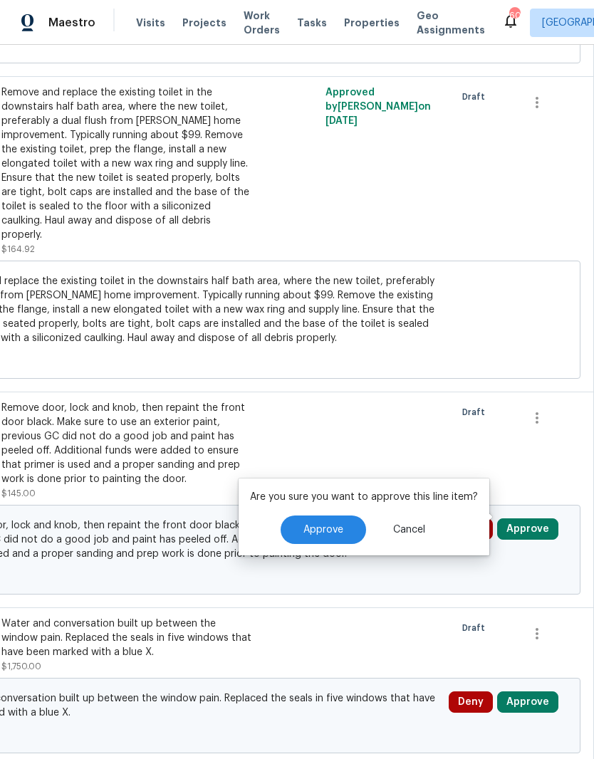
click at [327, 526] on span "Approve" at bounding box center [323, 530] width 40 height 11
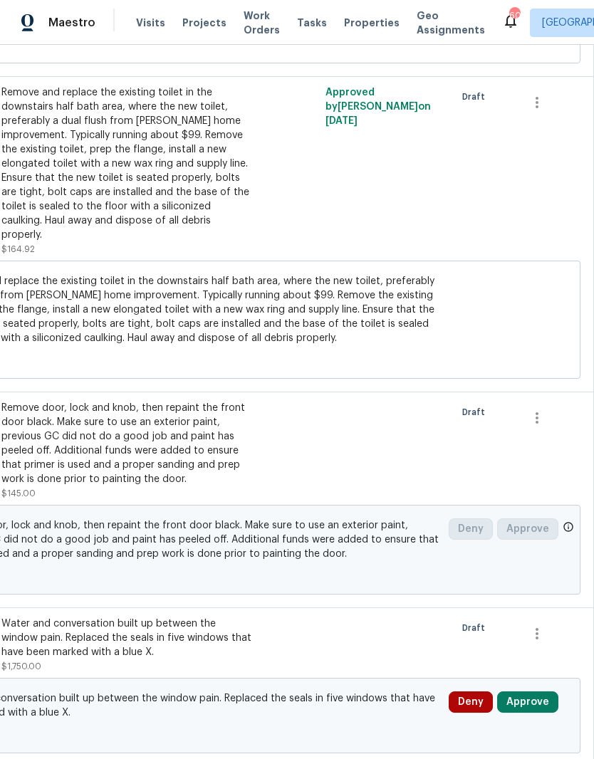
click at [537, 691] on button "Approve" at bounding box center [527, 701] width 61 height 21
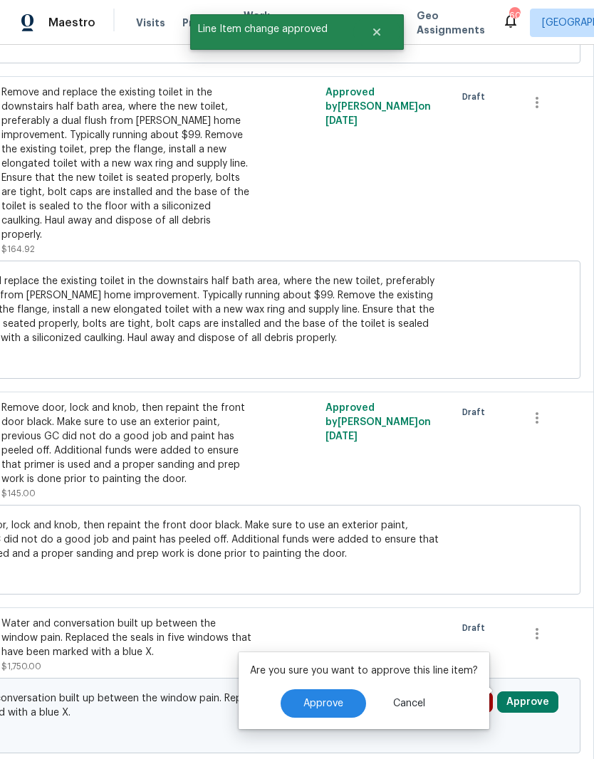
click at [340, 700] on span "Approve" at bounding box center [323, 703] width 40 height 11
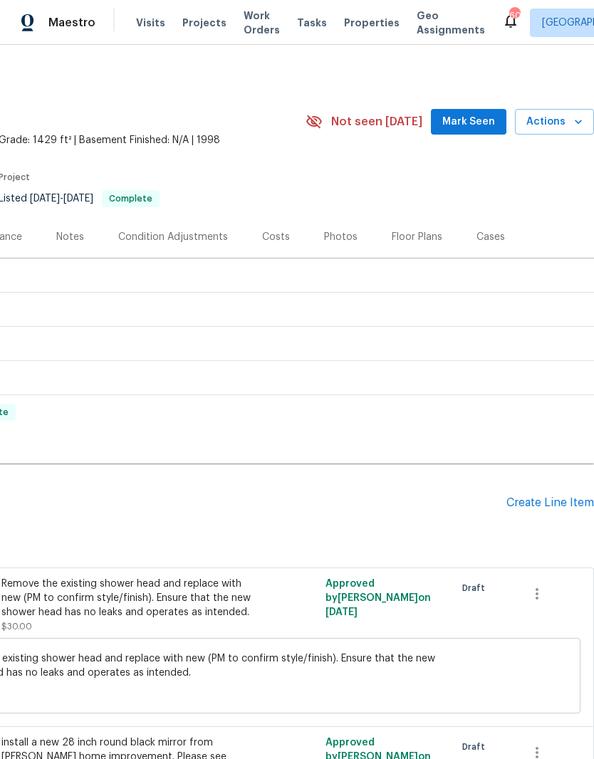
scroll to position [0, 211]
click at [545, 501] on div "Create Line Item" at bounding box center [550, 503] width 88 height 14
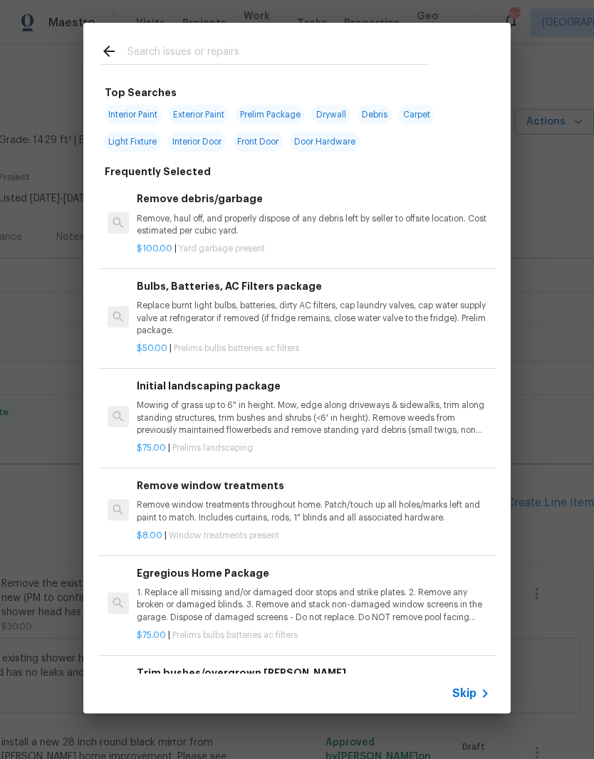
click at [171, 52] on input "text" at bounding box center [278, 53] width 302 height 21
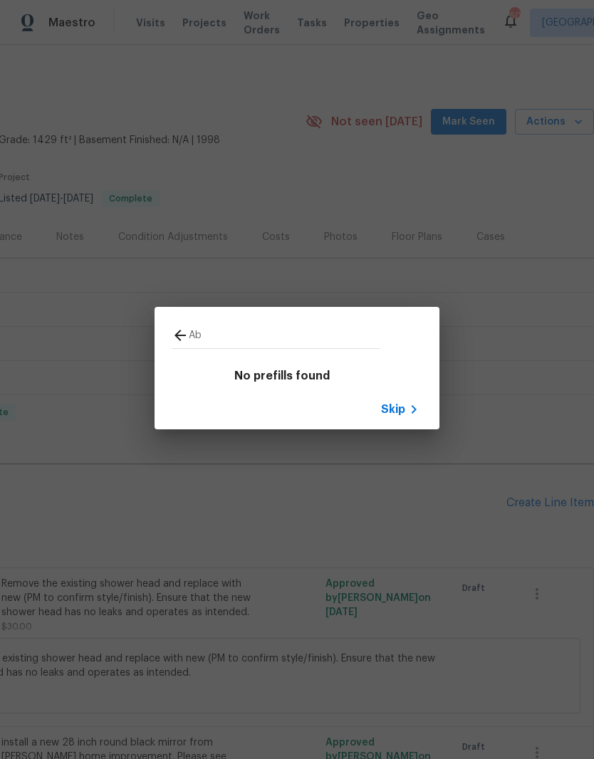
type input "A"
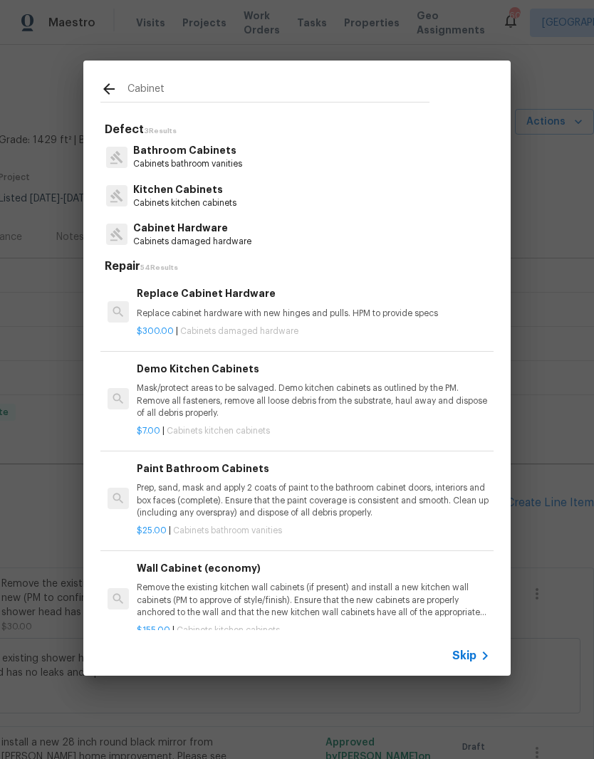
type input "Cabinet"
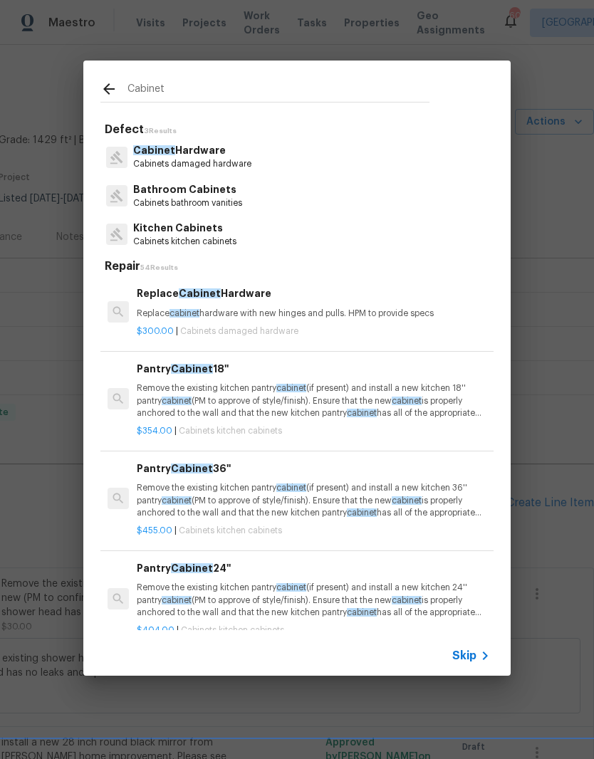
click at [185, 155] on p "Cabinet Hardware" at bounding box center [192, 150] width 118 height 15
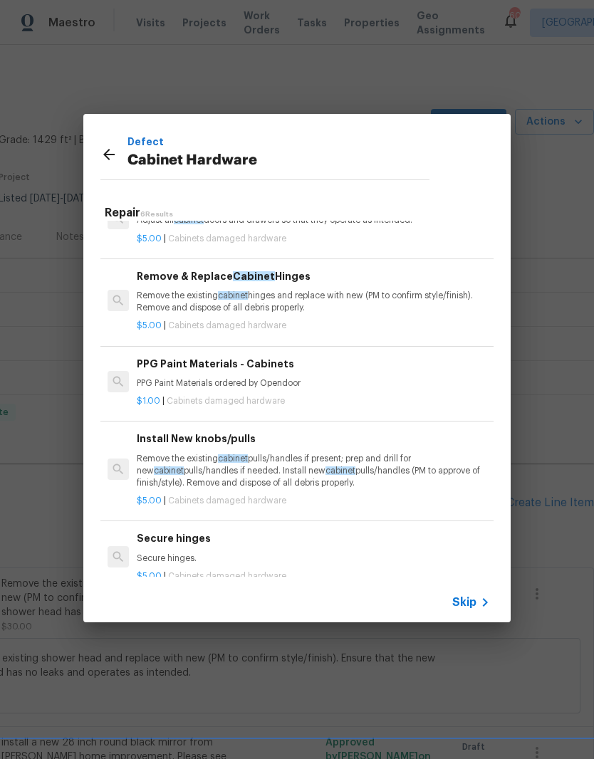
scroll to position [115, 0]
click at [161, 452] on p "Remove the existing cabinet pulls/handles if present; prep and drill for new ca…" at bounding box center [313, 470] width 353 height 36
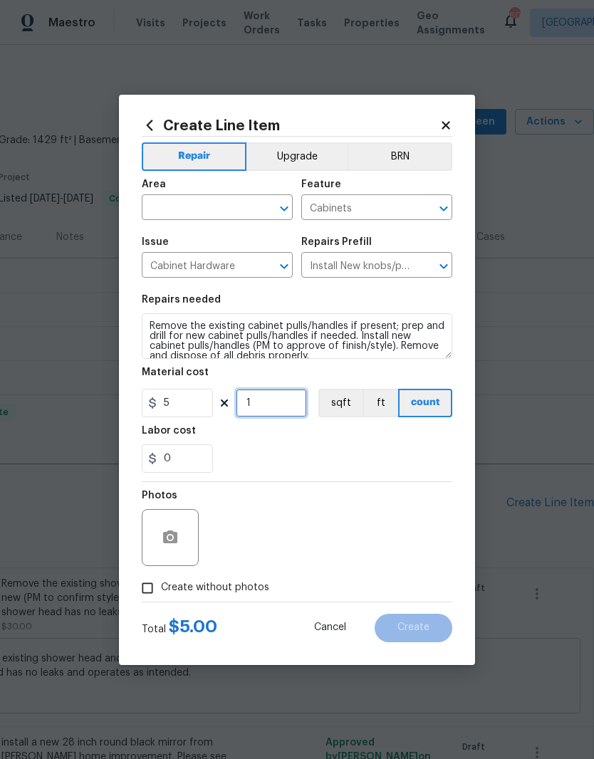
click at [256, 405] on input "1" at bounding box center [271, 403] width 71 height 28
click at [255, 448] on div "0" at bounding box center [297, 458] width 310 height 28
click at [263, 409] on input "30" at bounding box center [271, 403] width 71 height 28
type input "40"
click at [256, 446] on div "0" at bounding box center [297, 458] width 310 height 28
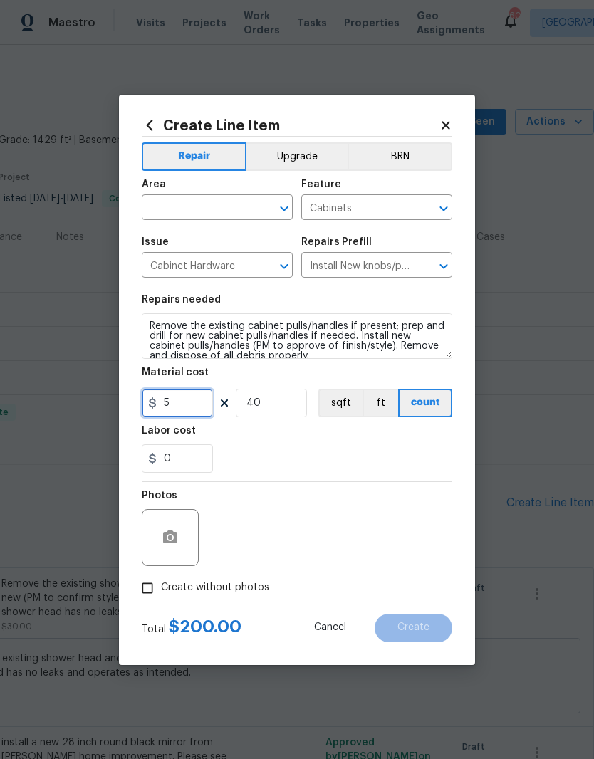
click at [173, 401] on input "5" at bounding box center [177, 403] width 71 height 28
type input "6"
click at [257, 437] on div "Labor cost" at bounding box center [297, 435] width 310 height 19
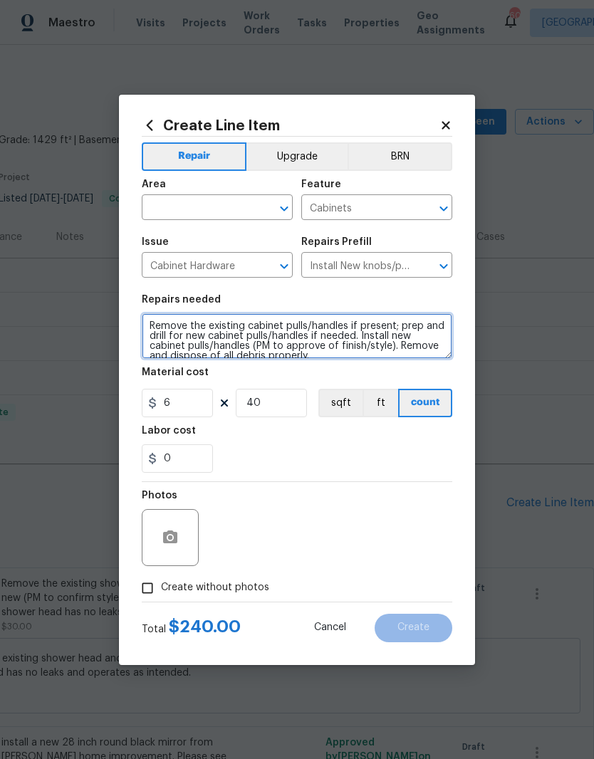
click at [147, 323] on textarea "Remove the existing cabinet pulls/handles if present; prep and drill for new ca…" at bounding box center [297, 336] width 310 height 46
click at [149, 322] on textarea "Remove the existing cabinet pulls/handles if present; prep and drill for new ca…" at bounding box center [297, 336] width 310 height 46
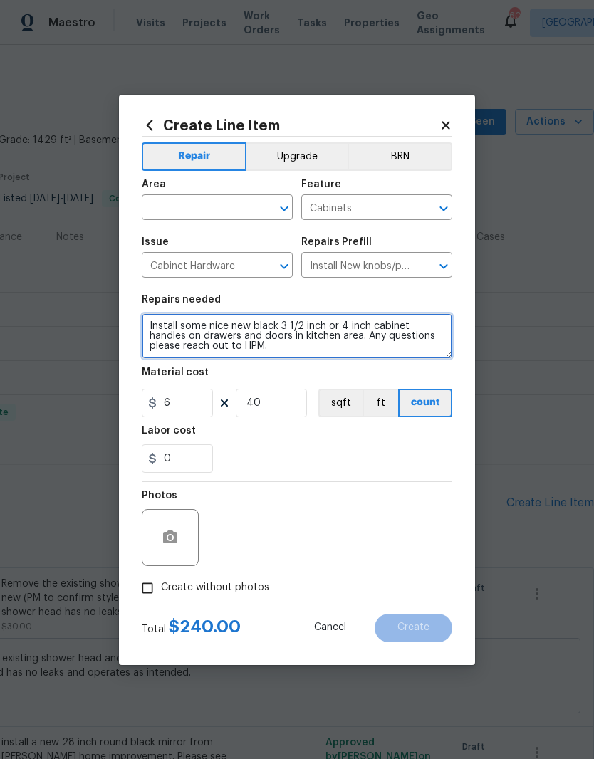
type textarea "Install some nice new black 3 1/2 inch or 4 inch cabinet handles on drawers and…"
click at [176, 212] on input "text" at bounding box center [197, 209] width 111 height 22
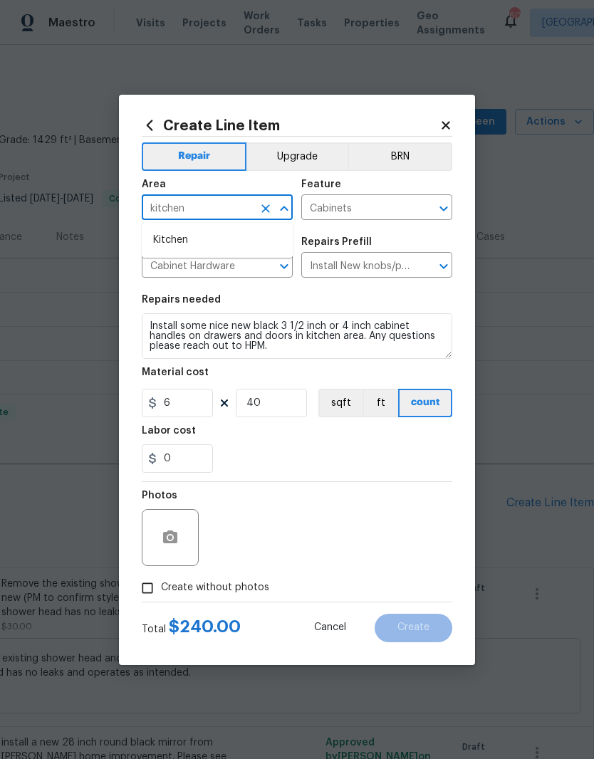
click at [172, 238] on li "Kitchen" at bounding box center [217, 239] width 151 height 23
type input "Kitchen"
click at [233, 292] on section "Repairs needed Install some nice new black 3 1/2 inch or 4 inch cabinet handles…" at bounding box center [297, 383] width 310 height 195
click at [174, 464] on input "0" at bounding box center [177, 458] width 71 height 28
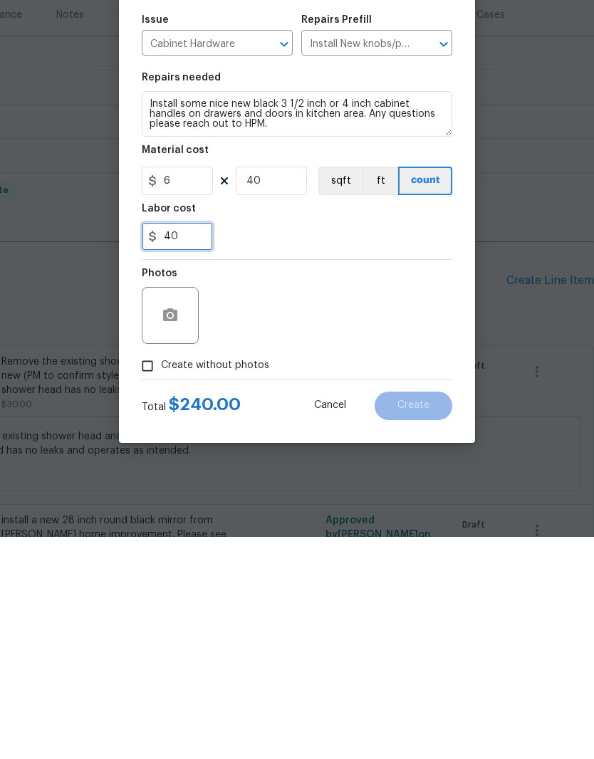
type input "40"
click at [249, 482] on div "Photos" at bounding box center [297, 528] width 310 height 93
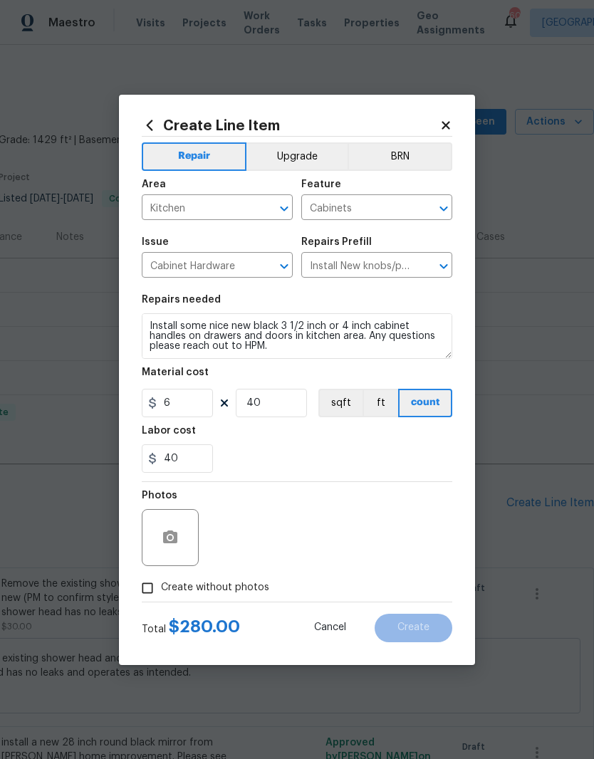
click at [147, 582] on input "Create without photos" at bounding box center [147, 587] width 27 height 27
checkbox input "true"
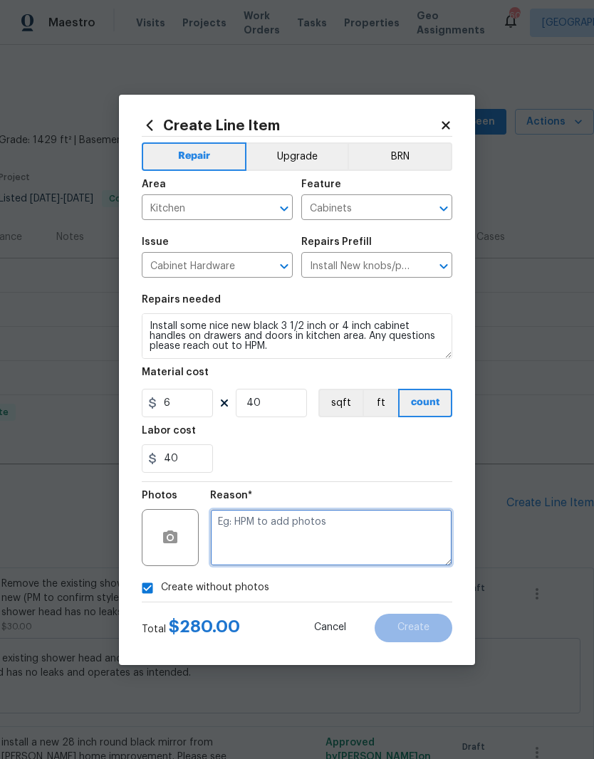
click at [229, 540] on textarea at bounding box center [331, 537] width 242 height 57
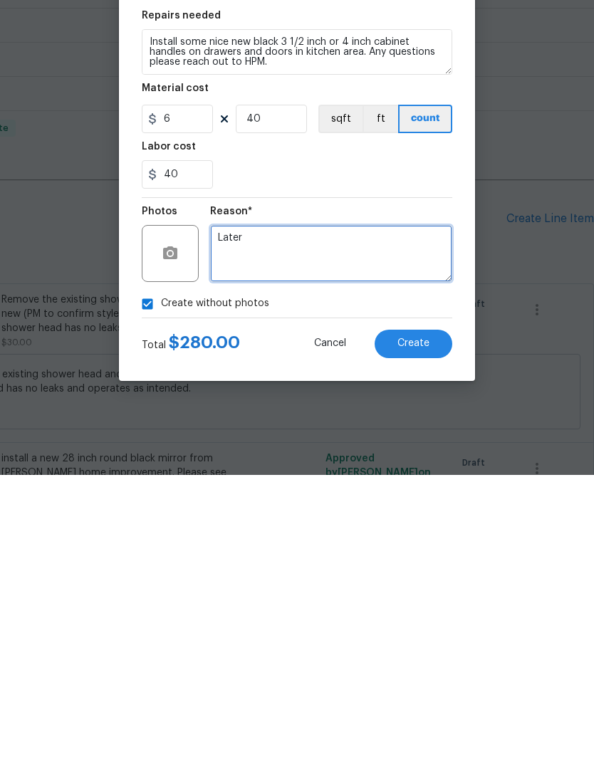
type textarea "Later"
click at [418, 444] on div "40" at bounding box center [297, 458] width 310 height 28
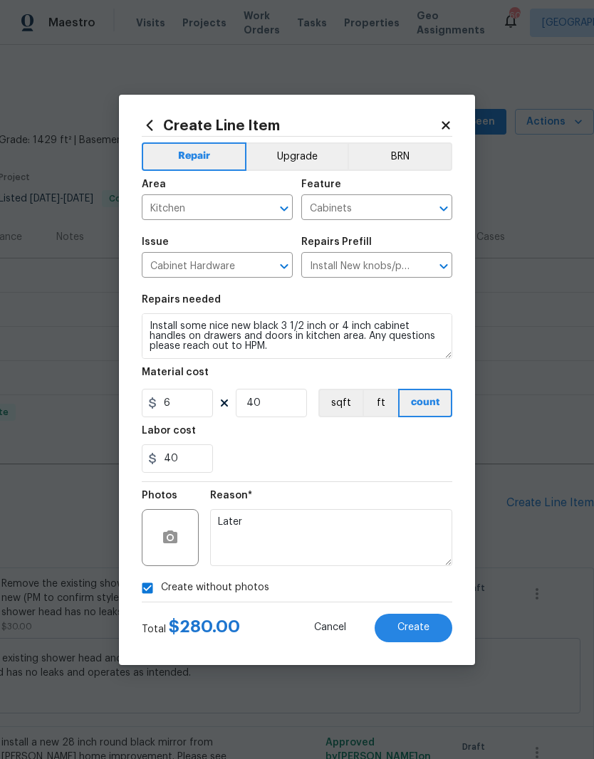
click at [423, 629] on span "Create" at bounding box center [413, 627] width 32 height 11
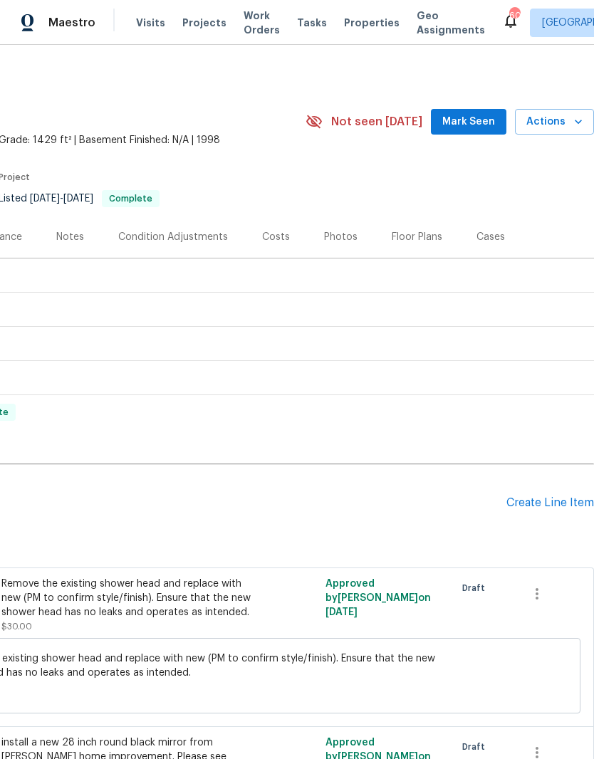
scroll to position [0, 211]
click at [547, 496] on div "Create Line Item" at bounding box center [550, 503] width 88 height 14
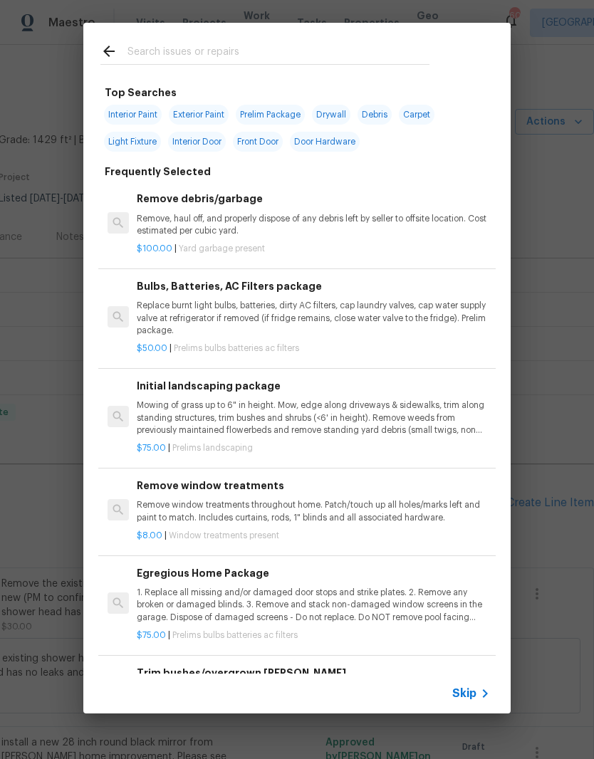
click at [165, 56] on input "text" at bounding box center [278, 53] width 302 height 21
type input "Cabinet"
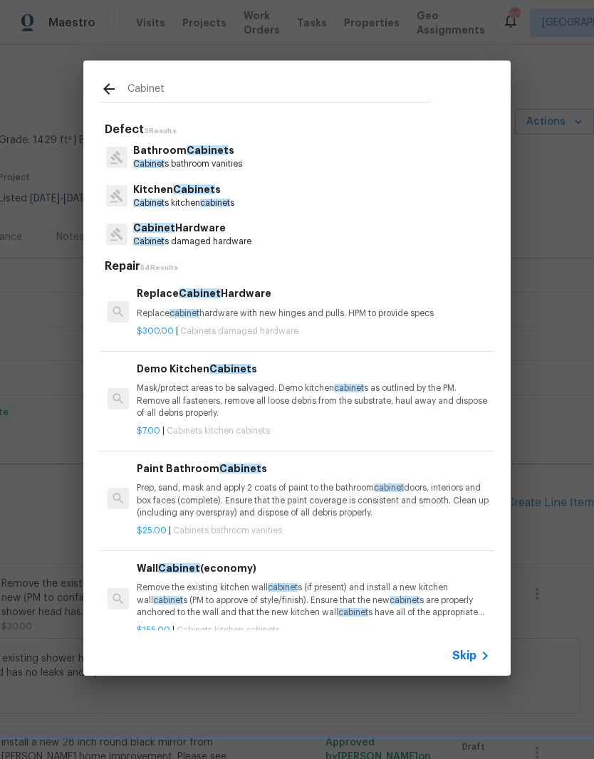
click at [164, 238] on span "Cabinet" at bounding box center [148, 241] width 31 height 9
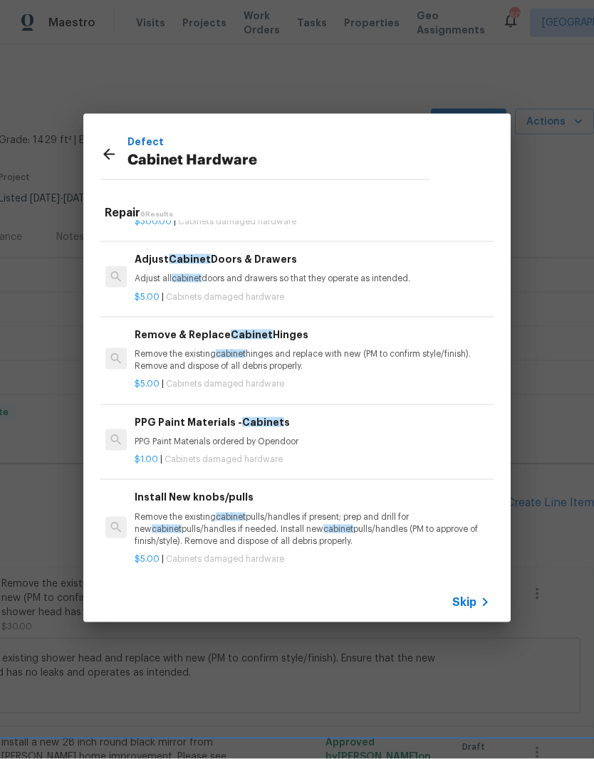
scroll to position [56, 2]
click at [168, 511] on p "Remove the existing cabinet pulls/handles if present; prep and drill for new ca…" at bounding box center [311, 529] width 353 height 36
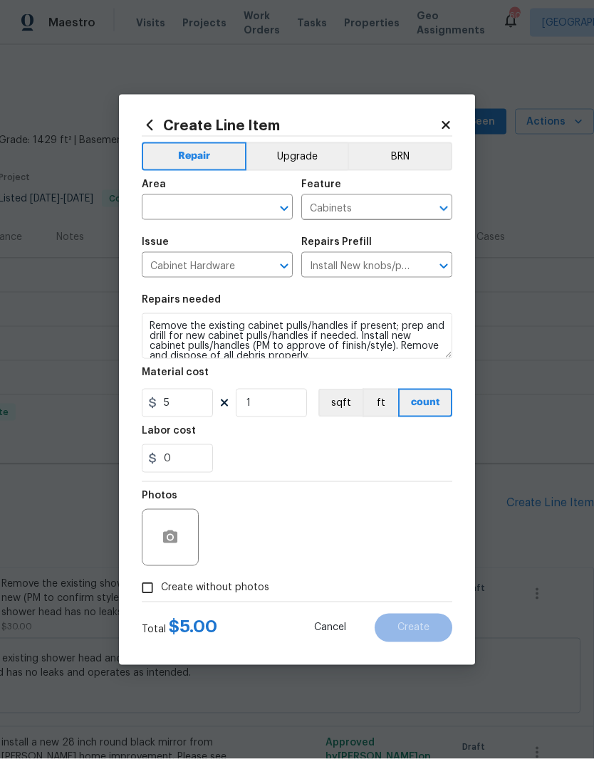
scroll to position [28, 0]
click at [170, 206] on input "text" at bounding box center [197, 209] width 111 height 22
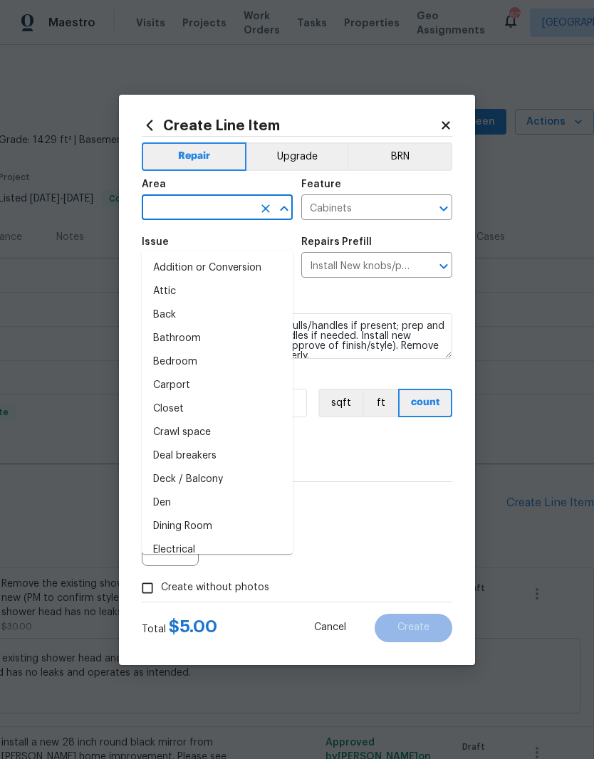
scroll to position [27, 0]
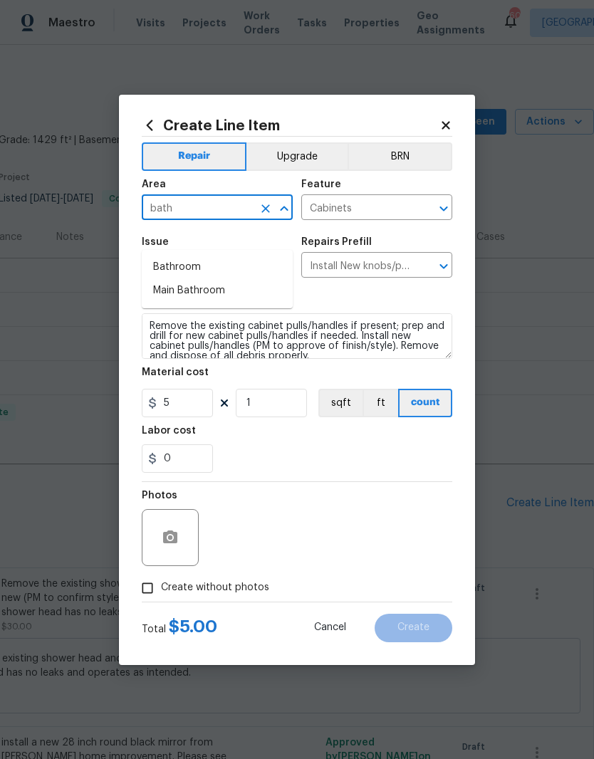
click at [176, 279] on li "Main Bathroom" at bounding box center [217, 290] width 151 height 23
type input "Main Bathroom"
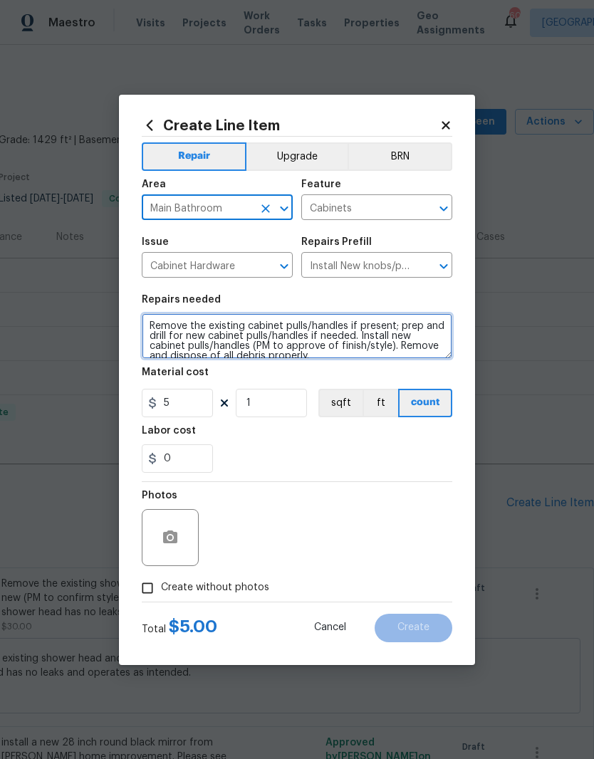
click at [151, 315] on textarea "Remove the existing cabinet pulls/handles if present; prep and drill for new ca…" at bounding box center [297, 336] width 310 height 46
click at [153, 321] on textarea "Remove the existing cabinet pulls/handles if present; prep and drill for new ca…" at bounding box center [297, 336] width 310 height 46
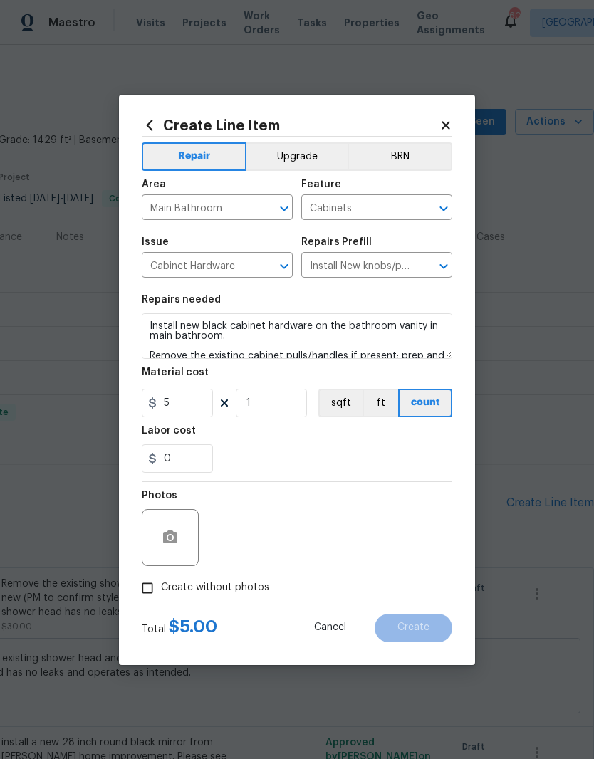
scroll to position [28, 0]
type textarea "Install new black cabinet hardware on the bathroom vanity in main bathroom. Rem…"
click at [137, 582] on input "Create without photos" at bounding box center [147, 587] width 27 height 27
checkbox input "true"
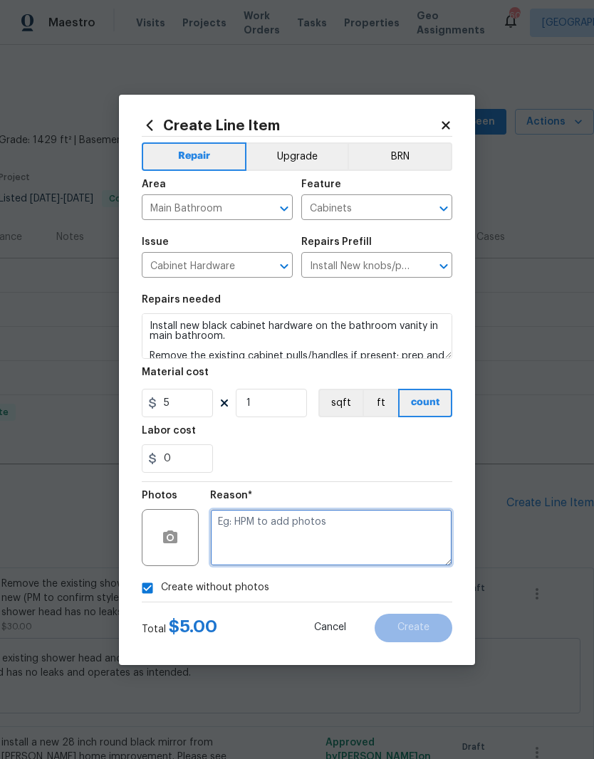
click at [231, 536] on textarea at bounding box center [331, 537] width 242 height 57
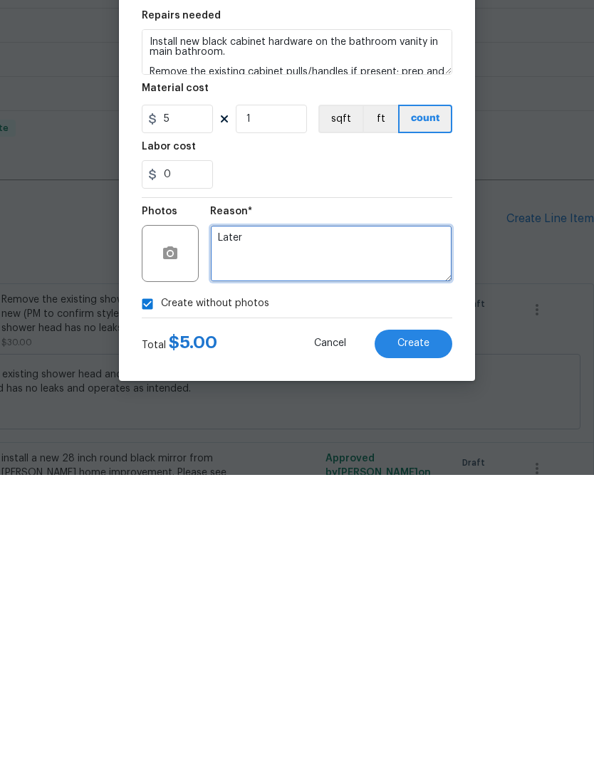
type textarea "Later"
click at [273, 574] on div "Create without photos" at bounding box center [297, 587] width 310 height 27
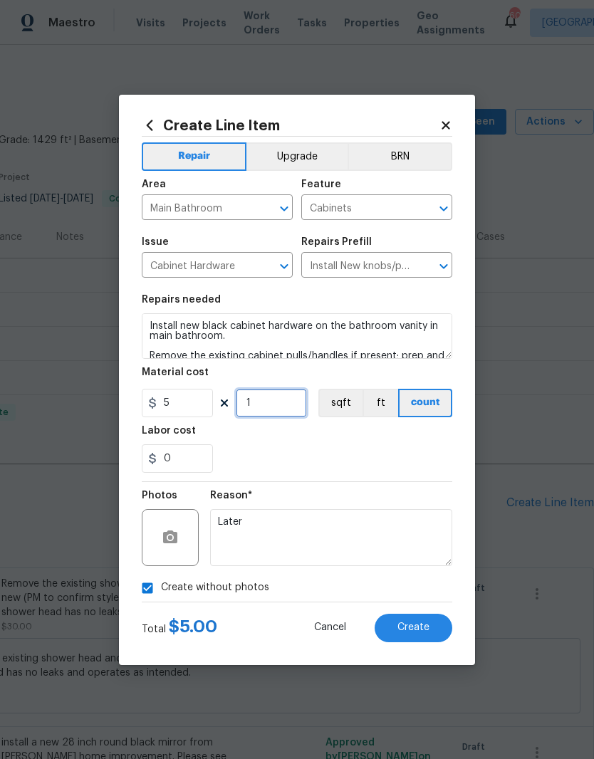
click at [261, 399] on input "1" at bounding box center [271, 403] width 71 height 28
type input "16"
click at [251, 437] on div "Labor cost" at bounding box center [297, 435] width 310 height 19
click at [421, 632] on span "Create" at bounding box center [413, 627] width 32 height 11
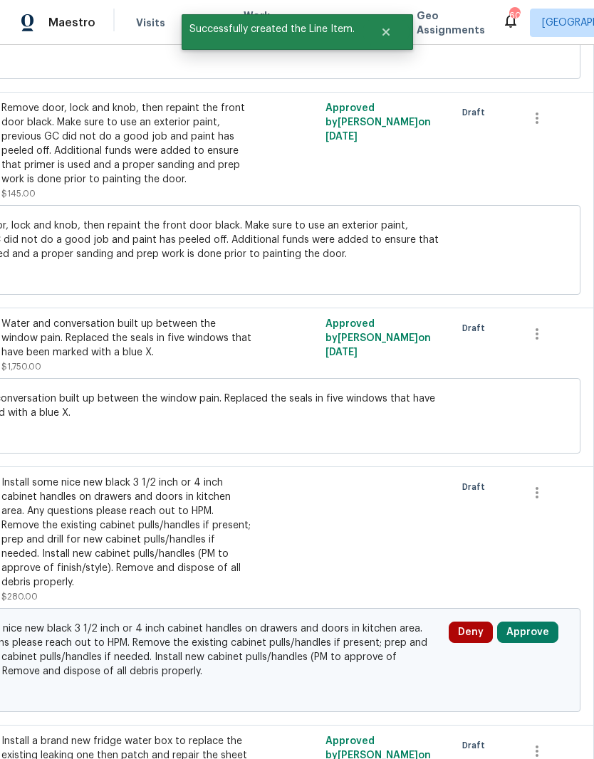
scroll to position [1188, 211]
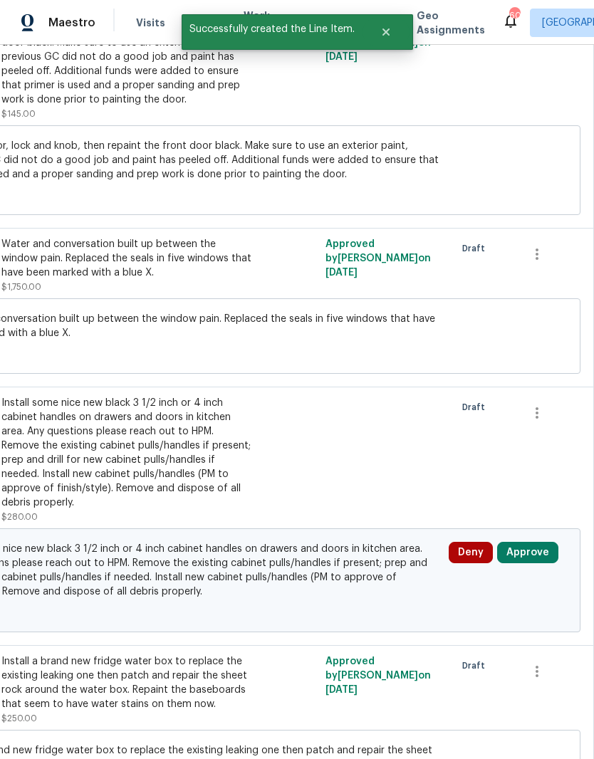
click at [544, 542] on button "Approve" at bounding box center [527, 552] width 61 height 21
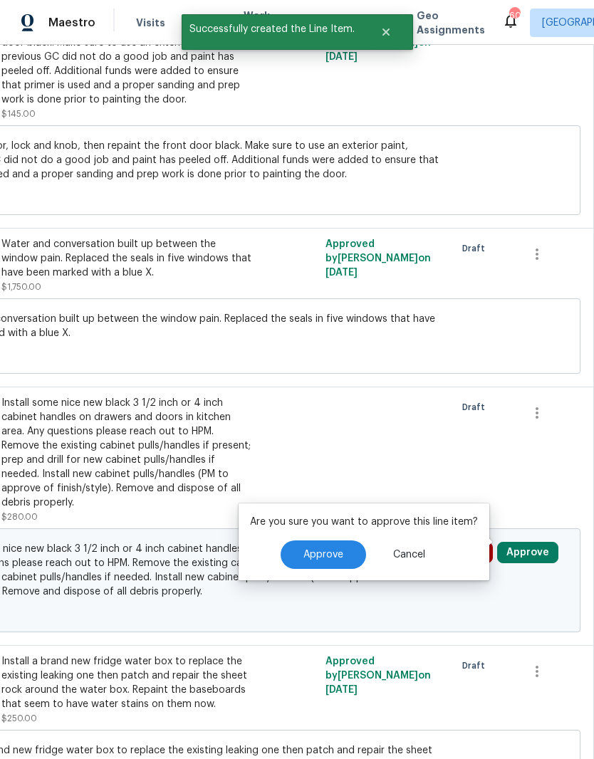
click at [328, 540] on button "Approve" at bounding box center [322, 554] width 85 height 28
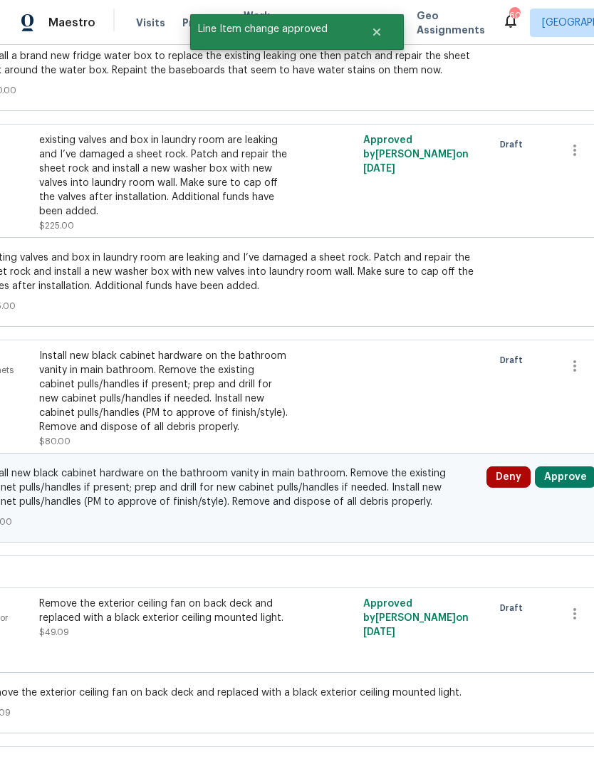
scroll to position [1896, 172]
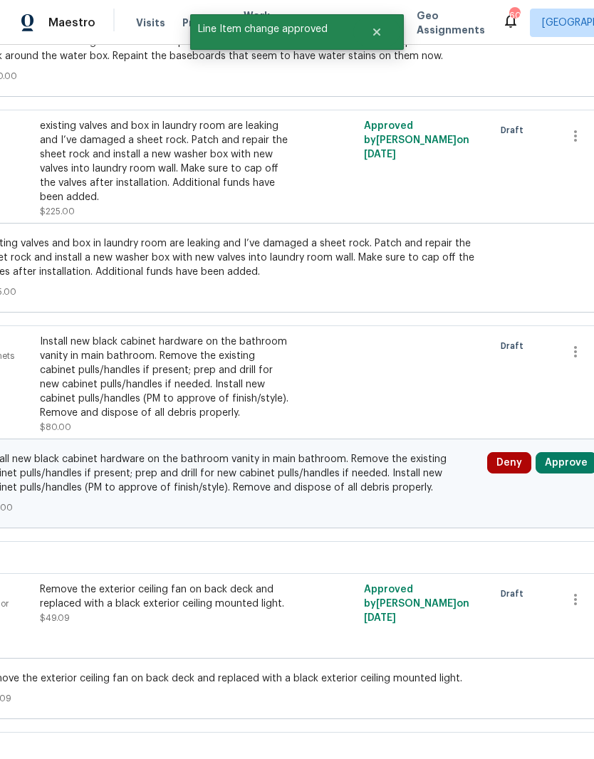
click at [565, 452] on button "Approve" at bounding box center [565, 462] width 61 height 21
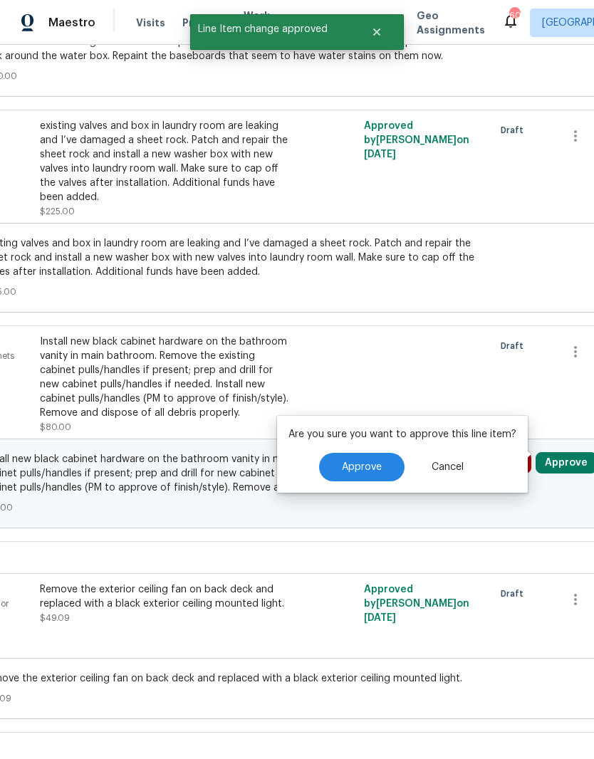
click at [366, 453] on button "Approve" at bounding box center [361, 467] width 85 height 28
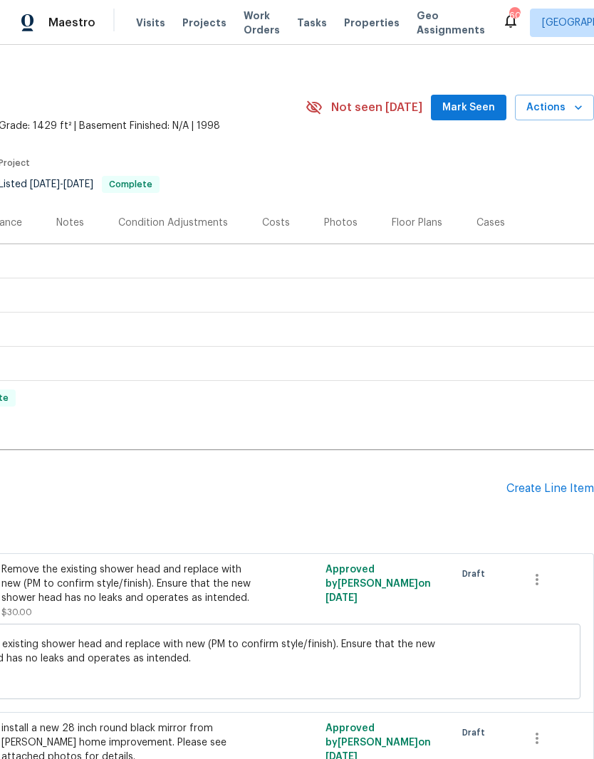
scroll to position [14, 211]
click at [554, 482] on div "Create Line Item" at bounding box center [550, 489] width 88 height 14
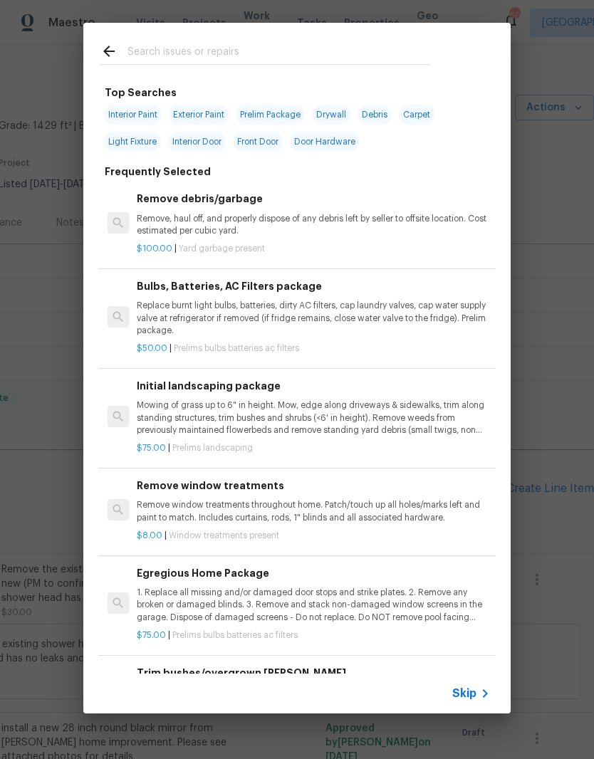
click at [162, 43] on input "text" at bounding box center [278, 53] width 302 height 21
type input "Dryer"
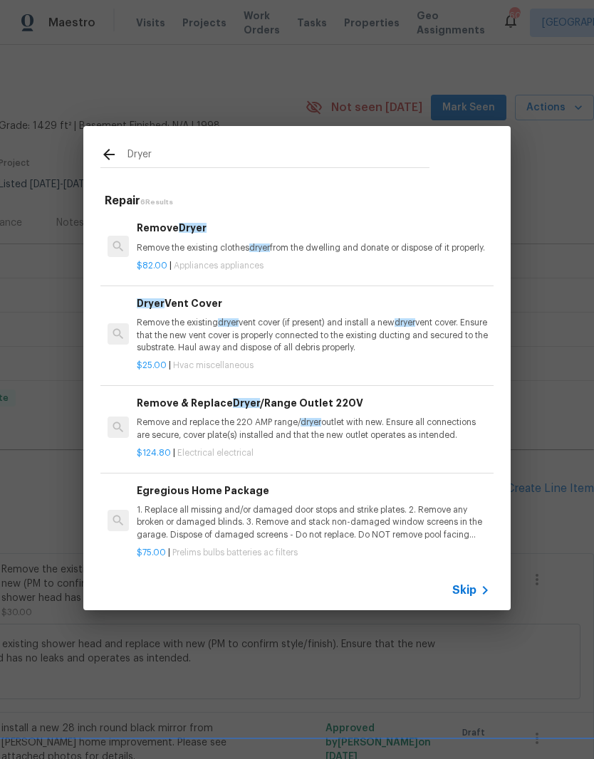
click at [177, 345] on p "Remove the existing dryer vent cover (if present) and install a new dryer vent …" at bounding box center [313, 335] width 353 height 36
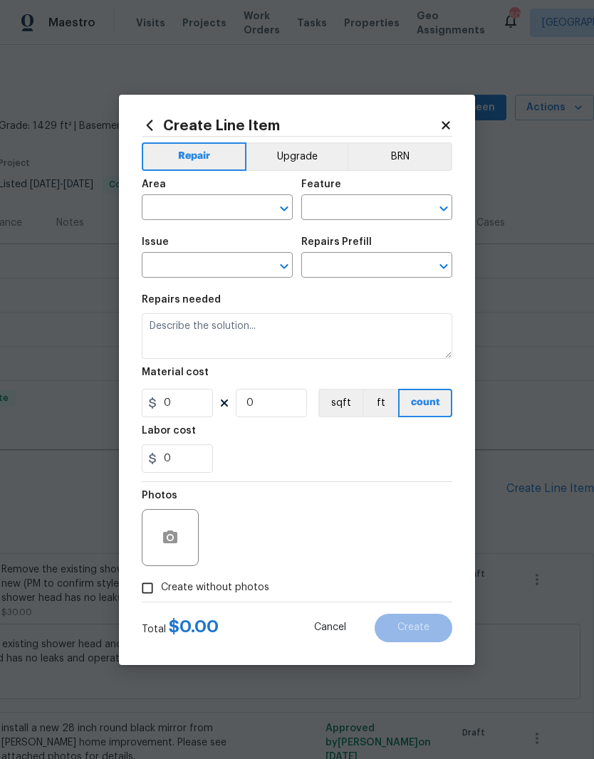
type input "HVAC"
type input "HVAC Extras"
type input "Dryer Vent Cover $25.00"
type textarea "Remove the existing dryer vent cover (if present) and install a new dryer vent …"
type input "25"
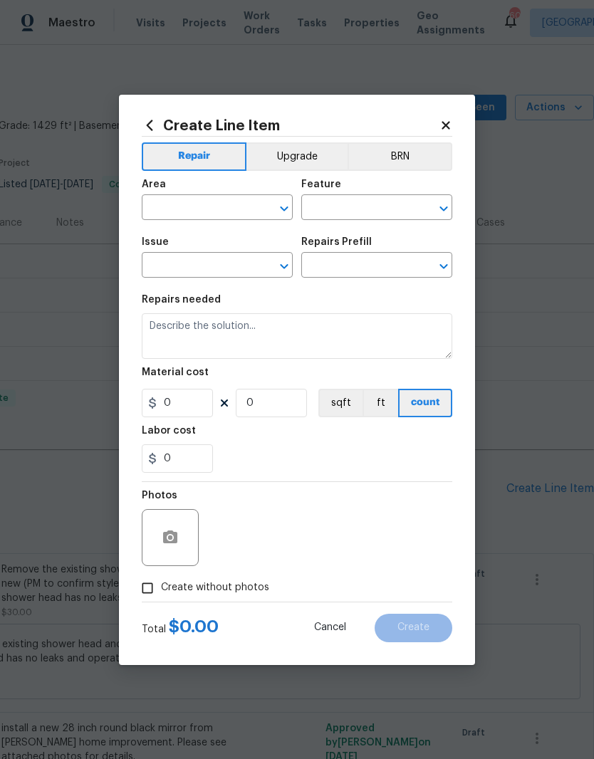
type input "1"
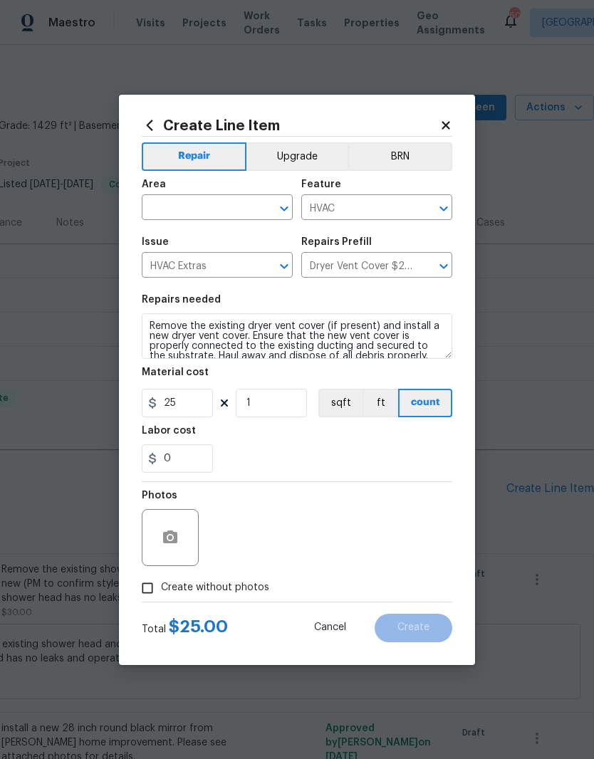
click at [182, 198] on input "text" at bounding box center [197, 209] width 111 height 22
click at [169, 287] on li "Laundry" at bounding box center [217, 298] width 151 height 23
type input "Laundry"
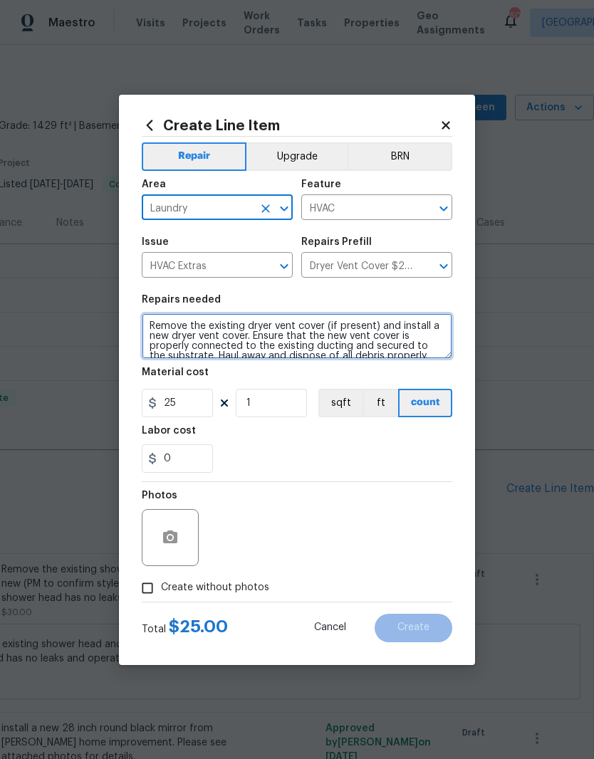
click at [146, 317] on textarea "Remove the existing dryer vent cover (if present) and install a new dryer vent …" at bounding box center [297, 336] width 310 height 46
click at [245, 336] on textarea "Remove the existing dryer vent cover (if present) and install a new dryer vent …" at bounding box center [297, 336] width 310 height 46
type textarea "Remove the existing dryer vent cover (if present) and install a new dryer vent …"
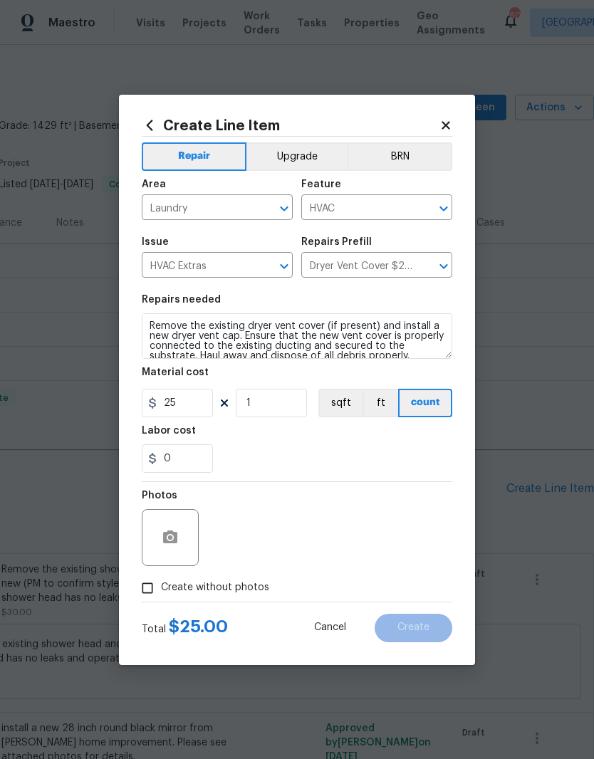
click at [144, 587] on input "Create without photos" at bounding box center [147, 587] width 27 height 27
checkbox input "true"
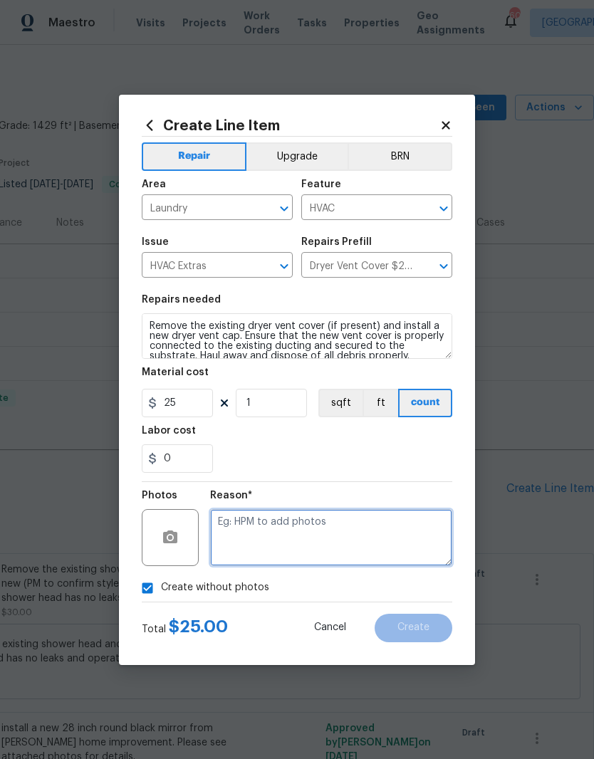
click at [379, 550] on textarea at bounding box center [331, 537] width 242 height 57
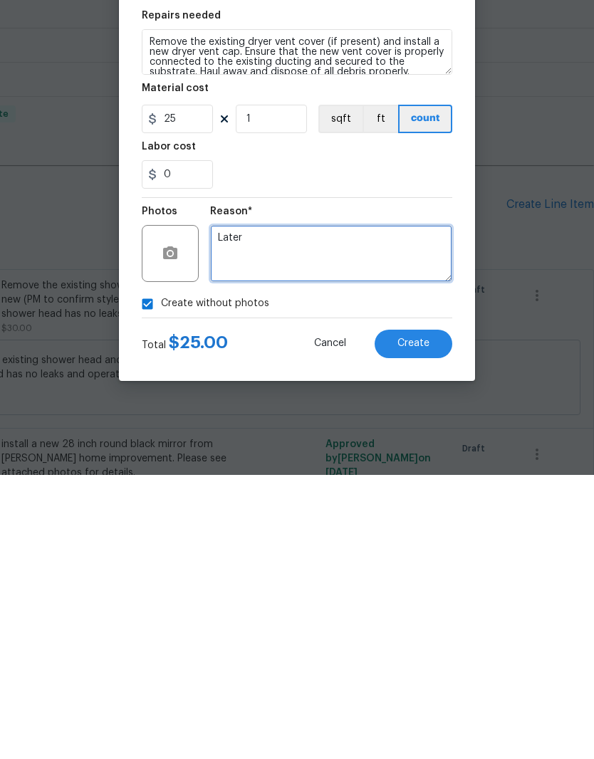
type textarea "Later"
click at [423, 614] on button "Create" at bounding box center [413, 628] width 78 height 28
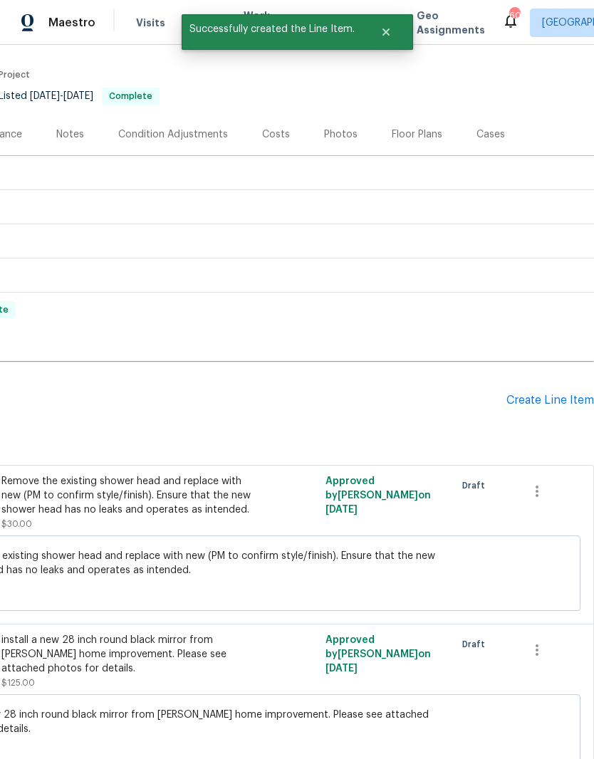
scroll to position [112, 211]
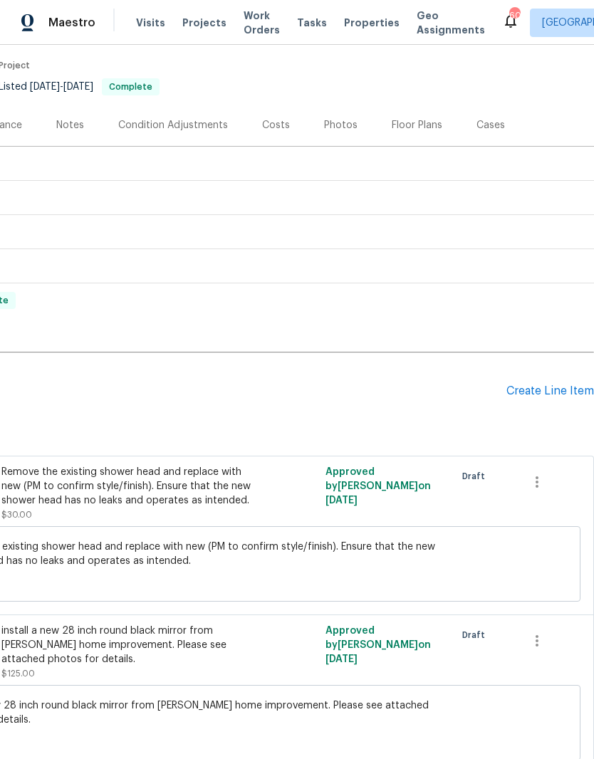
click at [547, 384] on div "Create Line Item" at bounding box center [550, 391] width 88 height 14
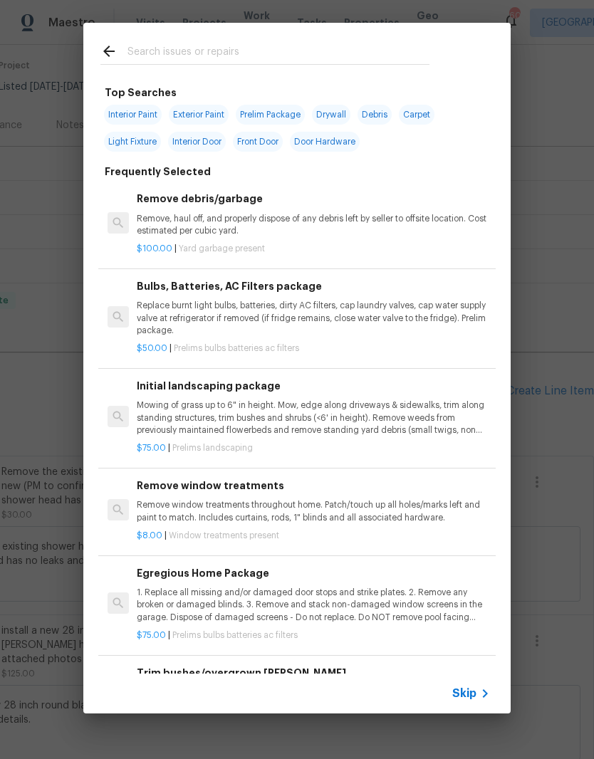
click at [166, 64] on input "text" at bounding box center [278, 53] width 302 height 21
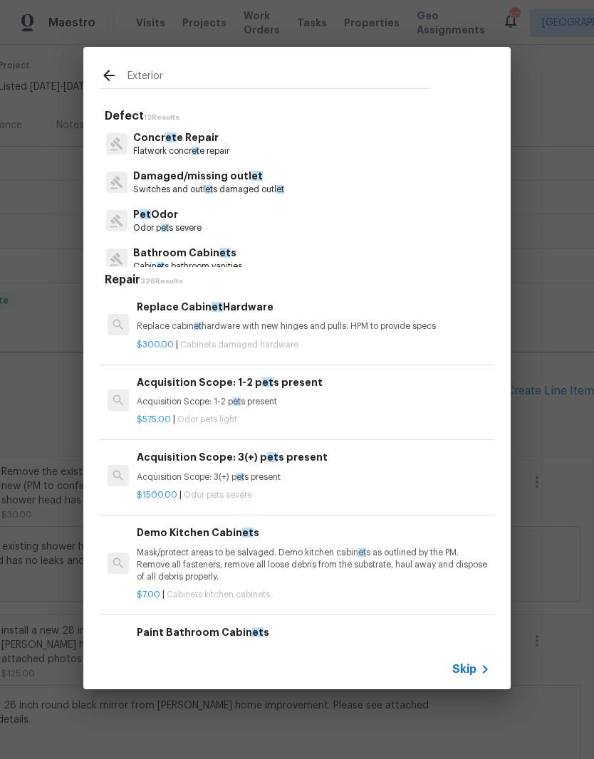
type input "Exterior"
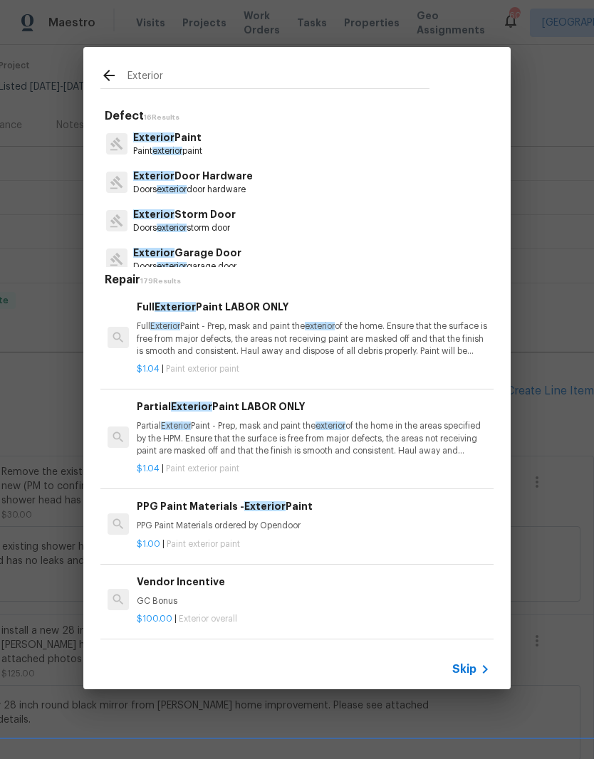
click at [157, 147] on span "exterior" at bounding box center [167, 151] width 30 height 9
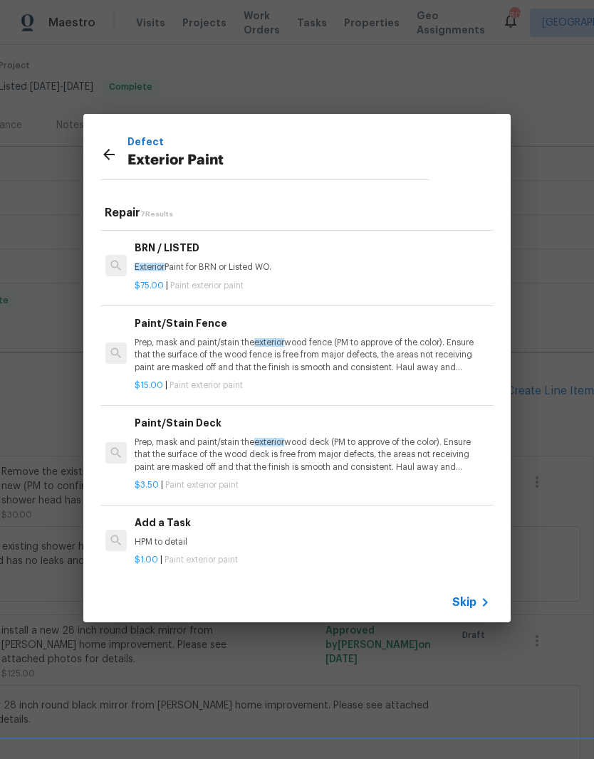
scroll to position [266, 2]
click at [167, 537] on p "HPM to detail" at bounding box center [311, 543] width 353 height 12
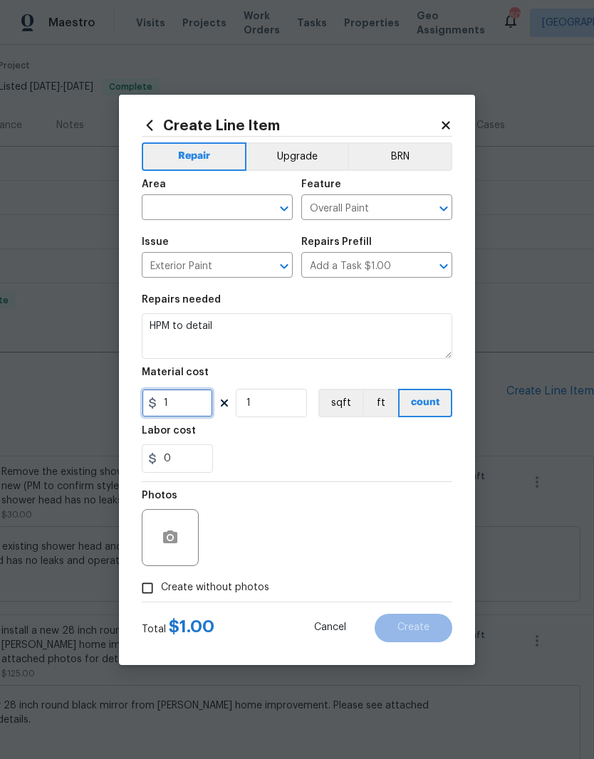
click at [194, 404] on input "1" at bounding box center [177, 403] width 71 height 28
click at [243, 444] on div "Labor cost" at bounding box center [297, 435] width 310 height 19
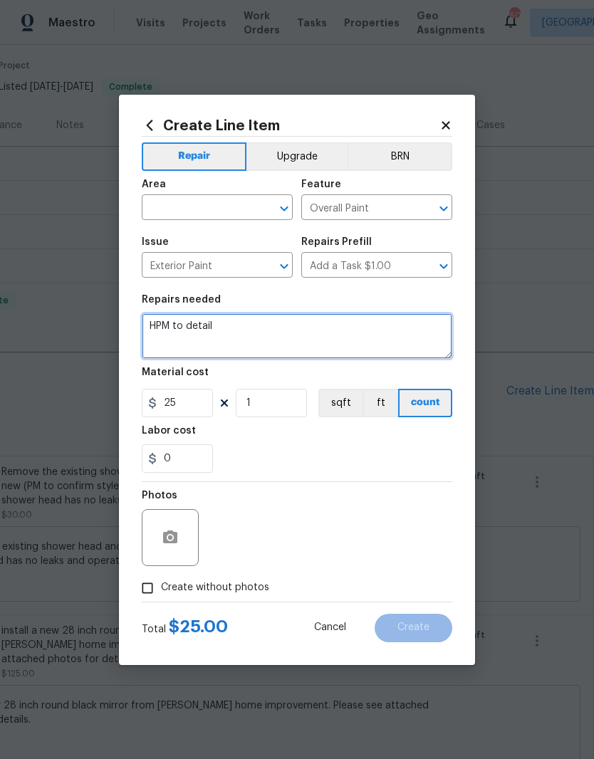
click at [208, 327] on textarea "HPM to detail" at bounding box center [297, 336] width 310 height 46
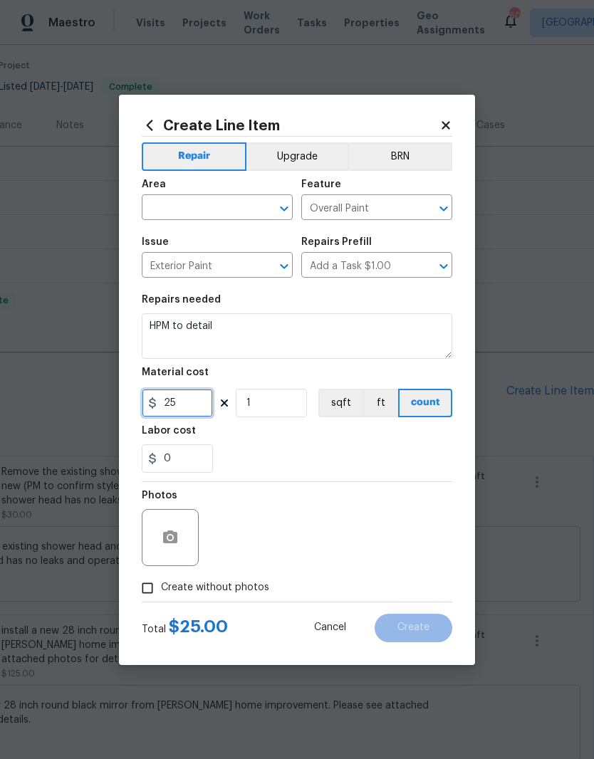
type input "25"
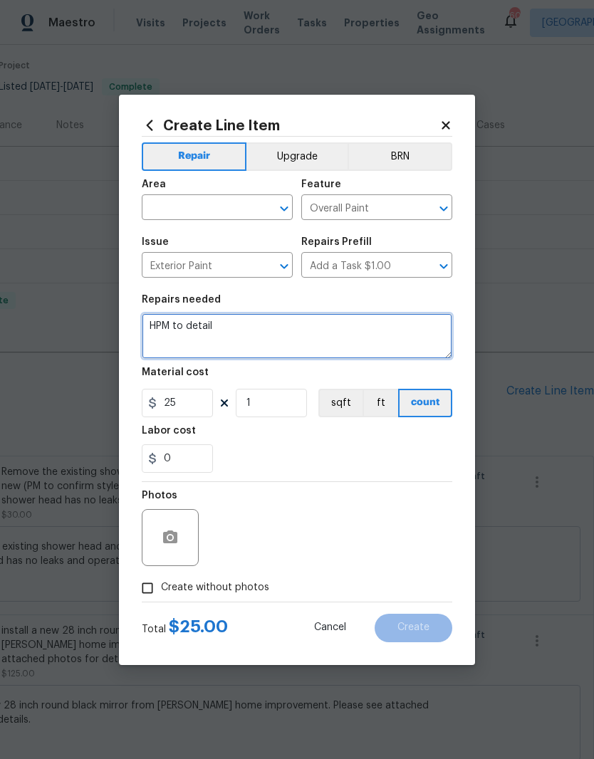
click at [194, 335] on textarea "HPM to detail" at bounding box center [297, 336] width 310 height 46
type textarea "H"
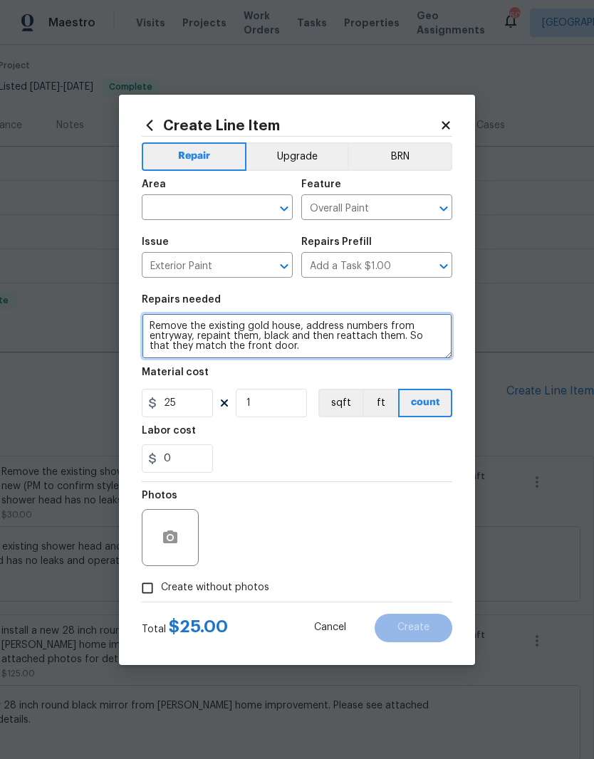
type textarea "Remove the existing gold house, address numbers from entryway, repaint them, bl…"
click at [145, 584] on input "Create without photos" at bounding box center [147, 587] width 27 height 27
checkbox input "true"
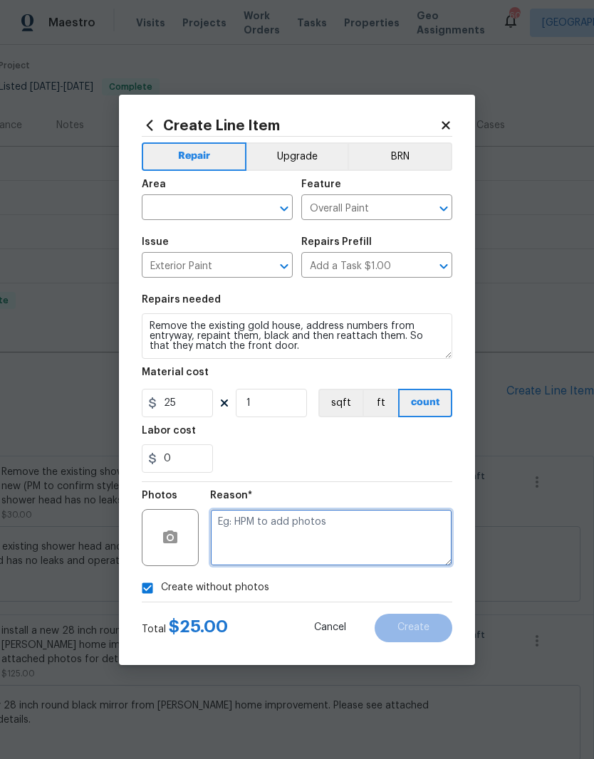
click at [231, 536] on textarea at bounding box center [331, 537] width 242 height 57
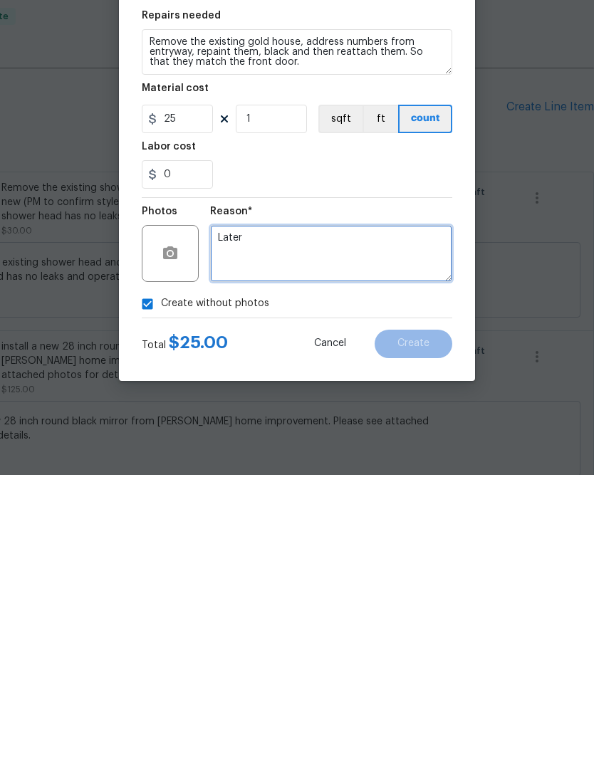
type textarea "Later"
click at [395, 444] on div "0" at bounding box center [297, 458] width 310 height 28
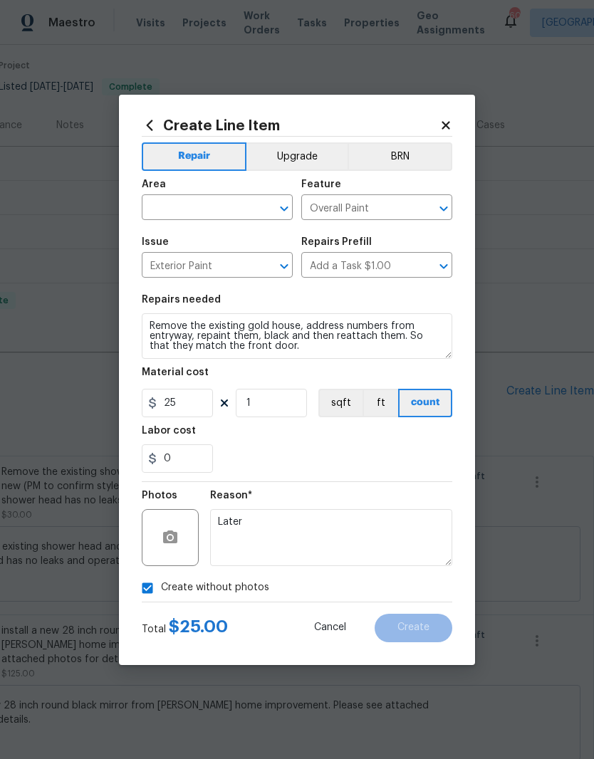
click at [163, 203] on input "text" at bounding box center [197, 209] width 111 height 22
click at [181, 287] on li "Entryway" at bounding box center [217, 298] width 151 height 23
type input "Entryway"
click at [446, 452] on div "0" at bounding box center [297, 458] width 310 height 28
click at [431, 636] on button "Create" at bounding box center [413, 628] width 78 height 28
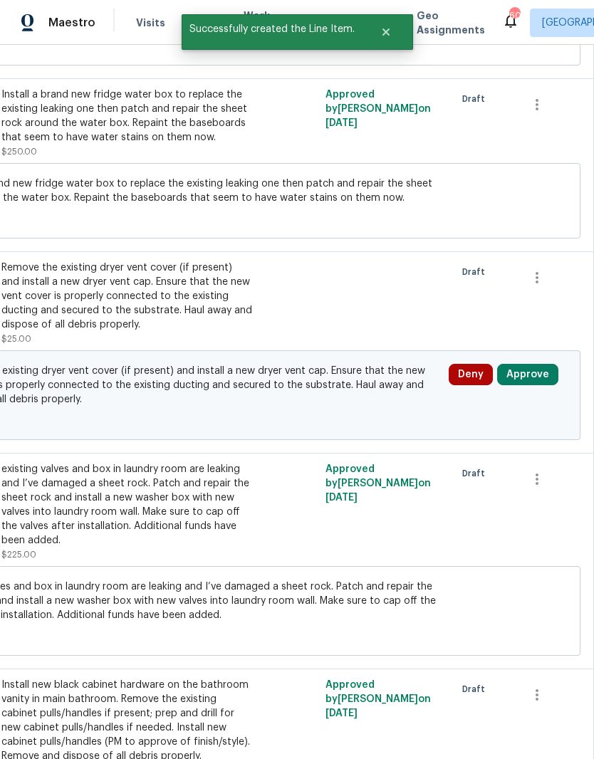
scroll to position [1752, 211]
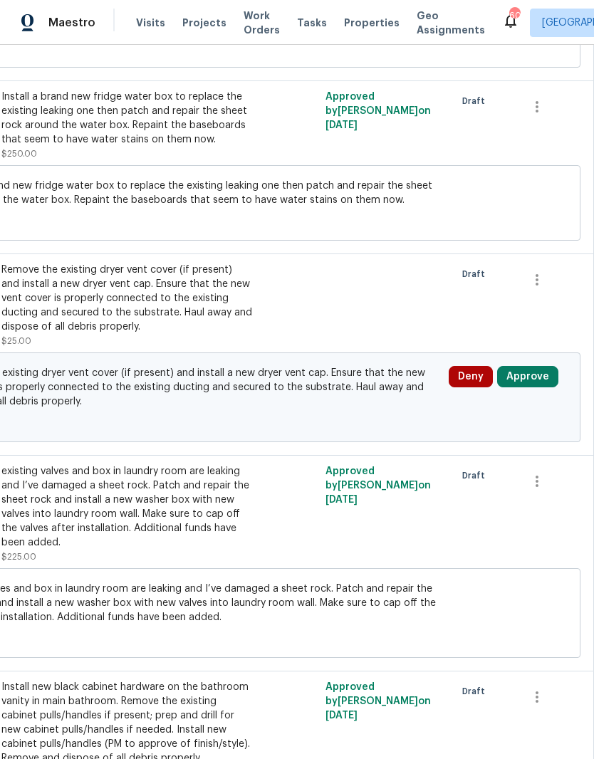
click at [517, 366] on button "Approve" at bounding box center [527, 376] width 61 height 21
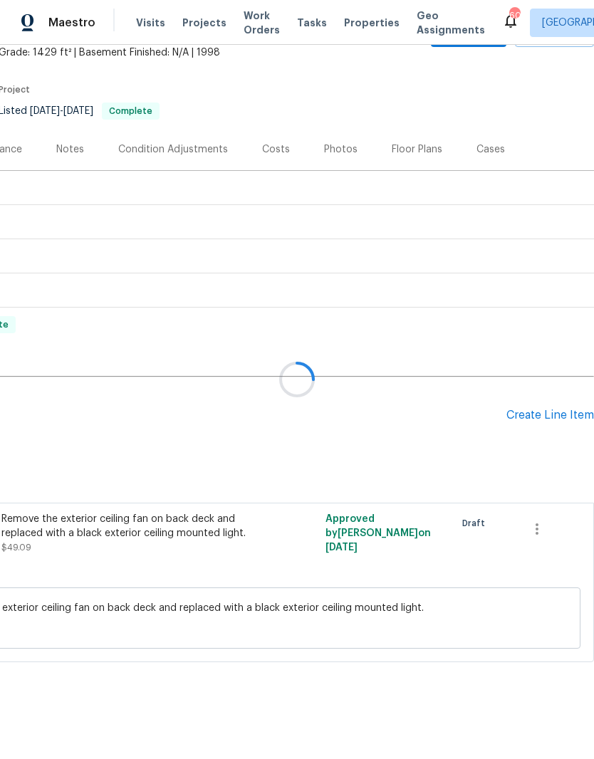
scroll to position [30, 211]
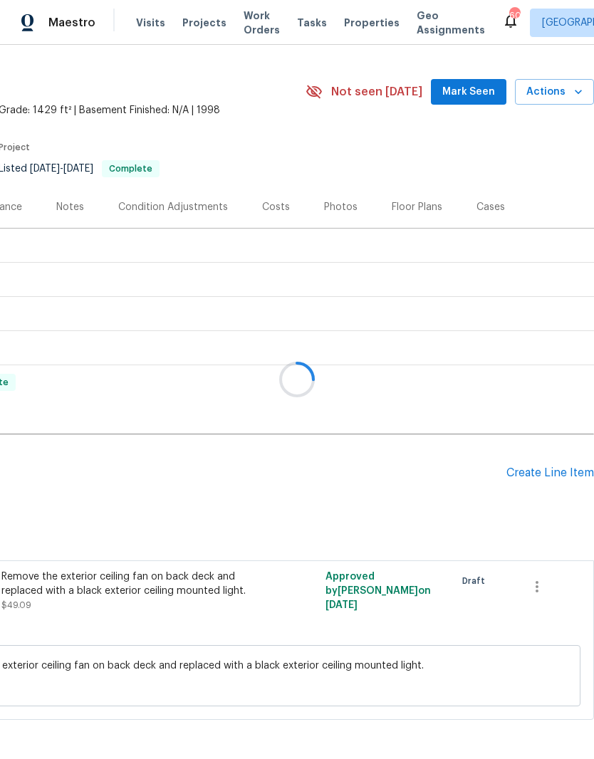
click at [337, 320] on div at bounding box center [297, 379] width 594 height 759
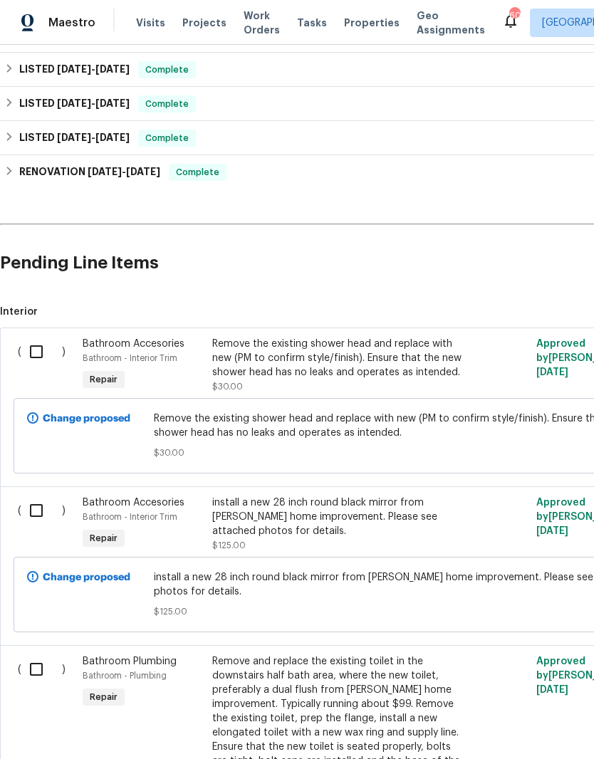
scroll to position [239, 0]
click at [37, 337] on input "checkbox" at bounding box center [41, 352] width 41 height 30
checkbox input "true"
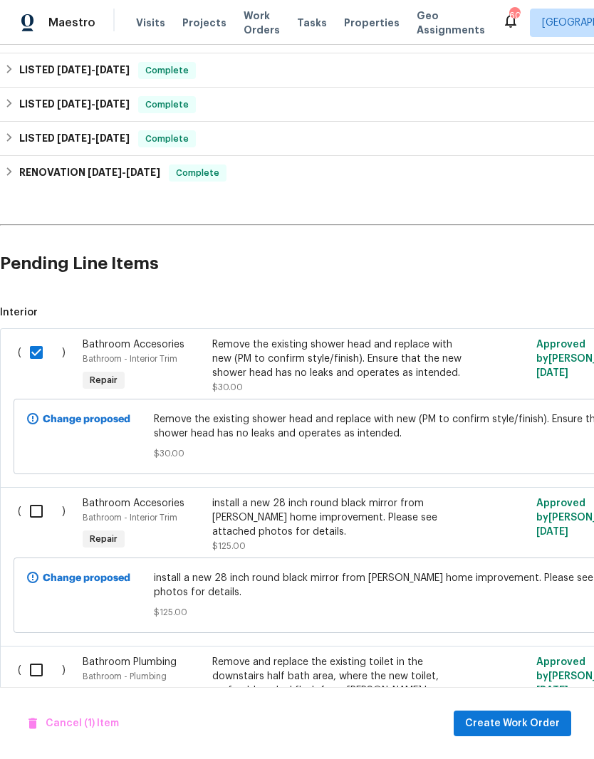
click at [32, 496] on input "checkbox" at bounding box center [41, 511] width 41 height 30
checkbox input "true"
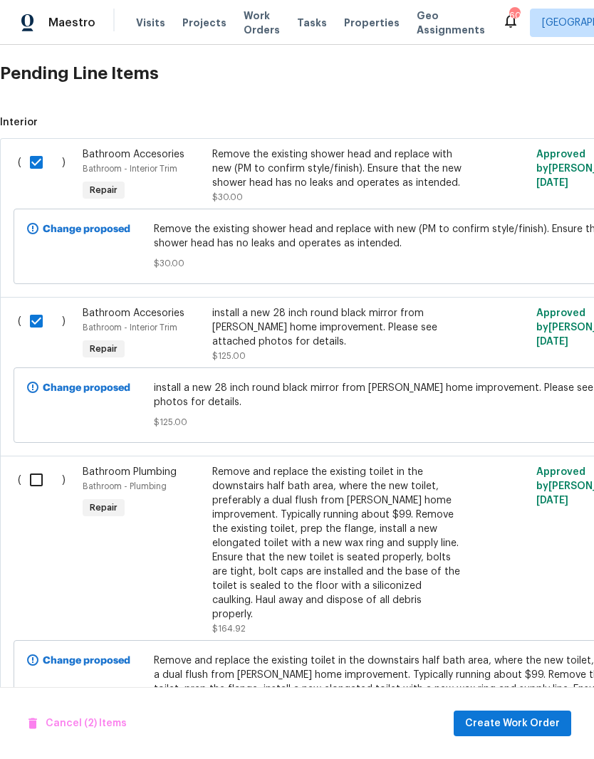
scroll to position [431, 0]
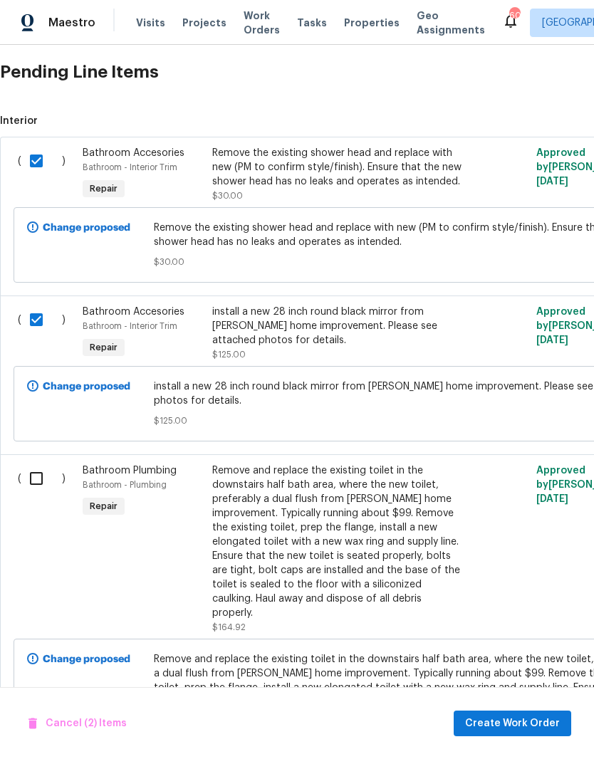
click at [36, 463] on input "checkbox" at bounding box center [41, 478] width 41 height 30
checkbox input "true"
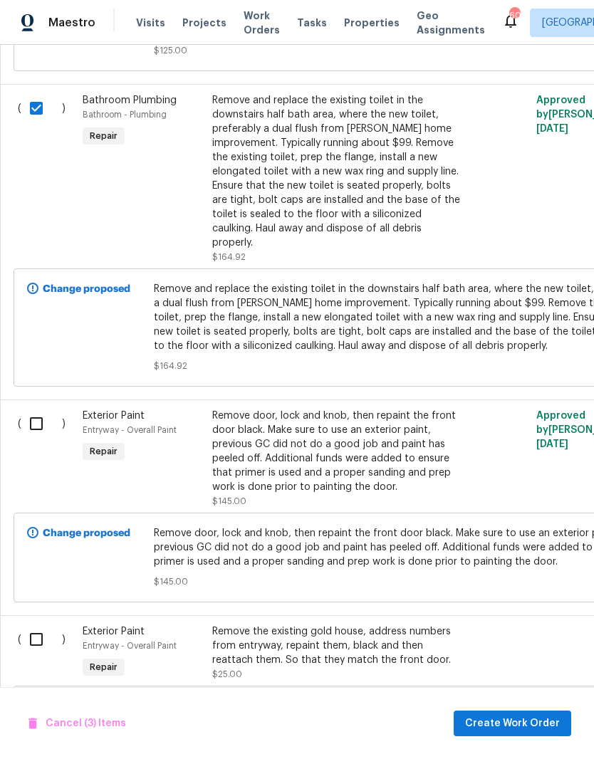
scroll to position [801, 0]
click at [37, 409] on input "checkbox" at bounding box center [41, 424] width 41 height 30
checkbox input "true"
click at [33, 624] on input "checkbox" at bounding box center [41, 639] width 41 height 30
checkbox input "true"
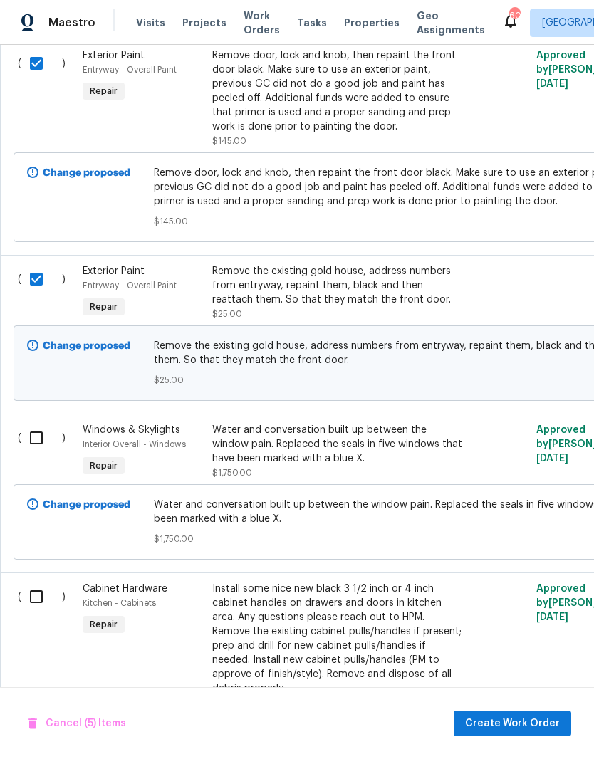
scroll to position [1161, 0]
click at [37, 582] on input "checkbox" at bounding box center [41, 597] width 41 height 30
checkbox input "true"
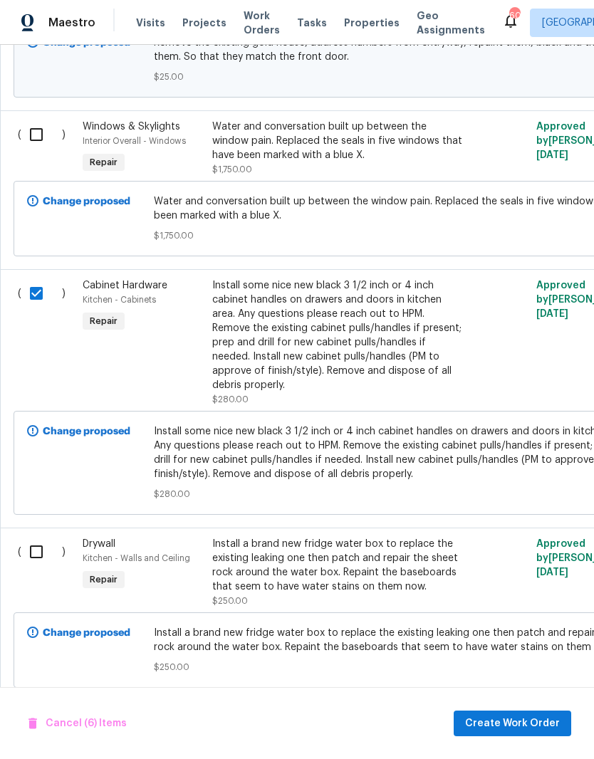
scroll to position [1465, 0]
click at [36, 536] on input "checkbox" at bounding box center [41, 551] width 41 height 30
checkbox input "true"
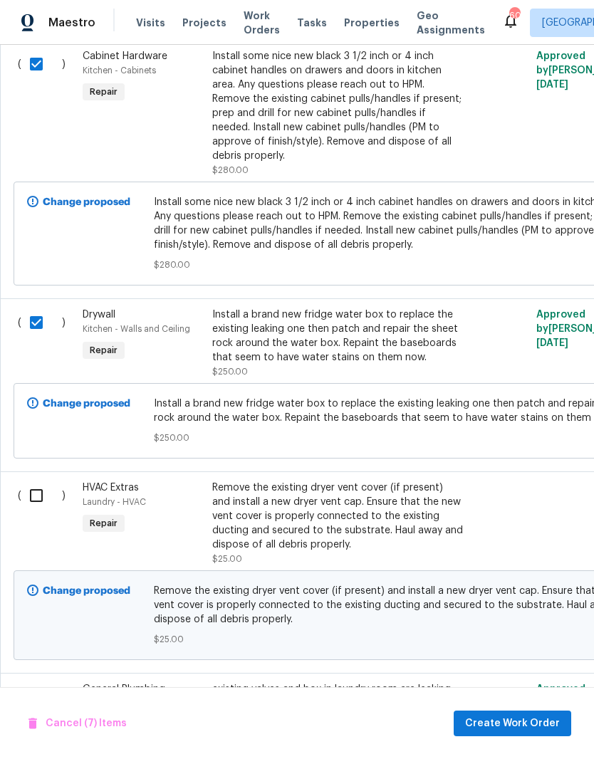
scroll to position [1693, 0]
click at [39, 480] on input "checkbox" at bounding box center [41, 495] width 41 height 30
checkbox input "true"
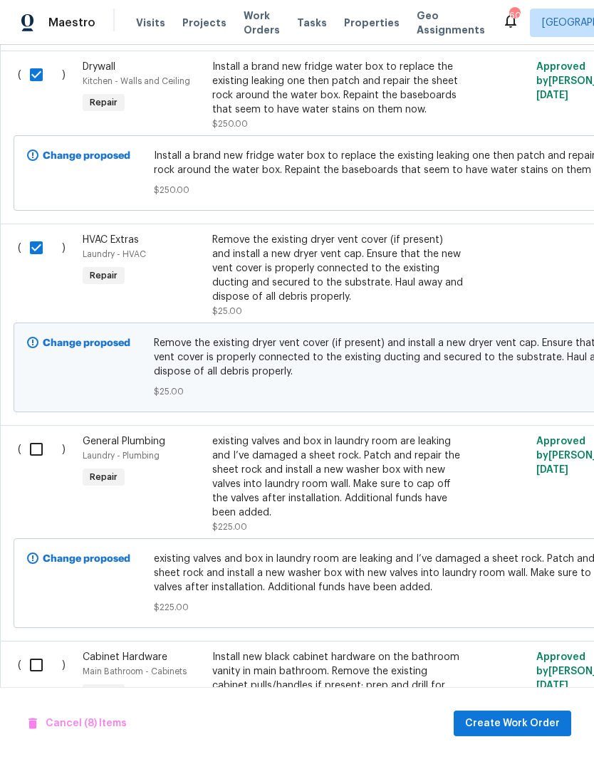
scroll to position [1941, 0]
click at [37, 434] on input "checkbox" at bounding box center [41, 449] width 41 height 30
checkbox input "true"
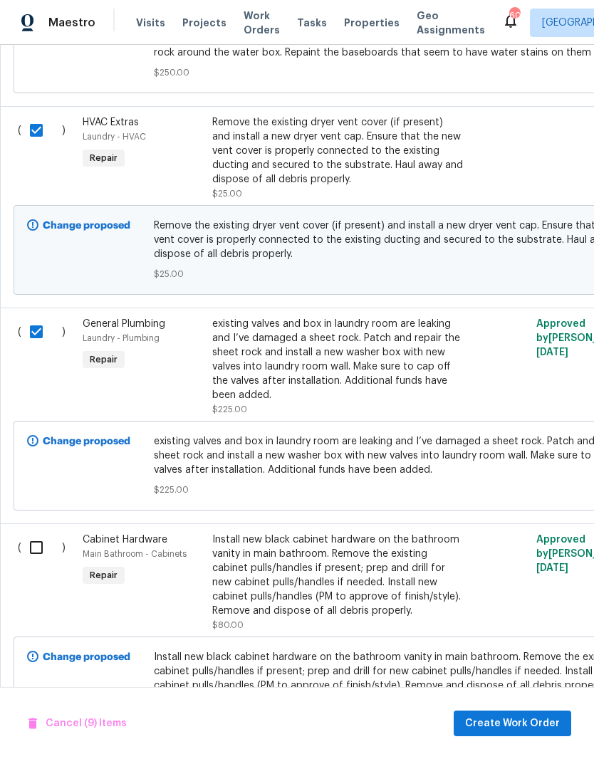
scroll to position [2058, 0]
click at [38, 532] on input "checkbox" at bounding box center [41, 547] width 41 height 30
checkbox input "true"
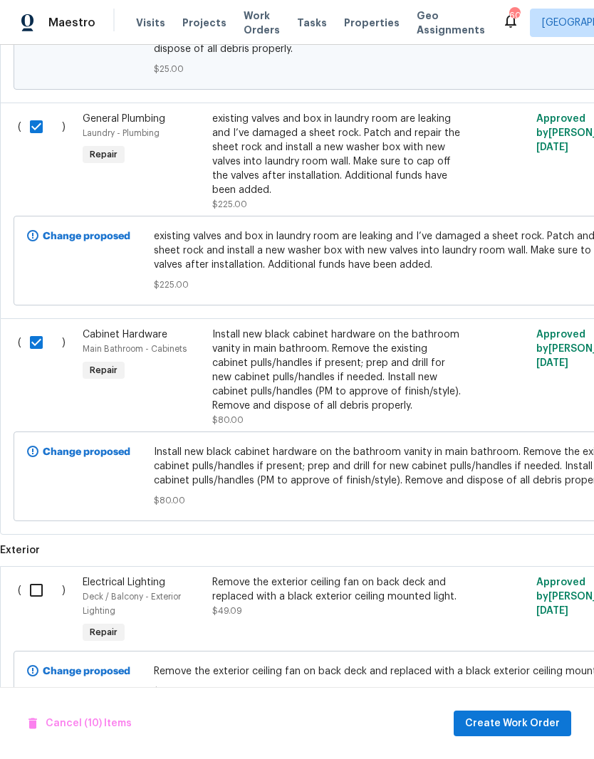
scroll to position [2263, 0]
click at [38, 576] on input "checkbox" at bounding box center [41, 591] width 41 height 30
checkbox input "true"
click at [509, 721] on span "Create Work Order" at bounding box center [512, 724] width 95 height 18
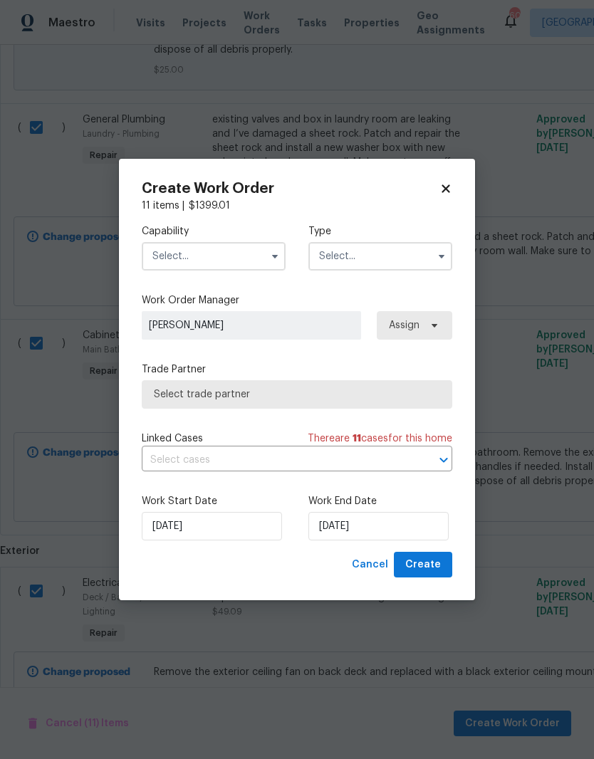
click at [191, 246] on input "text" at bounding box center [214, 256] width 144 height 28
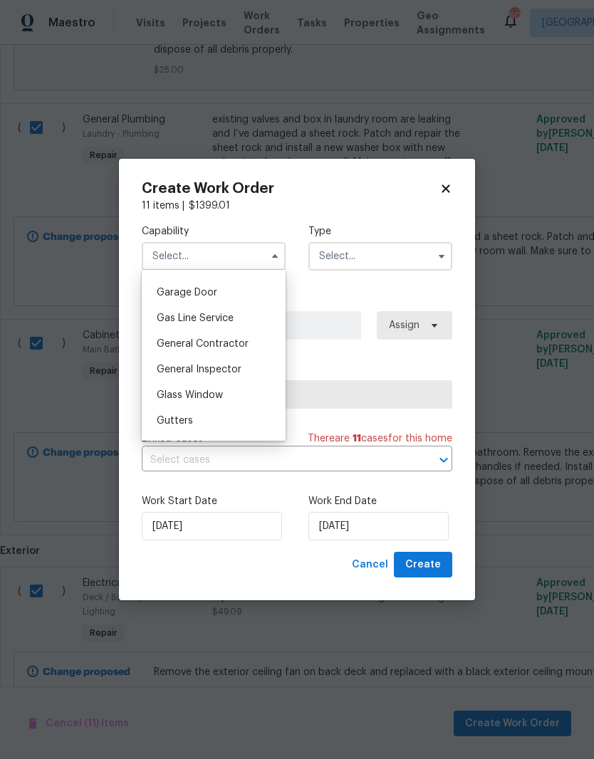
scroll to position [621, 0]
click at [170, 357] on div "General Contractor" at bounding box center [213, 346] width 137 height 26
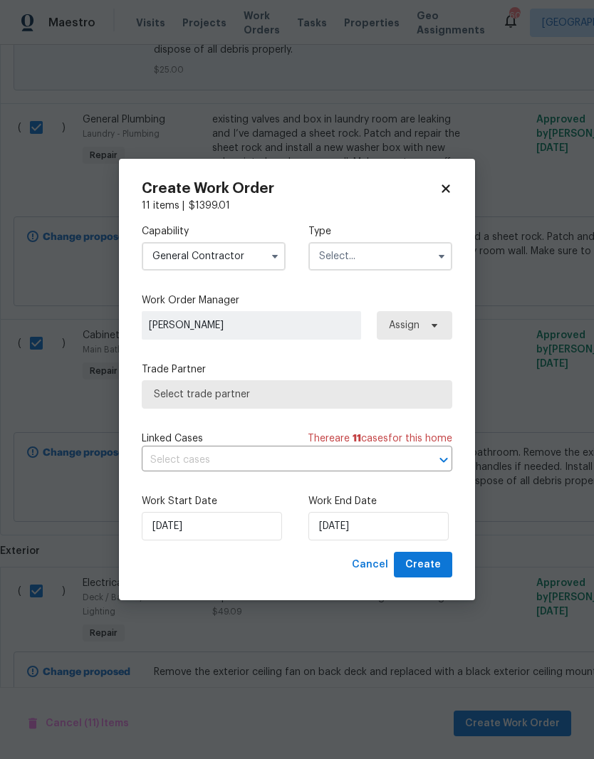
type input "General Contractor"
click at [414, 258] on input "text" at bounding box center [380, 256] width 144 height 28
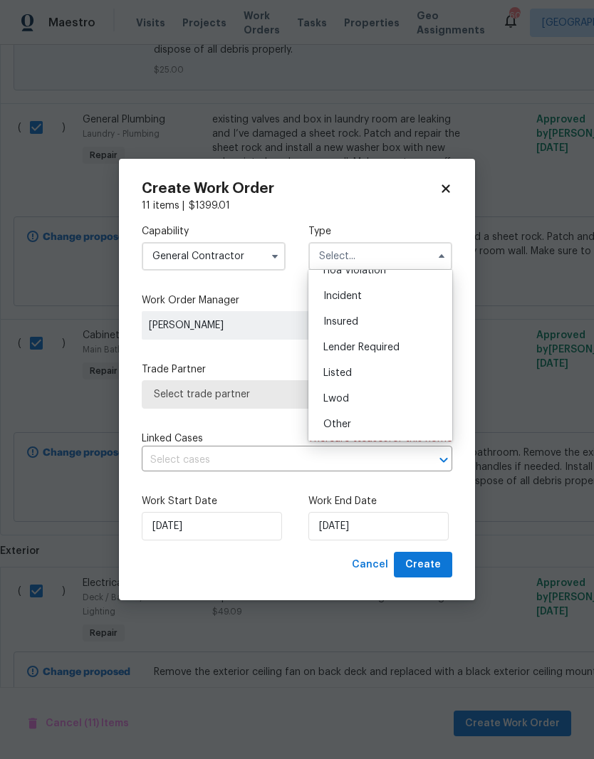
scroll to position [0, 0]
click at [399, 377] on div "Listed" at bounding box center [380, 377] width 137 height 26
type input "Listed"
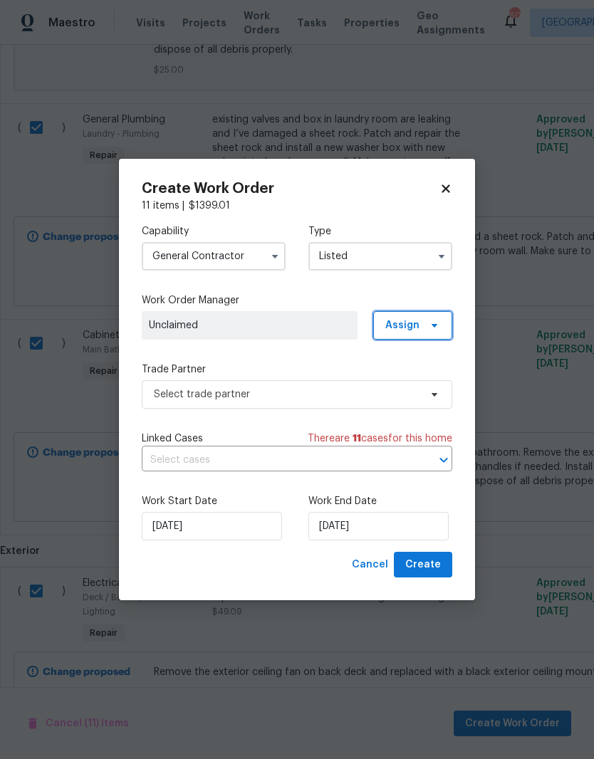
click at [430, 327] on icon at bounding box center [433, 325] width 11 height 11
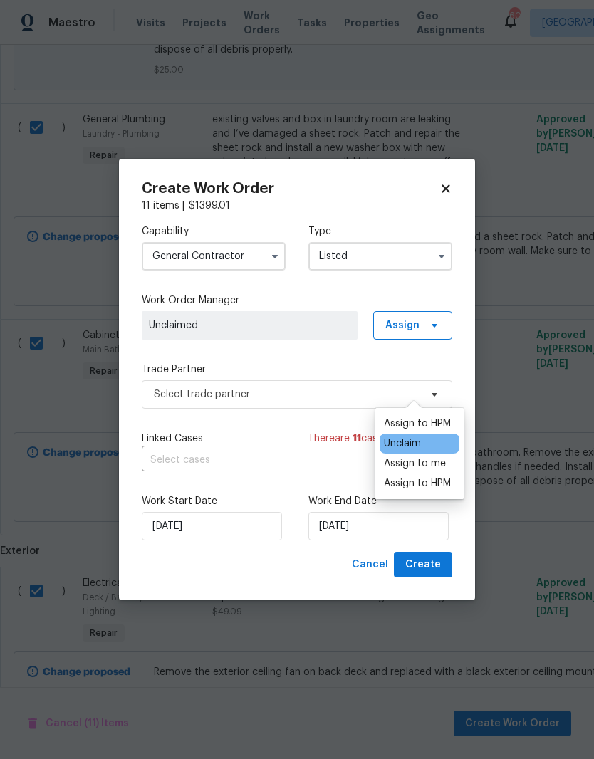
click at [419, 416] on div "Assign to HPM" at bounding box center [417, 423] width 67 height 14
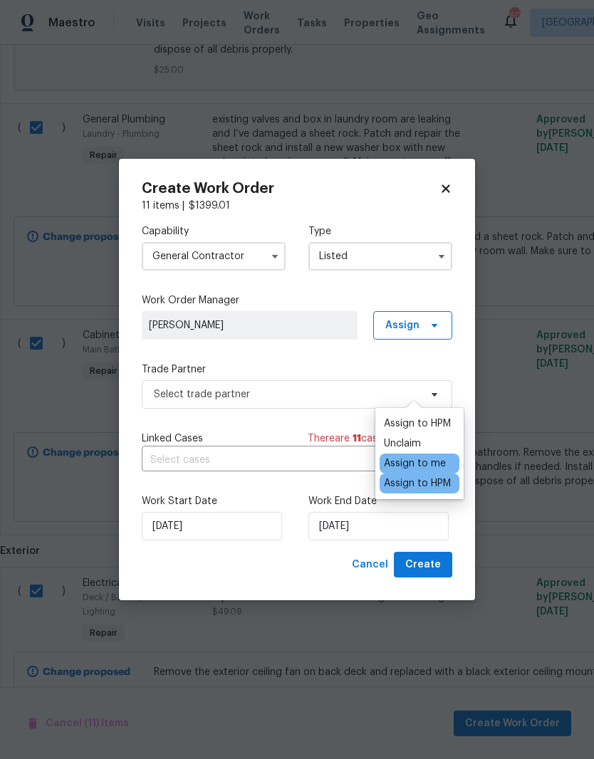
click at [343, 357] on div "Capability General [DEMOGRAPHIC_DATA] Type Listed Work Order Manager [PERSON_NA…" at bounding box center [297, 382] width 310 height 339
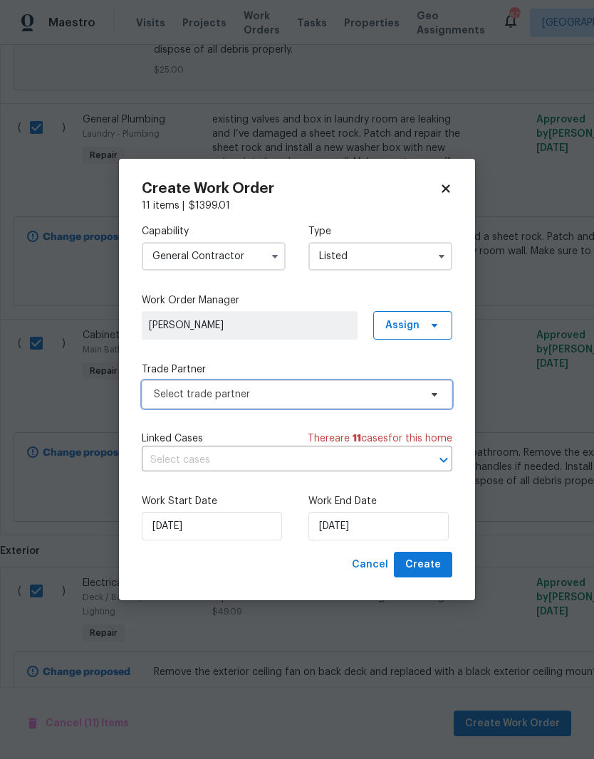
click at [368, 401] on span "Select trade partner" at bounding box center [297, 394] width 310 height 28
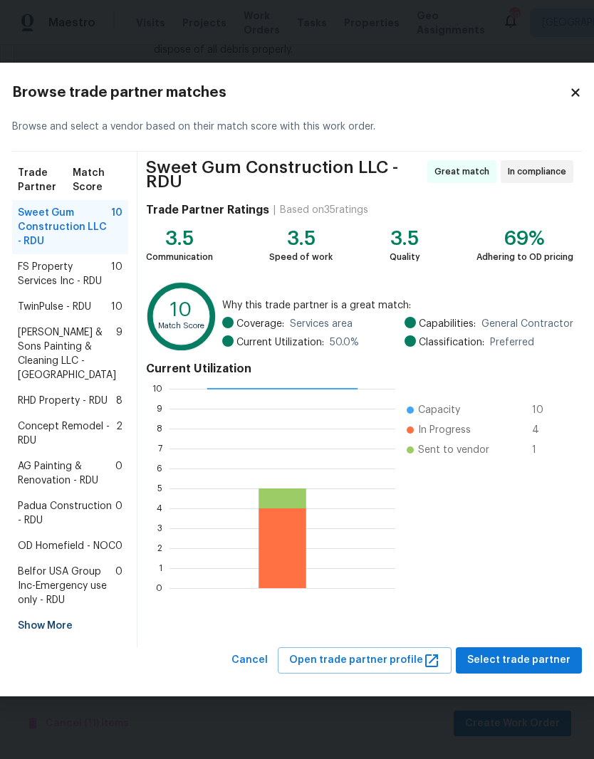
click at [62, 478] on span "AG Painting & Renovation - RDU" at bounding box center [67, 473] width 98 height 28
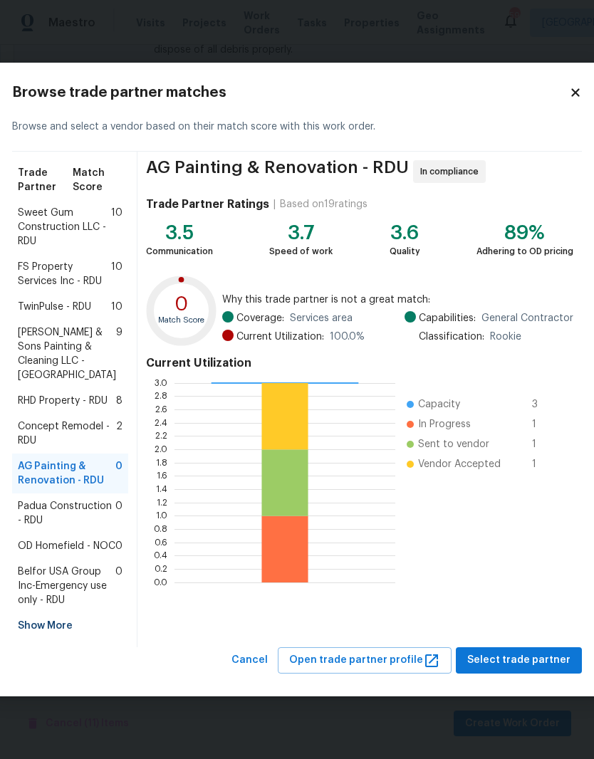
click at [46, 300] on span "TwinPulse - RDU" at bounding box center [54, 307] width 73 height 14
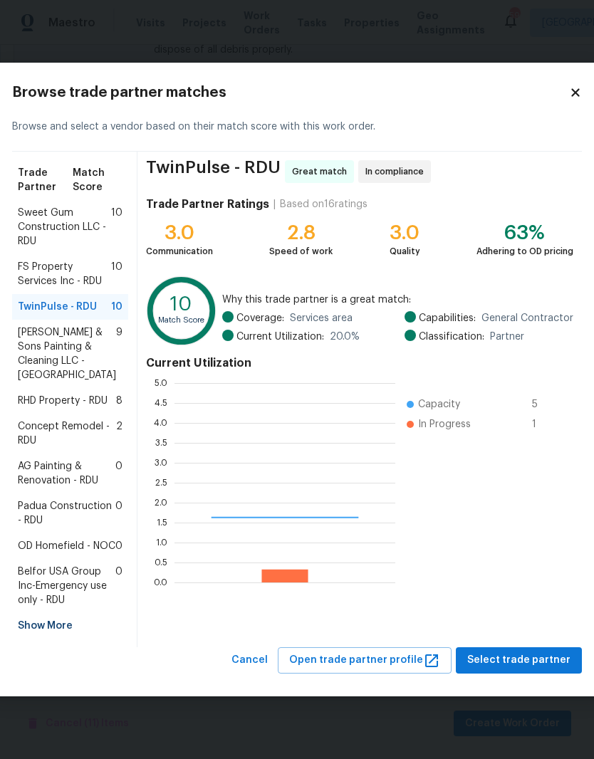
scroll to position [199, 221]
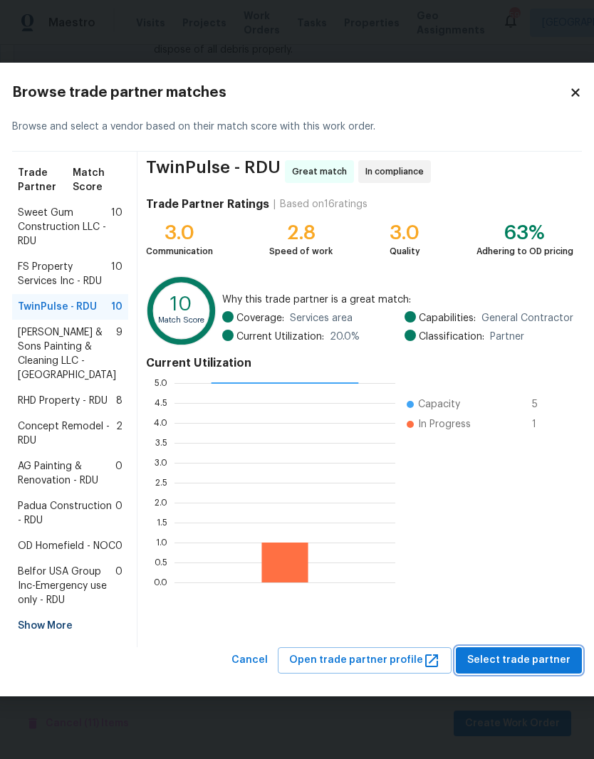
click at [511, 669] on span "Select trade partner" at bounding box center [518, 660] width 103 height 18
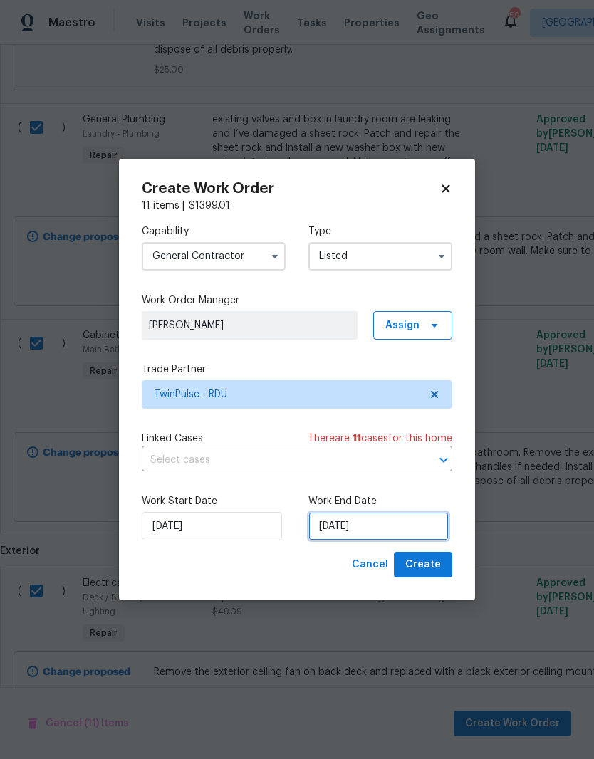
click at [419, 530] on input "[DATE]" at bounding box center [378, 526] width 140 height 28
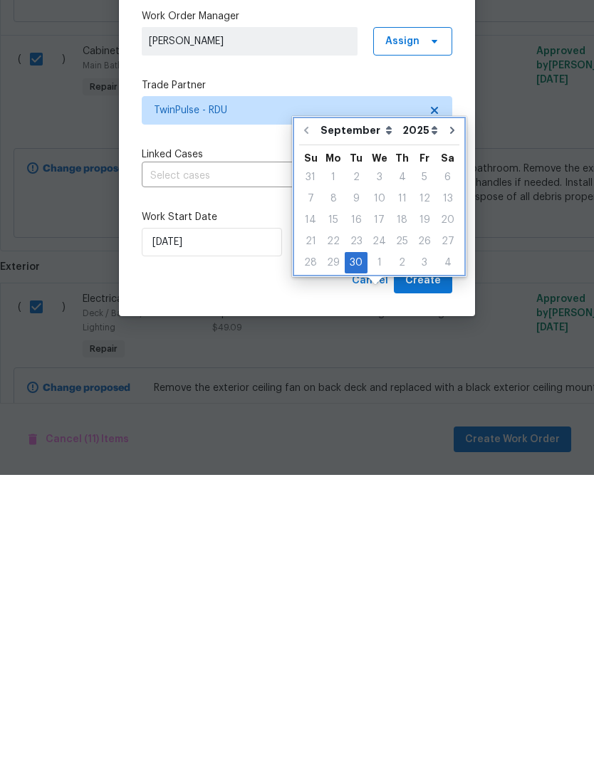
click at [450, 409] on icon "Go to next month" at bounding box center [451, 414] width 11 height 11
type input "[DATE]"
select select "9"
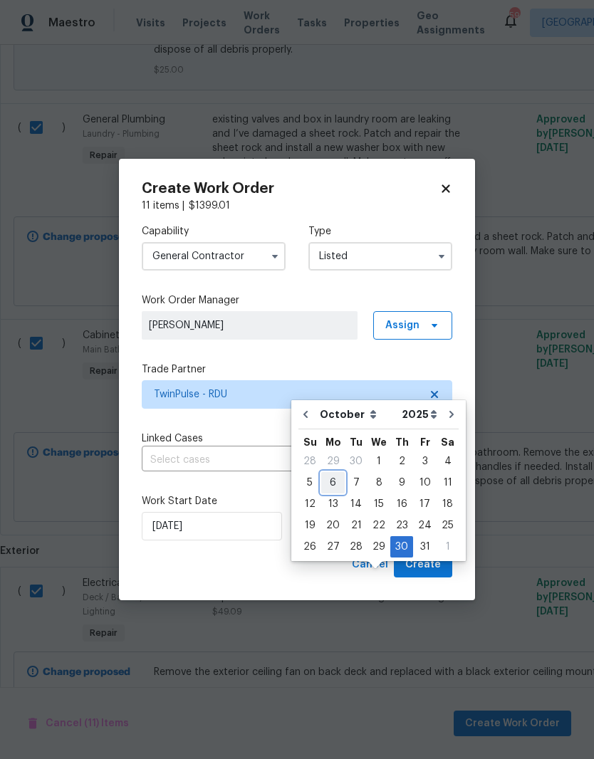
click at [335, 473] on div "6" at bounding box center [332, 483] width 23 height 20
type input "[DATE]"
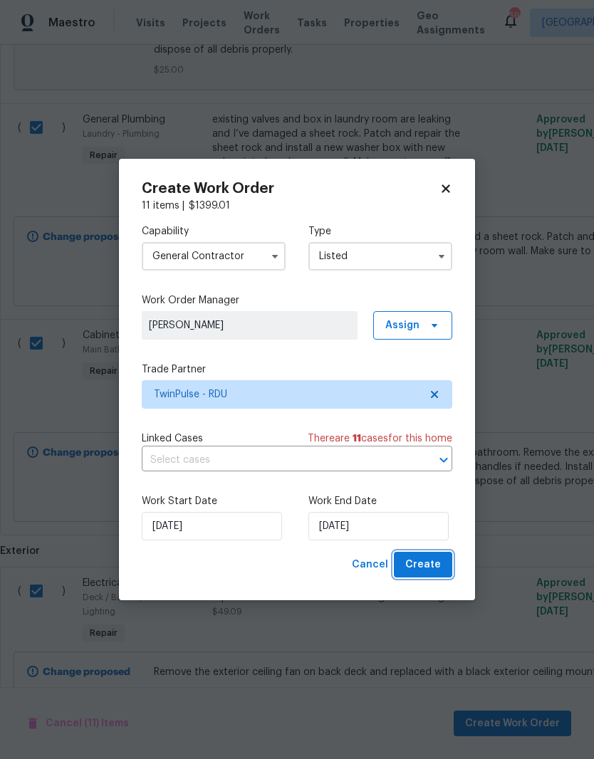
click at [426, 569] on span "Create" at bounding box center [423, 565] width 36 height 18
checkbox input "false"
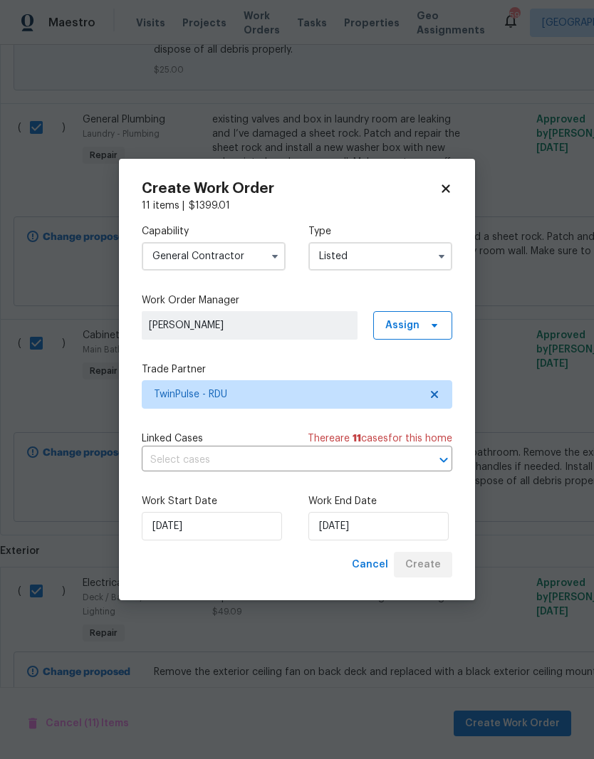
checkbox input "false"
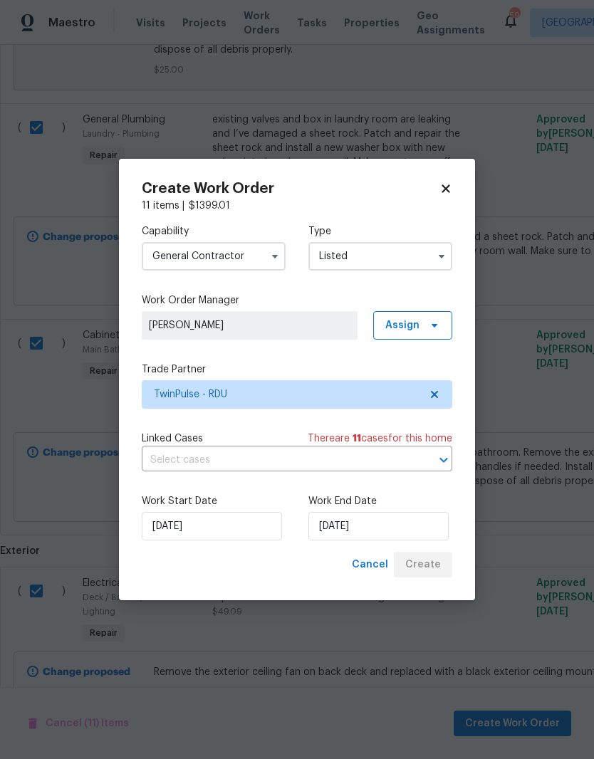
checkbox input "false"
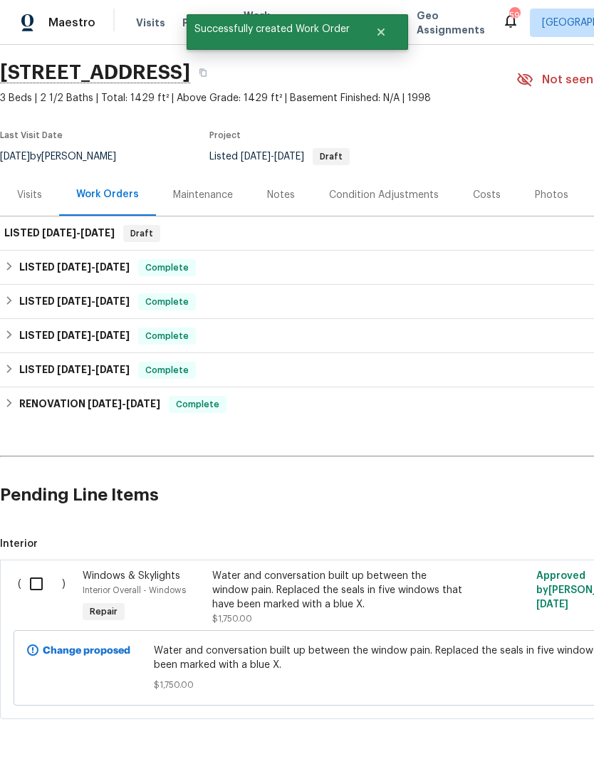
scroll to position [41, 0]
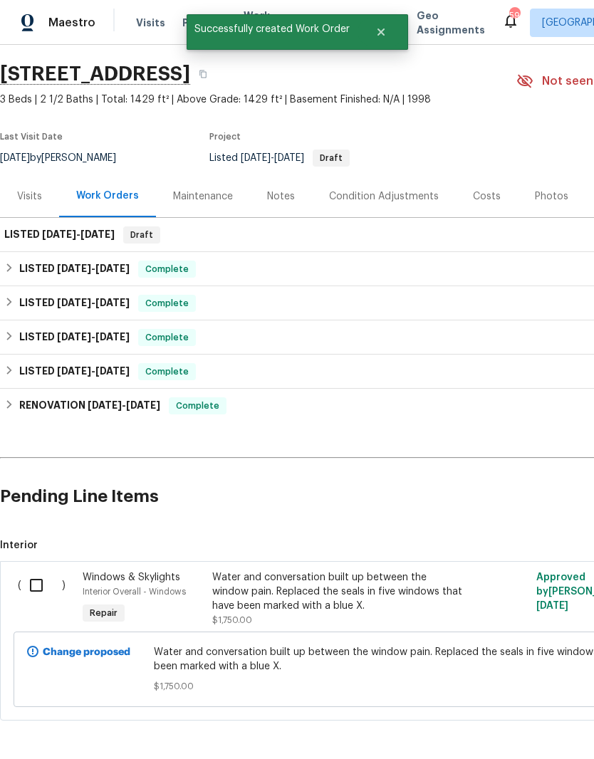
click at [35, 583] on input "checkbox" at bounding box center [41, 585] width 41 height 30
click at [505, 721] on span "Create Work Order" at bounding box center [512, 724] width 95 height 18
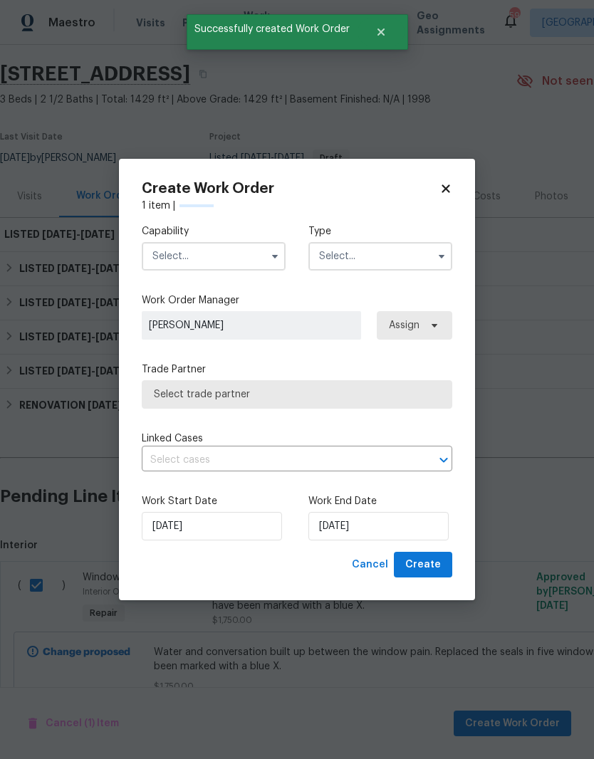
checkbox input "false"
click at [185, 250] on input "text" at bounding box center [214, 256] width 144 height 28
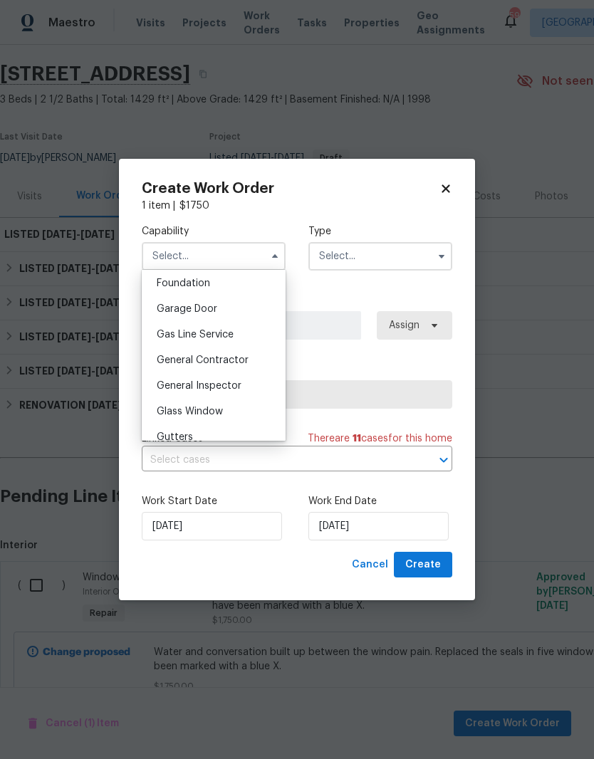
scroll to position [607, 0]
click at [179, 415] on span "Glass Window" at bounding box center [190, 411] width 66 height 10
type input "Glass Window"
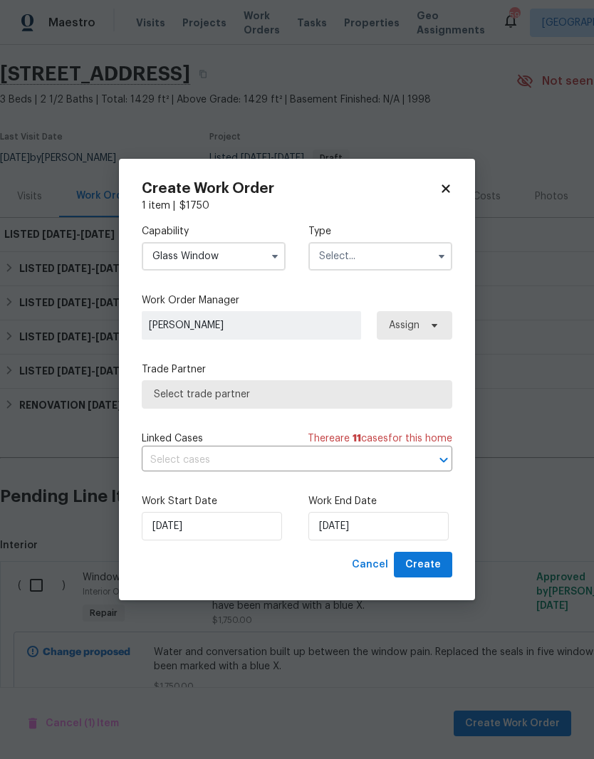
click at [414, 257] on input "text" at bounding box center [380, 256] width 144 height 28
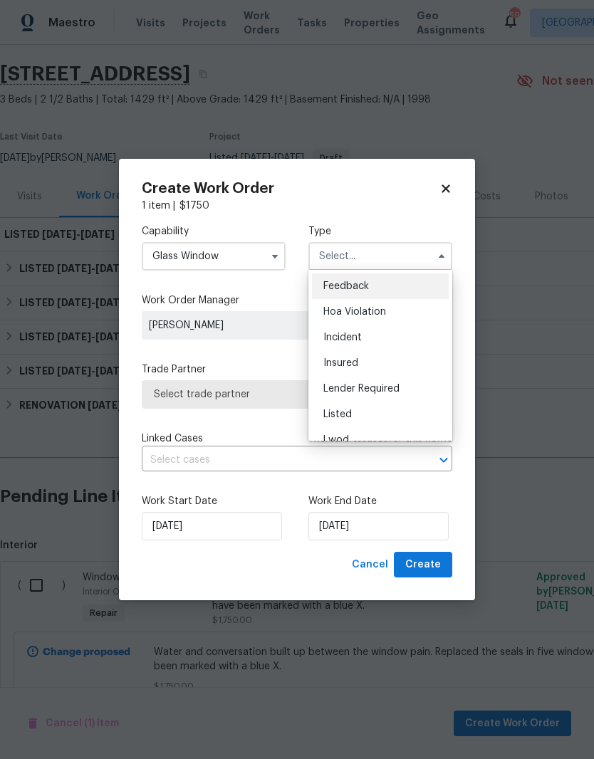
click at [366, 409] on div "Listed" at bounding box center [380, 414] width 137 height 26
type input "Listed"
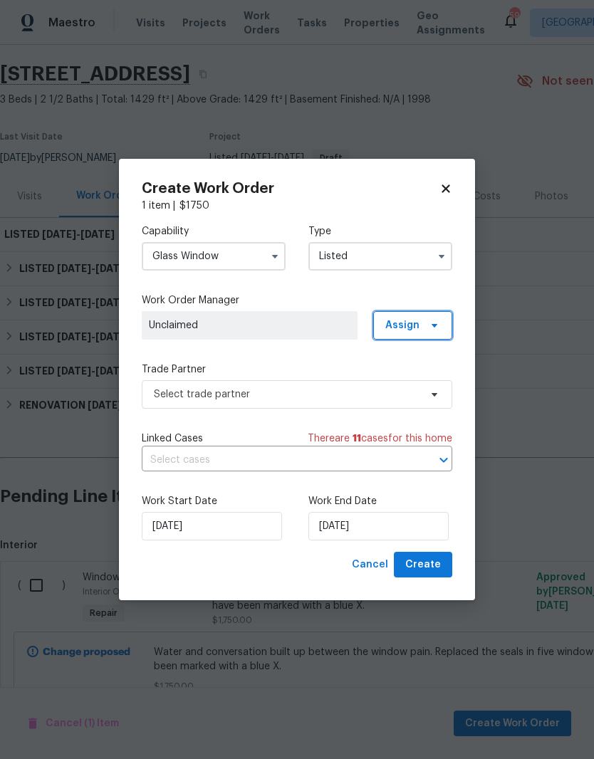
click at [422, 327] on span "Assign" at bounding box center [412, 325] width 79 height 28
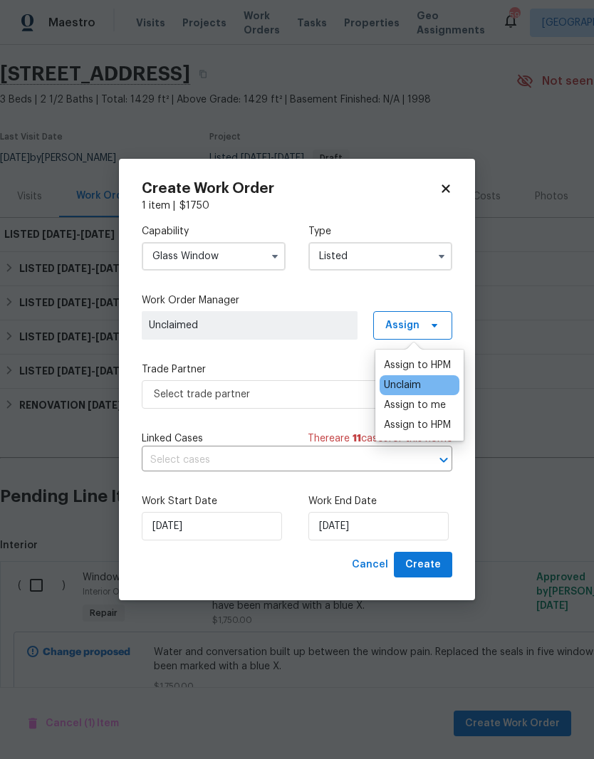
click at [426, 364] on div "Assign to HPM" at bounding box center [417, 365] width 67 height 14
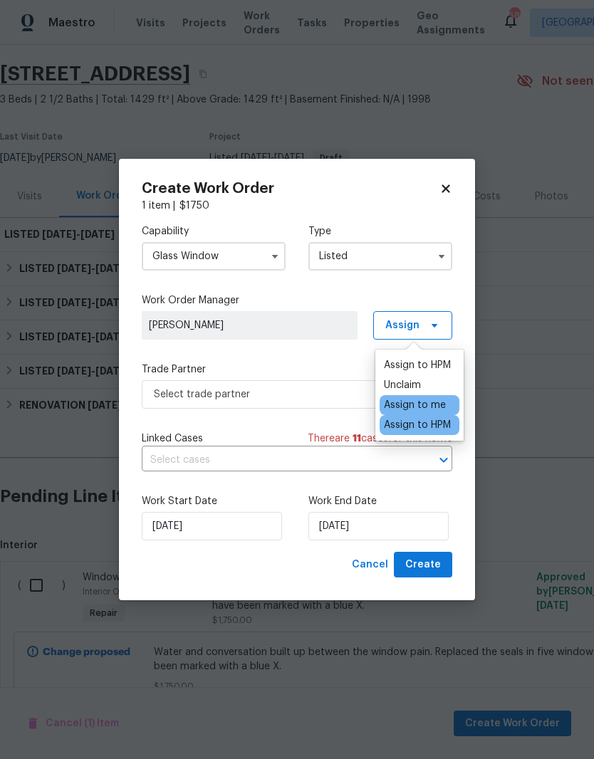
click at [351, 362] on label "Trade Partner" at bounding box center [297, 369] width 310 height 14
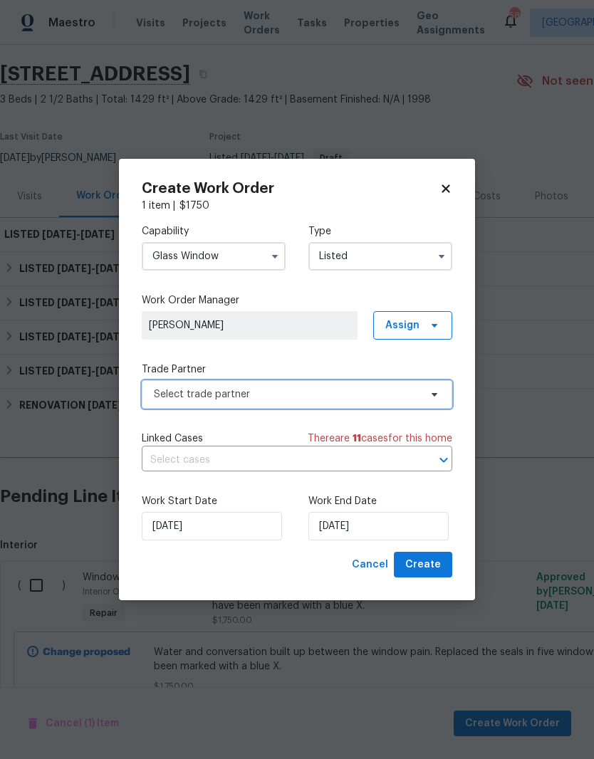
click at [362, 393] on span "Select trade partner" at bounding box center [286, 394] width 265 height 14
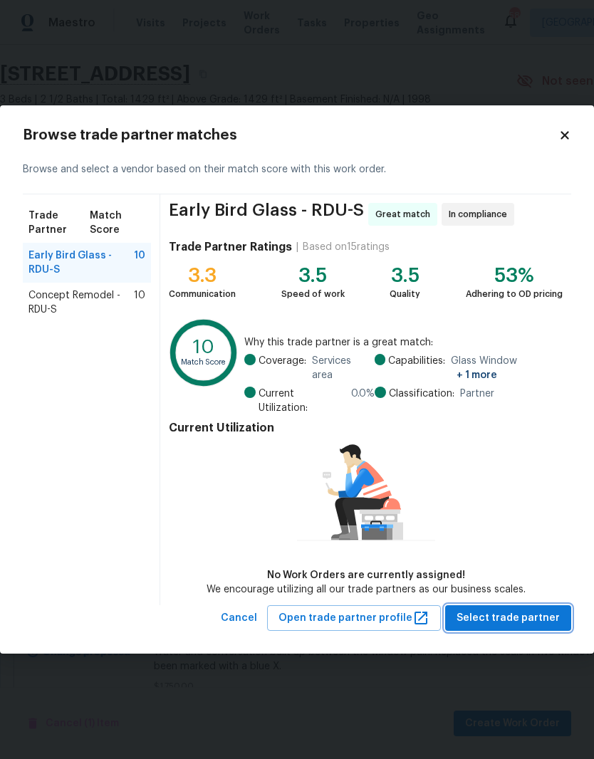
click at [523, 609] on span "Select trade partner" at bounding box center [507, 618] width 103 height 18
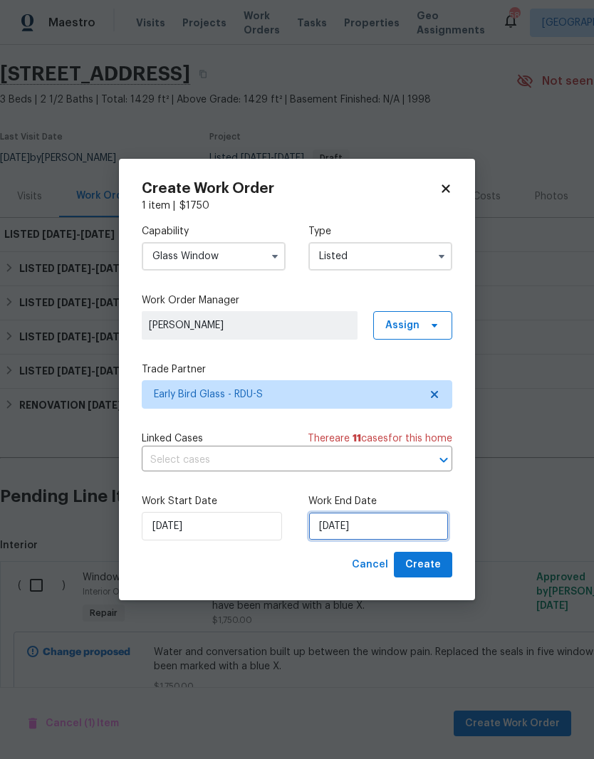
click at [406, 521] on input "[DATE]" at bounding box center [378, 526] width 140 height 28
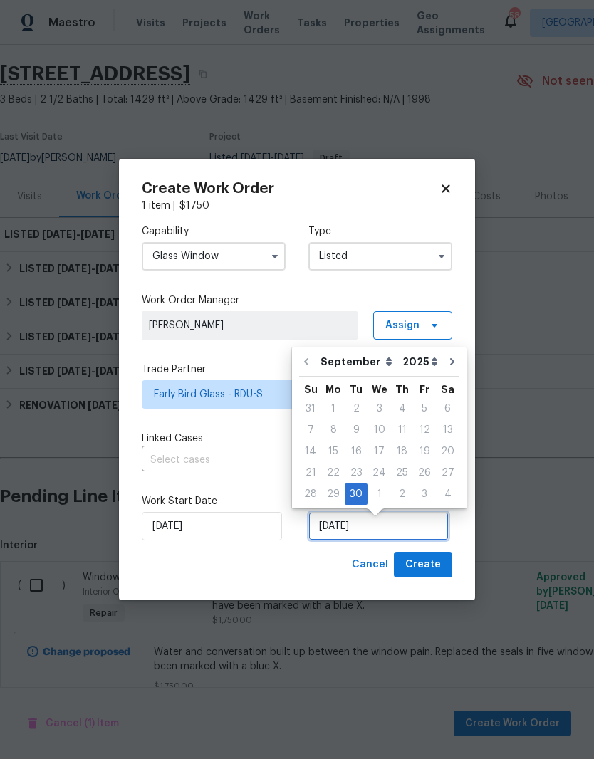
scroll to position [6, 0]
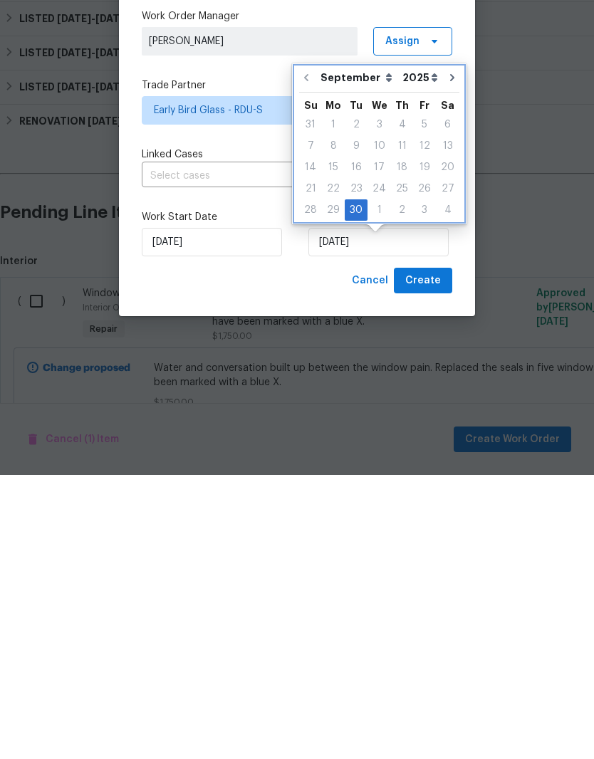
click at [455, 347] on button "Go to next month" at bounding box center [451, 361] width 21 height 28
type input "[DATE]"
select select "9"
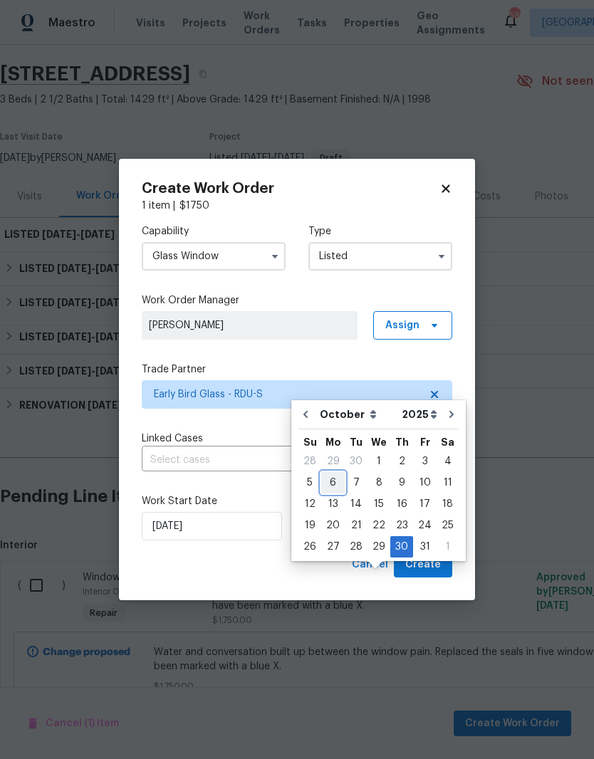
click at [333, 473] on div "6" at bounding box center [332, 483] width 23 height 20
type input "[DATE]"
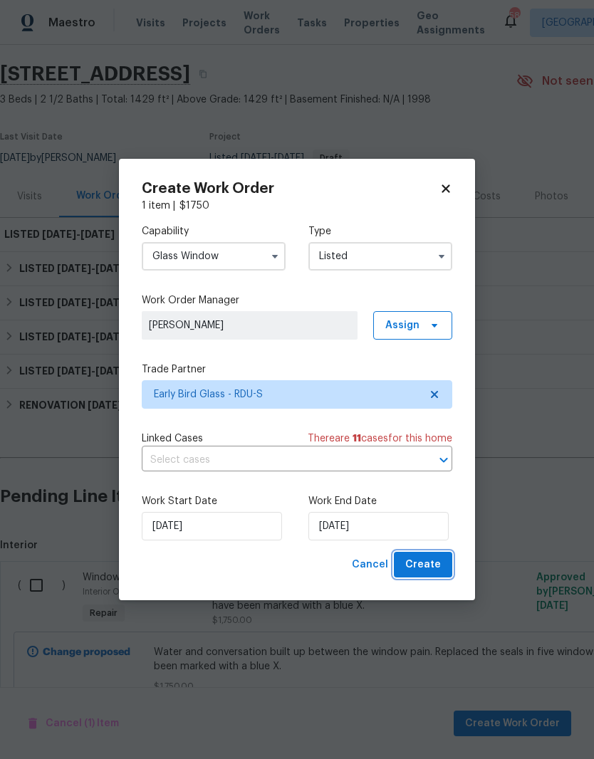
click at [426, 571] on span "Create" at bounding box center [423, 565] width 36 height 18
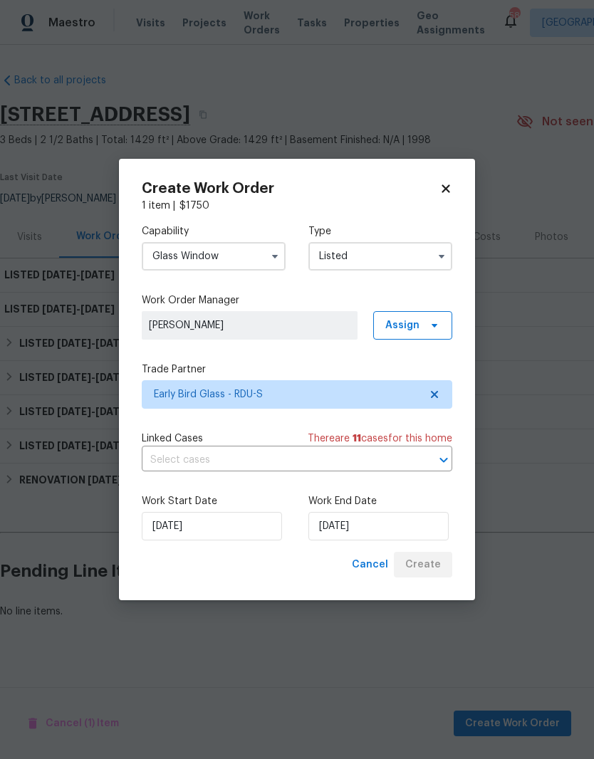
scroll to position [0, 0]
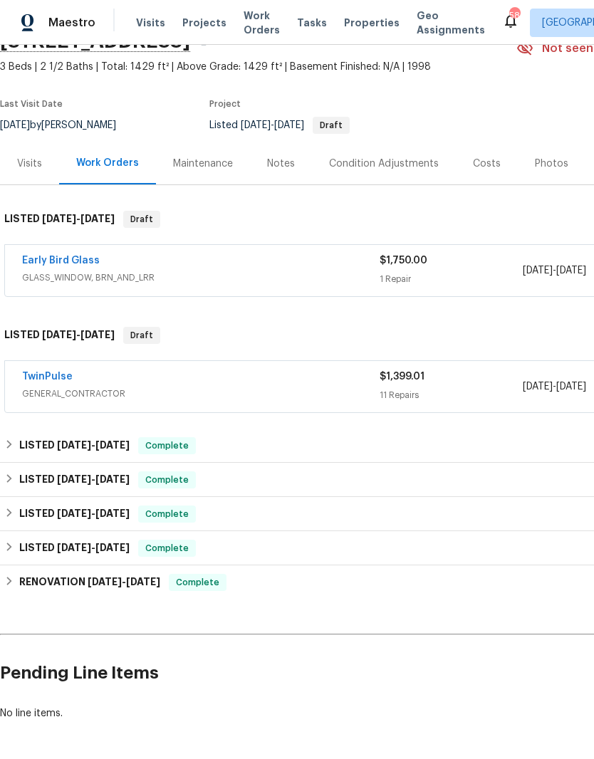
scroll to position [73, 0]
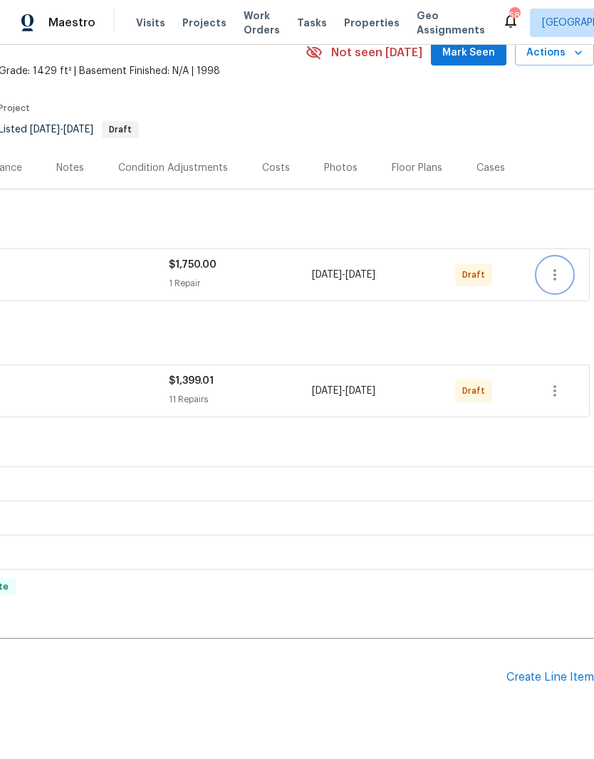
click at [560, 277] on icon "button" at bounding box center [554, 274] width 17 height 17
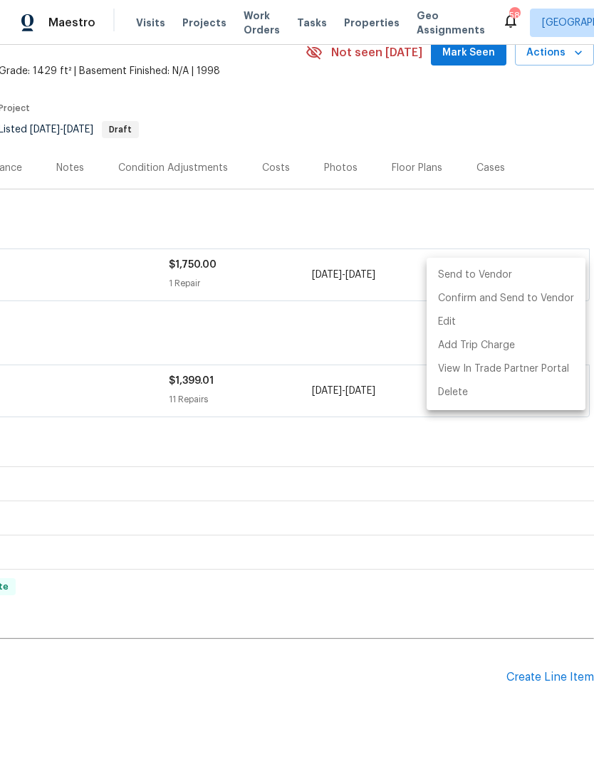
scroll to position [69, 211]
click at [537, 301] on li "Confirm and Send to Vendor" at bounding box center [505, 298] width 159 height 23
click at [514, 306] on li "Confirm and Send to Vendor" at bounding box center [505, 298] width 159 height 23
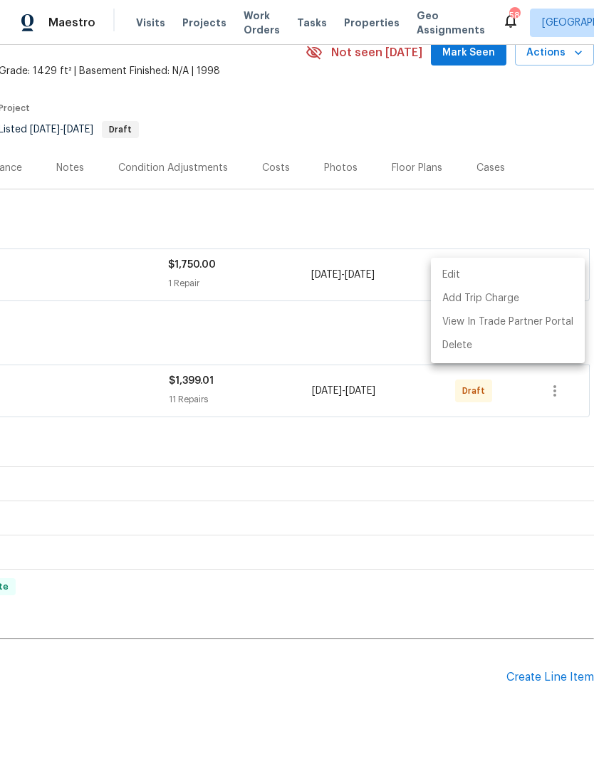
click at [385, 333] on div at bounding box center [297, 379] width 594 height 759
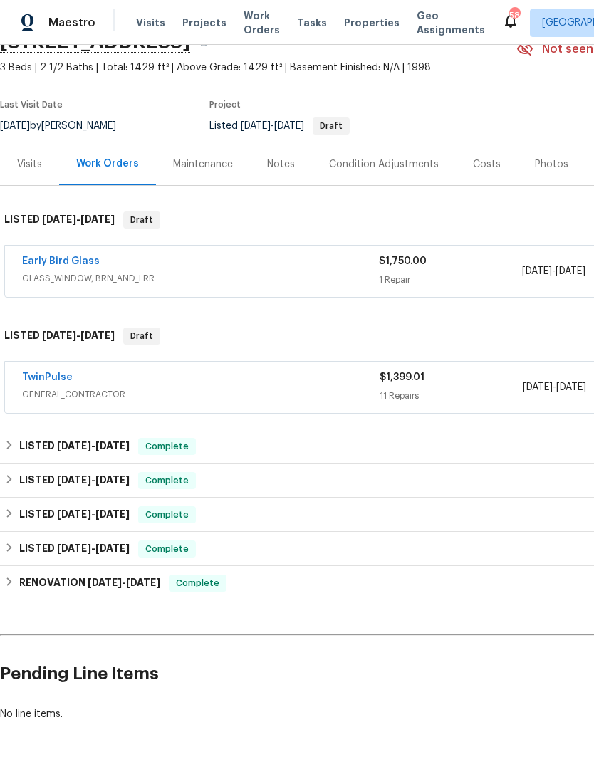
scroll to position [73, 0]
click at [47, 375] on link "TwinPulse" at bounding box center [47, 377] width 51 height 10
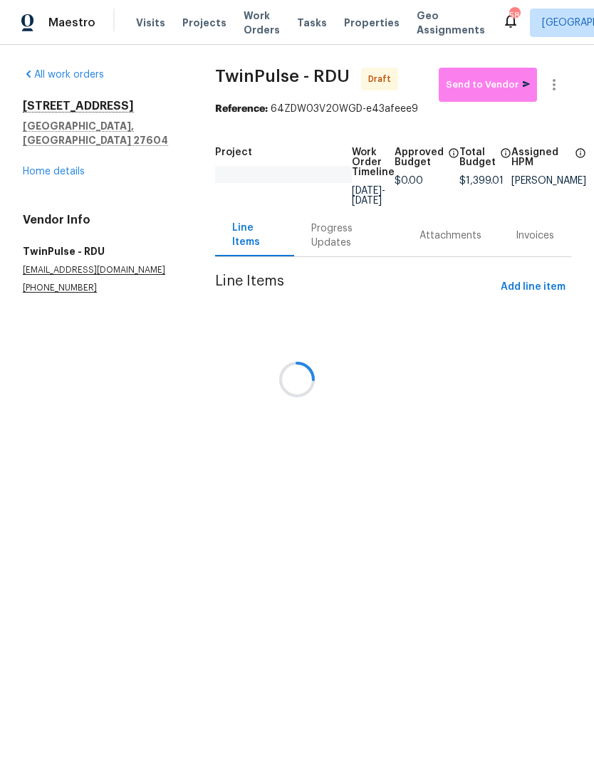
click at [499, 76] on div at bounding box center [297, 379] width 594 height 759
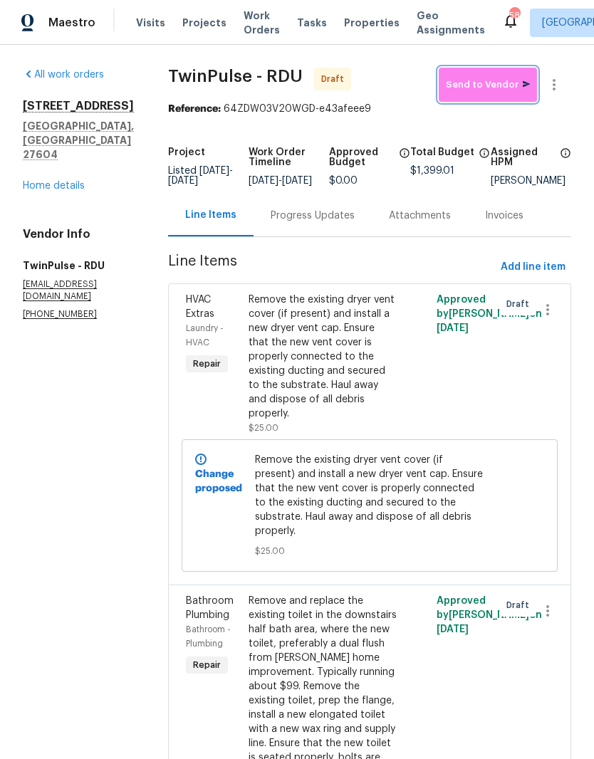
click at [482, 95] on button "Send to Vendor" at bounding box center [487, 85] width 98 height 34
click at [52, 162] on div "5456 Grand Traverse Dr Raleigh, NC 27604 Home details" at bounding box center [78, 146] width 111 height 94
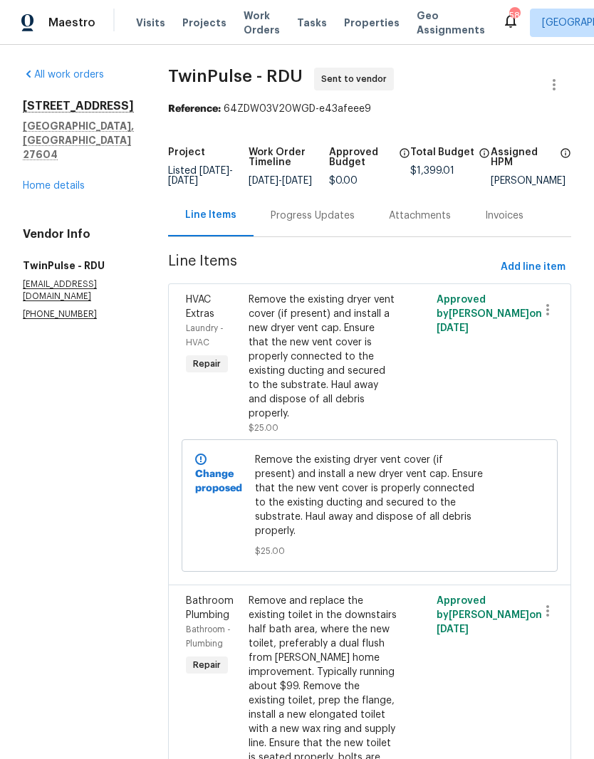
click at [43, 181] on link "Home details" at bounding box center [54, 186] width 62 height 10
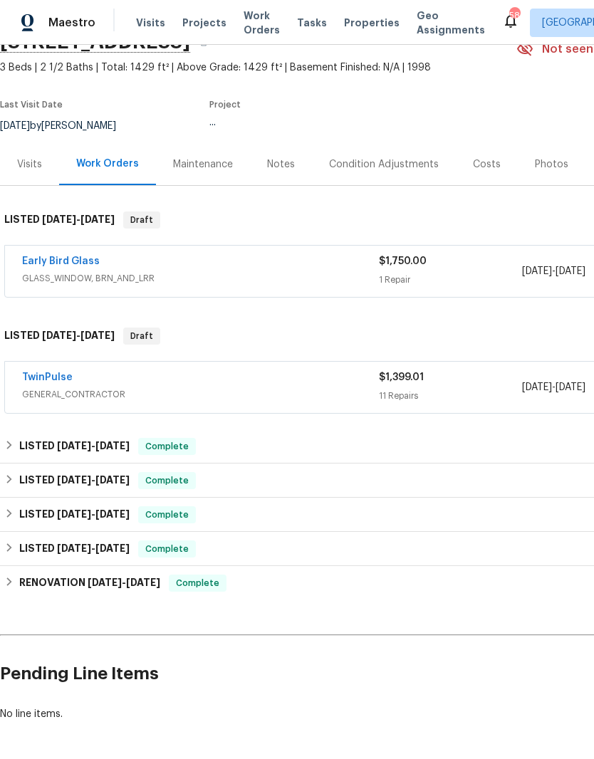
scroll to position [73, 0]
